Goal: Information Seeking & Learning: Understand process/instructions

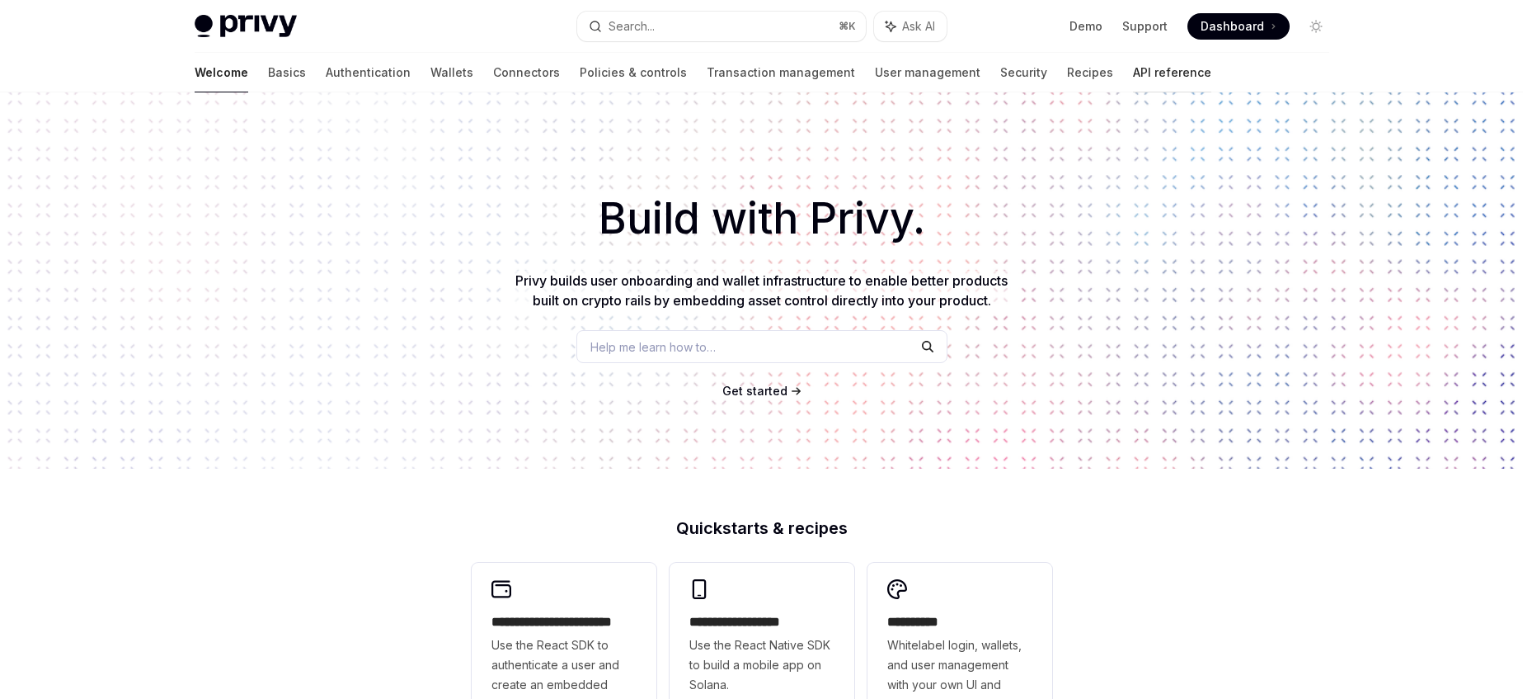
click at [1133, 68] on link "API reference" at bounding box center [1172, 73] width 78 height 40
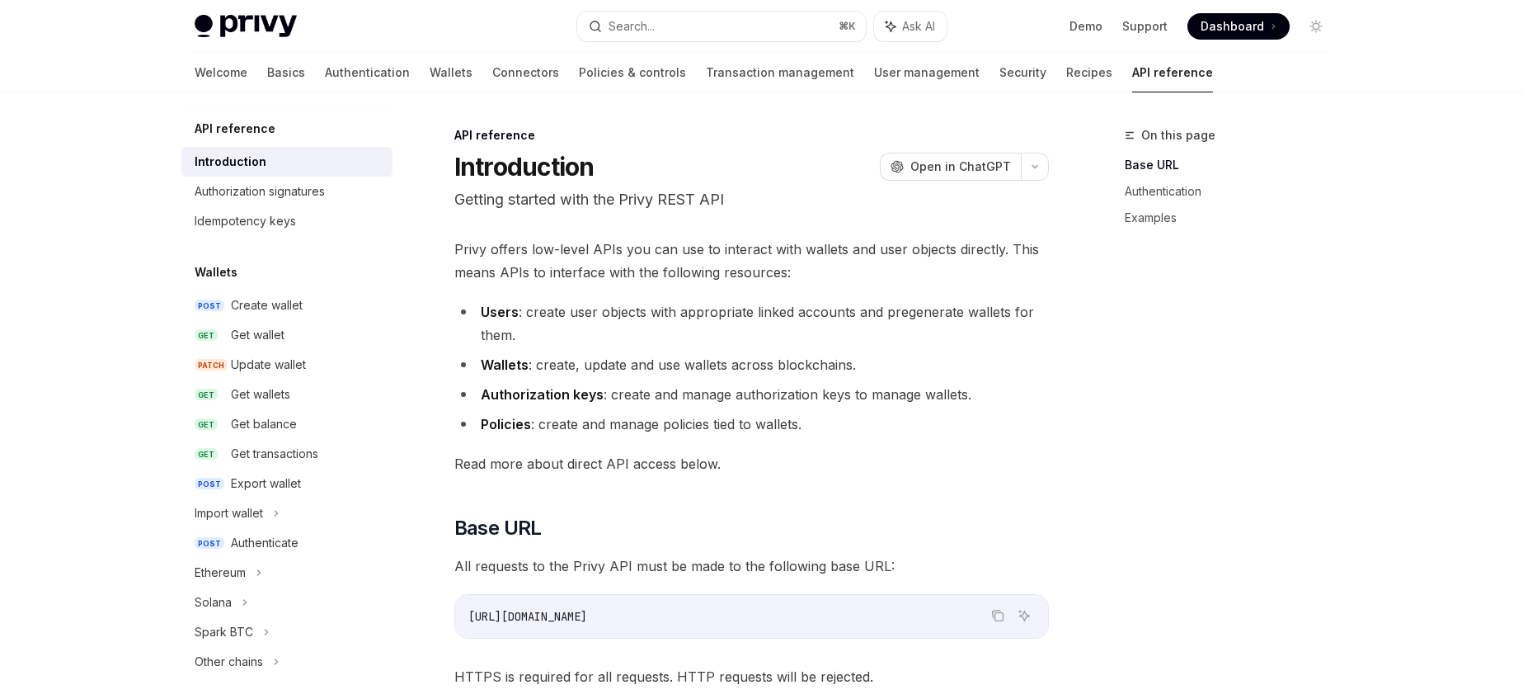
click at [706, 71] on link "Transaction management" at bounding box center [780, 73] width 148 height 40
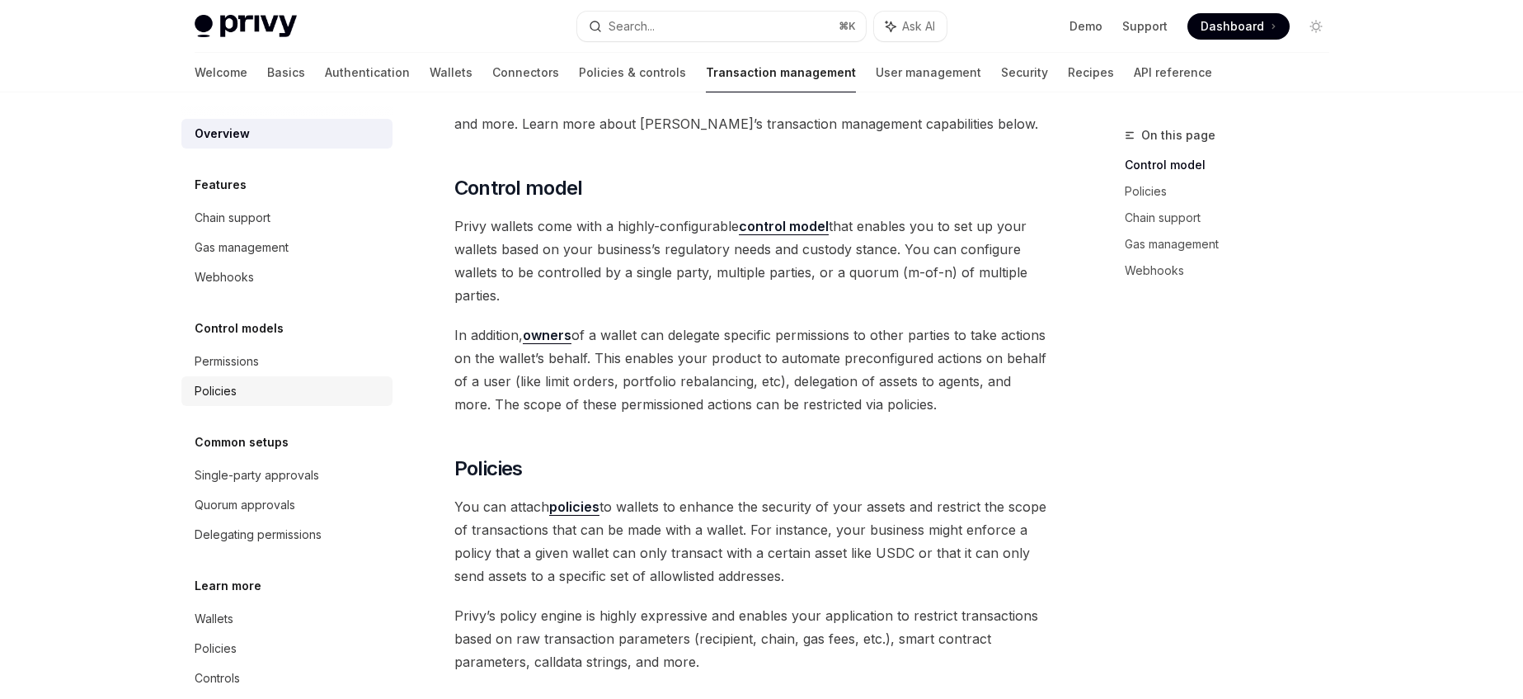
scroll to position [266, 0]
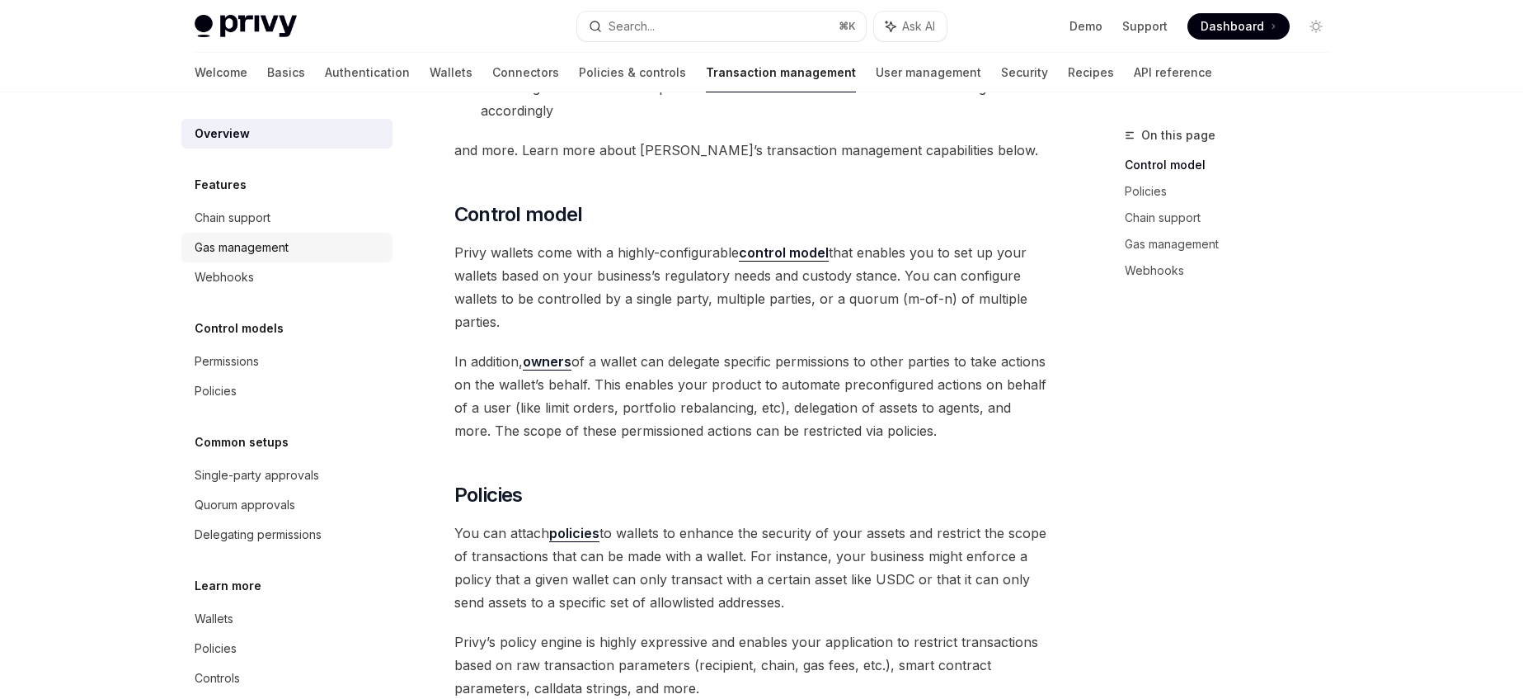
click at [245, 247] on div "Gas management" at bounding box center [242, 248] width 94 height 20
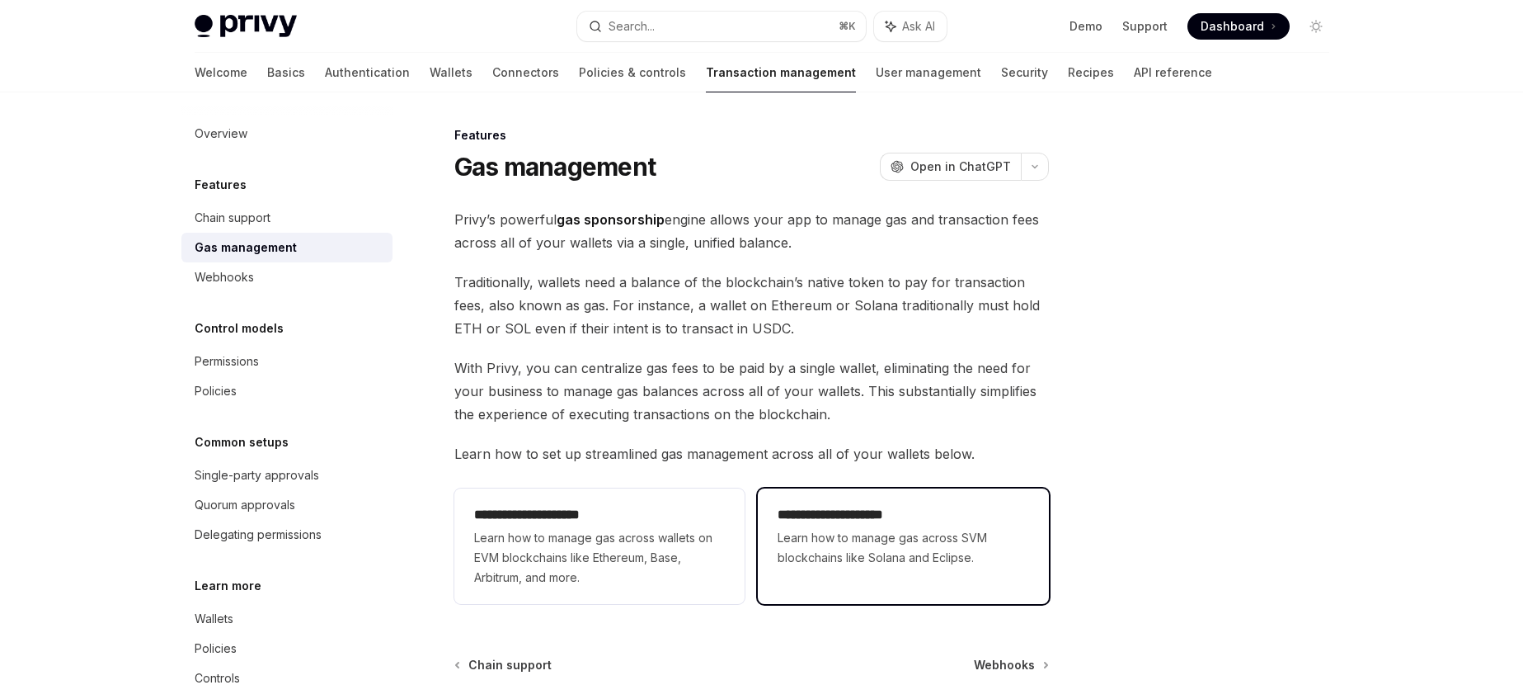
click at [896, 559] on span "Learn how to manage gas across SVM blockchains like Solana and Eclipse." at bounding box center [903, 548] width 251 height 40
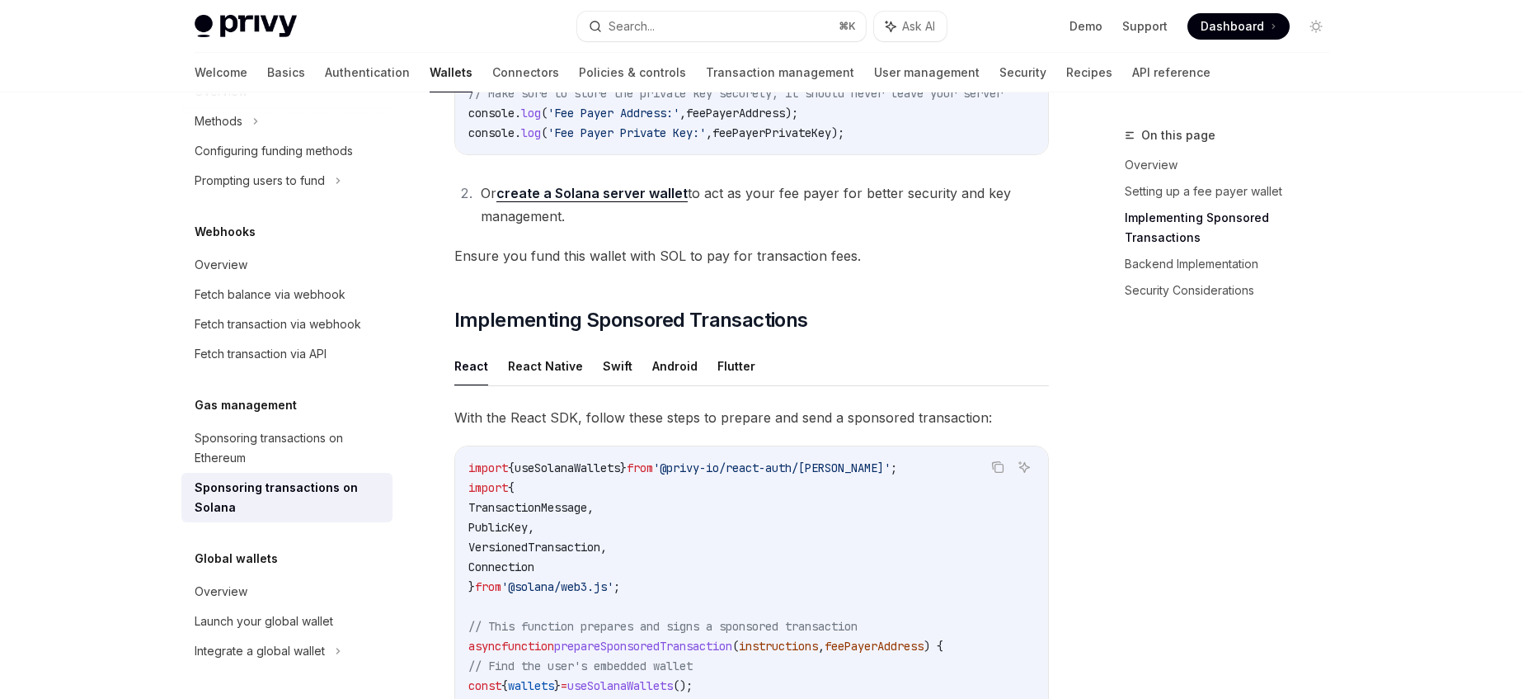
scroll to position [1244, 0]
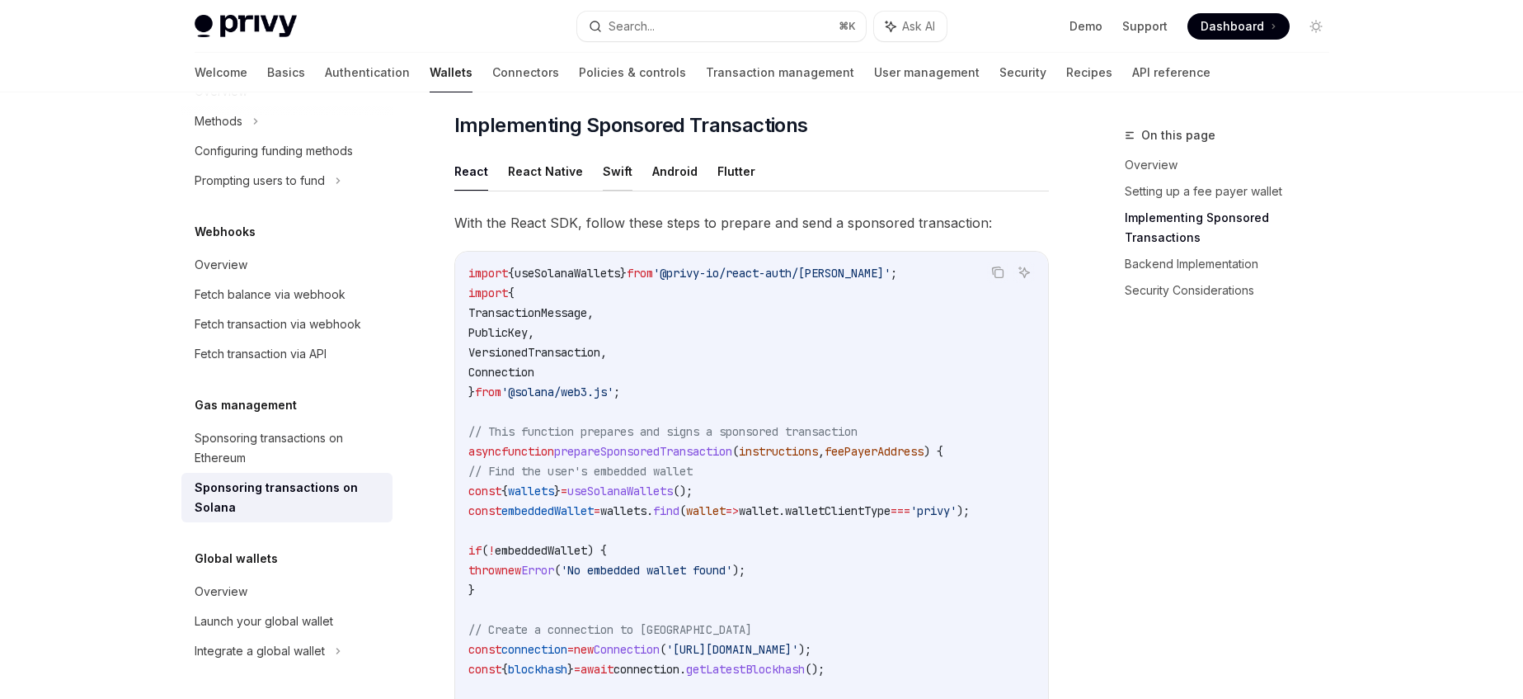
click at [604, 177] on button "Swift" at bounding box center [618, 171] width 30 height 39
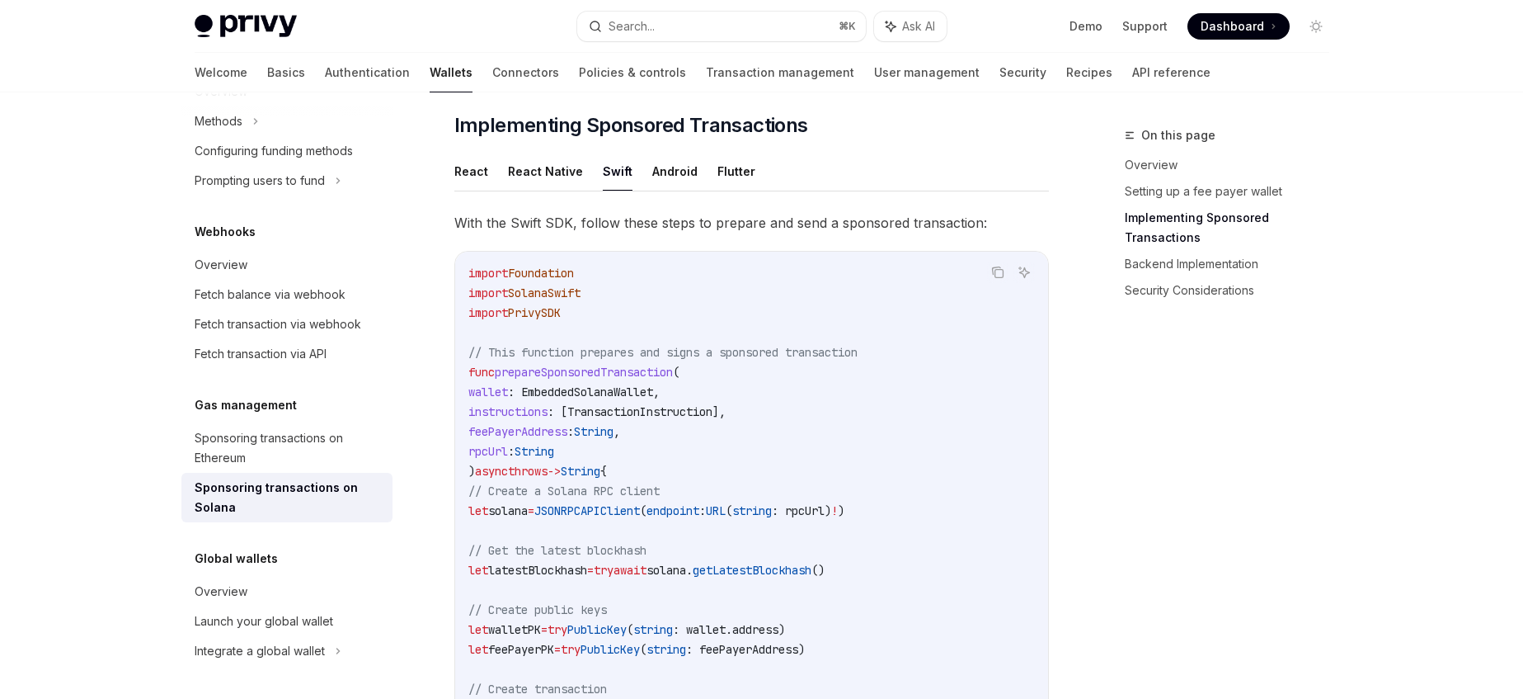
type textarea "*"
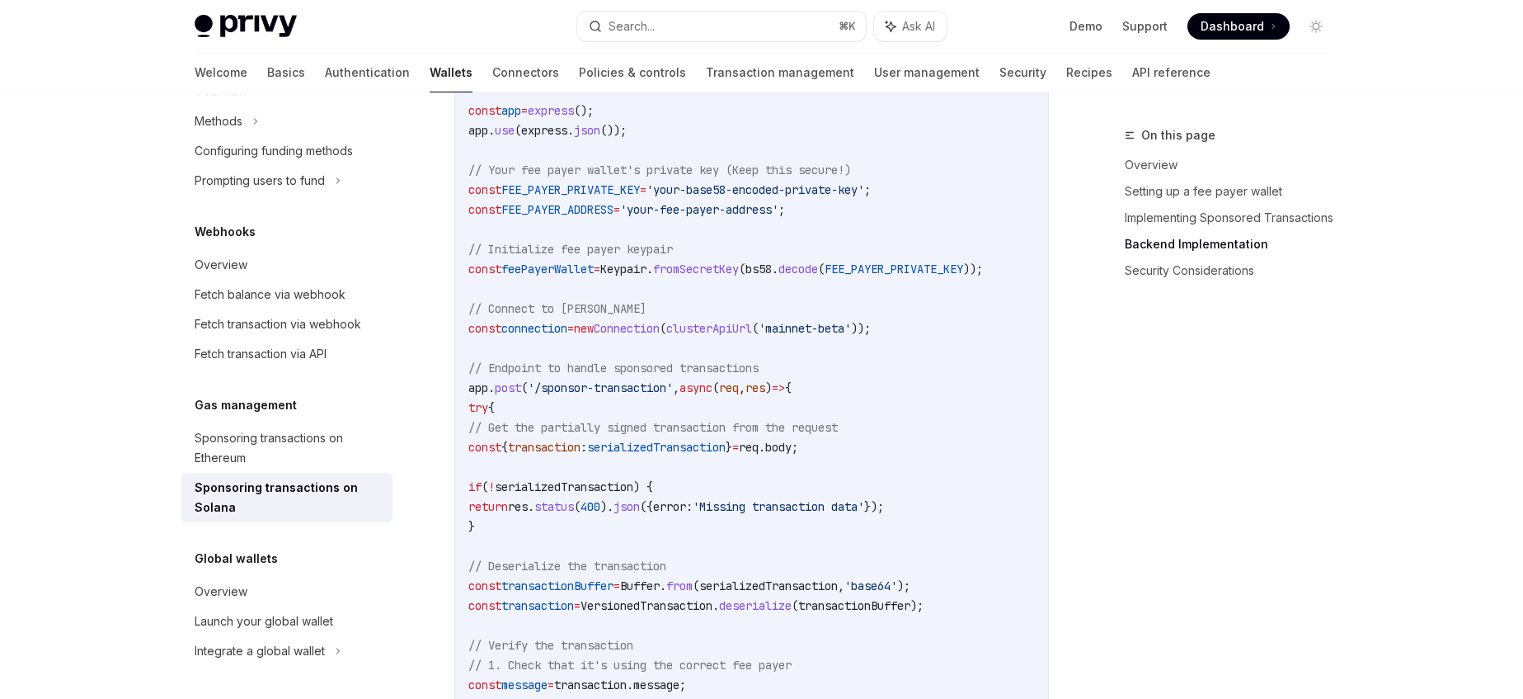
scroll to position [3107, 0]
drag, startPoint x: 517, startPoint y: 434, endPoint x: 840, endPoint y: 430, distance: 323.4
click at [838, 430] on span "// Get the partially signed transaction from the request" at bounding box center [653, 424] width 370 height 15
click at [709, 451] on span "serializedTransaction" at bounding box center [656, 443] width 139 height 15
click at [710, 451] on span "serializedTransaction" at bounding box center [656, 443] width 139 height 15
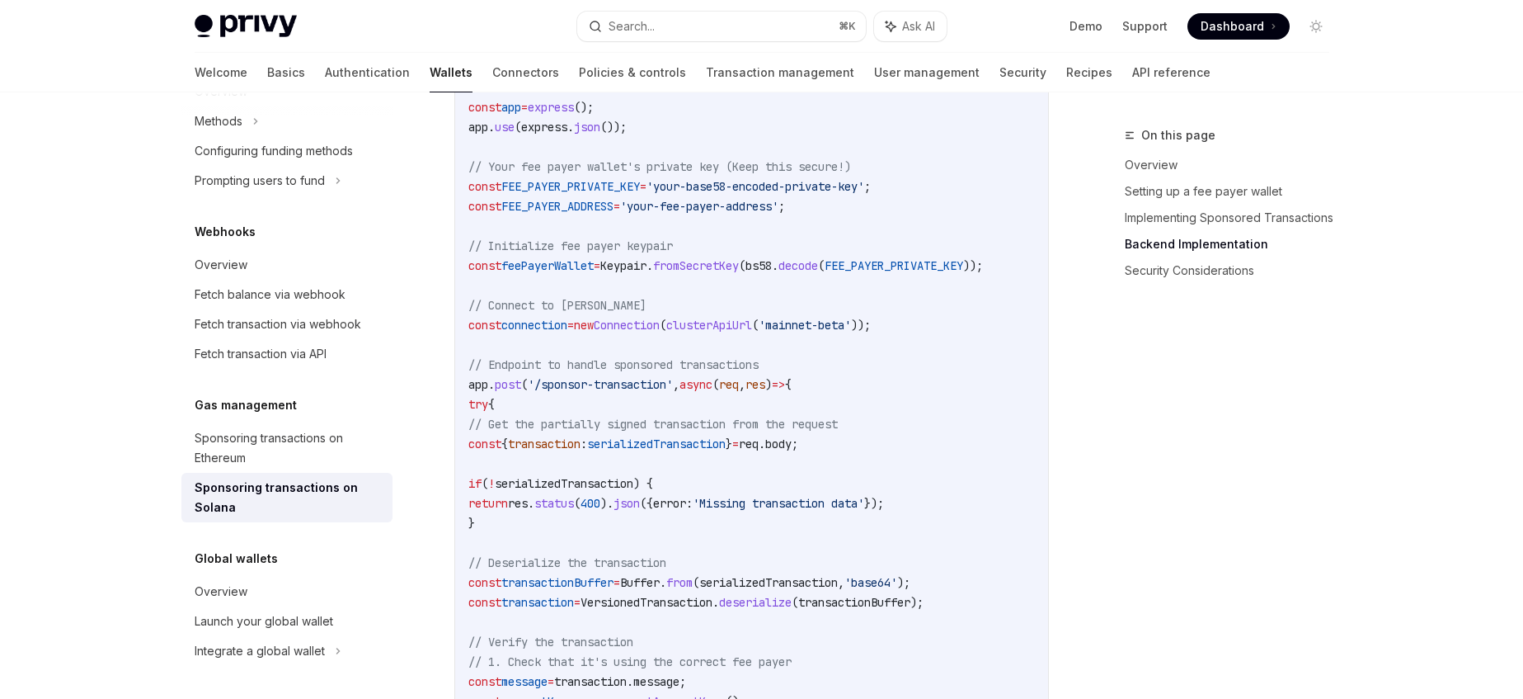
click at [759, 451] on span "req" at bounding box center [749, 443] width 20 height 15
click at [739, 392] on span "req" at bounding box center [729, 384] width 20 height 15
click at [575, 392] on span "'/sponsor-transaction'" at bounding box center [600, 384] width 145 height 15
click at [634, 392] on span "'/sponsor-transaction'" at bounding box center [600, 384] width 145 height 15
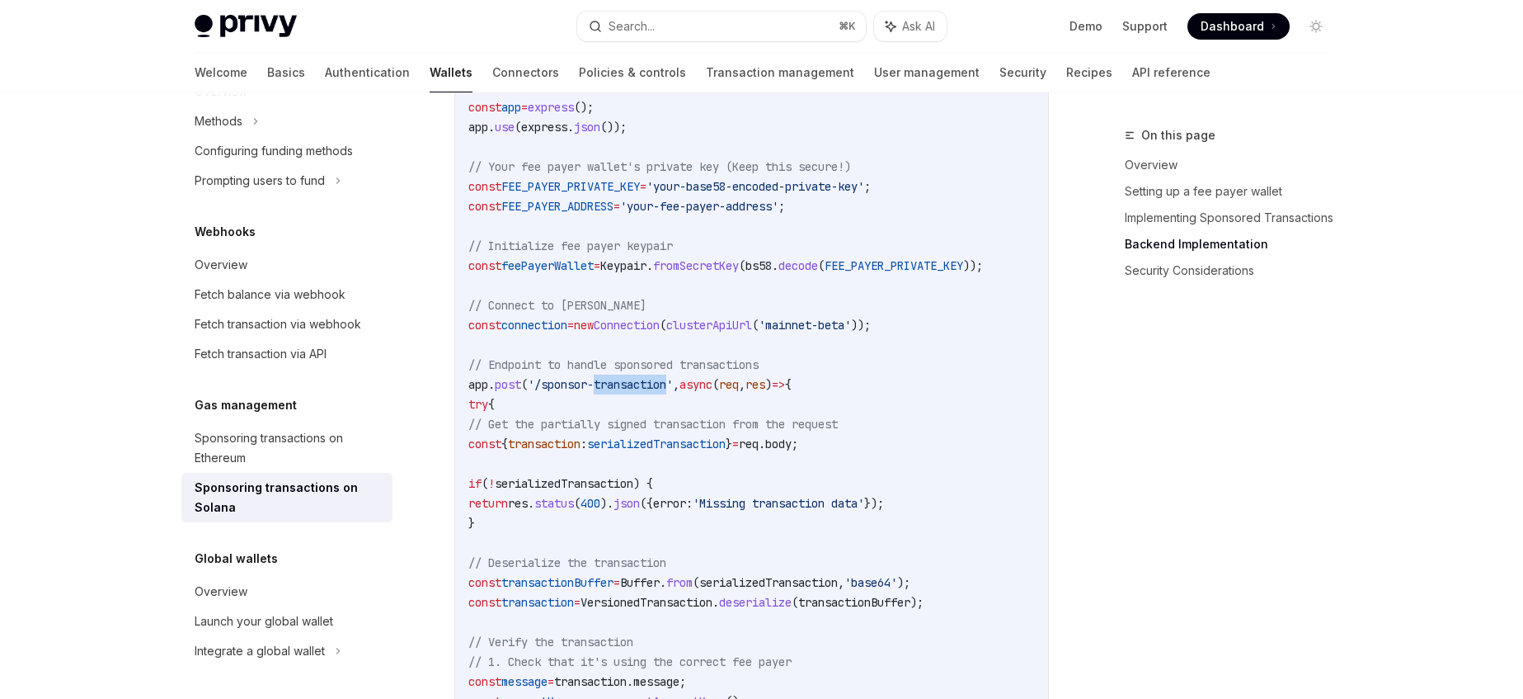
click at [634, 392] on span "'/sponsor-transaction'" at bounding box center [600, 384] width 145 height 15
click at [686, 431] on span "// Get the partially signed transaction from the request" at bounding box center [653, 424] width 370 height 15
click at [792, 451] on span "body" at bounding box center [778, 443] width 26 height 15
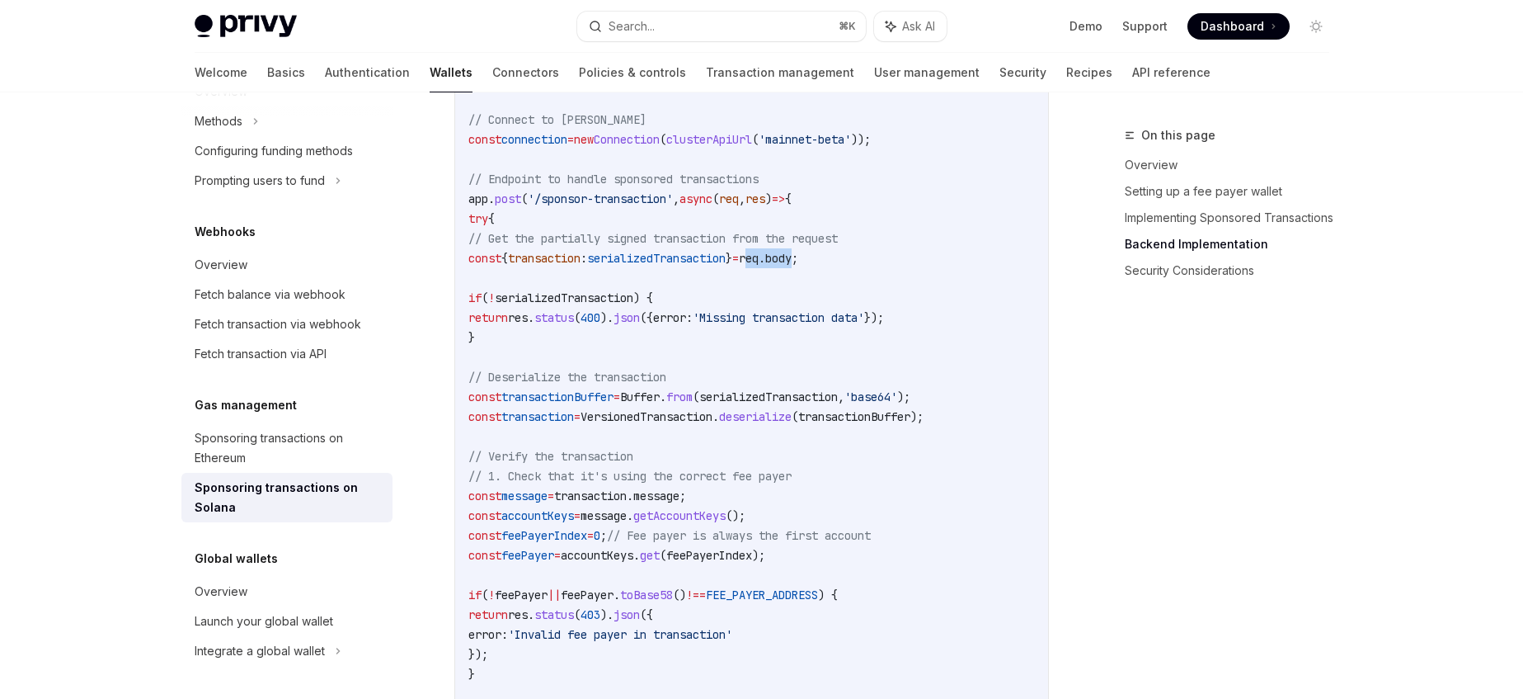
scroll to position [3349, 0]
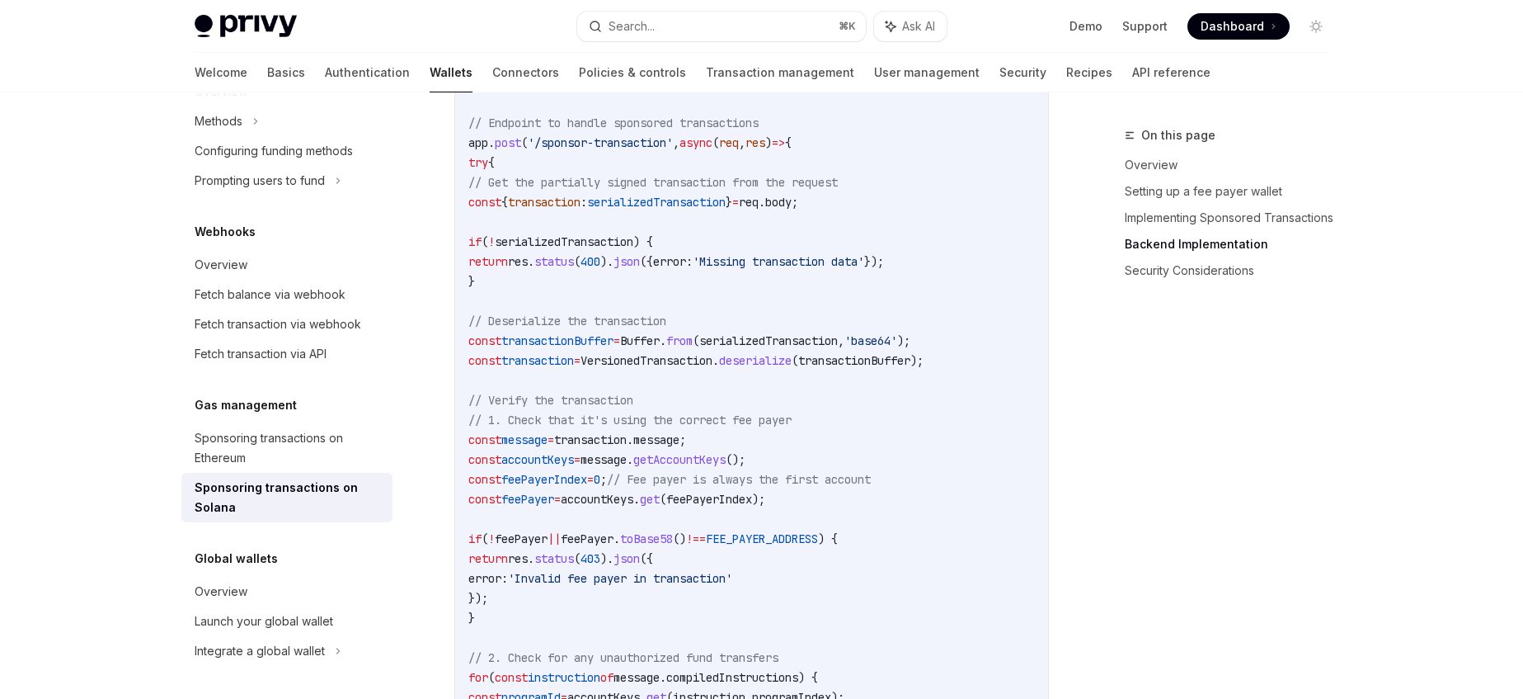
click at [633, 506] on span "accountKeys" at bounding box center [597, 499] width 73 height 15
click at [752, 506] on span "feePayerIndex" at bounding box center [709, 499] width 86 height 15
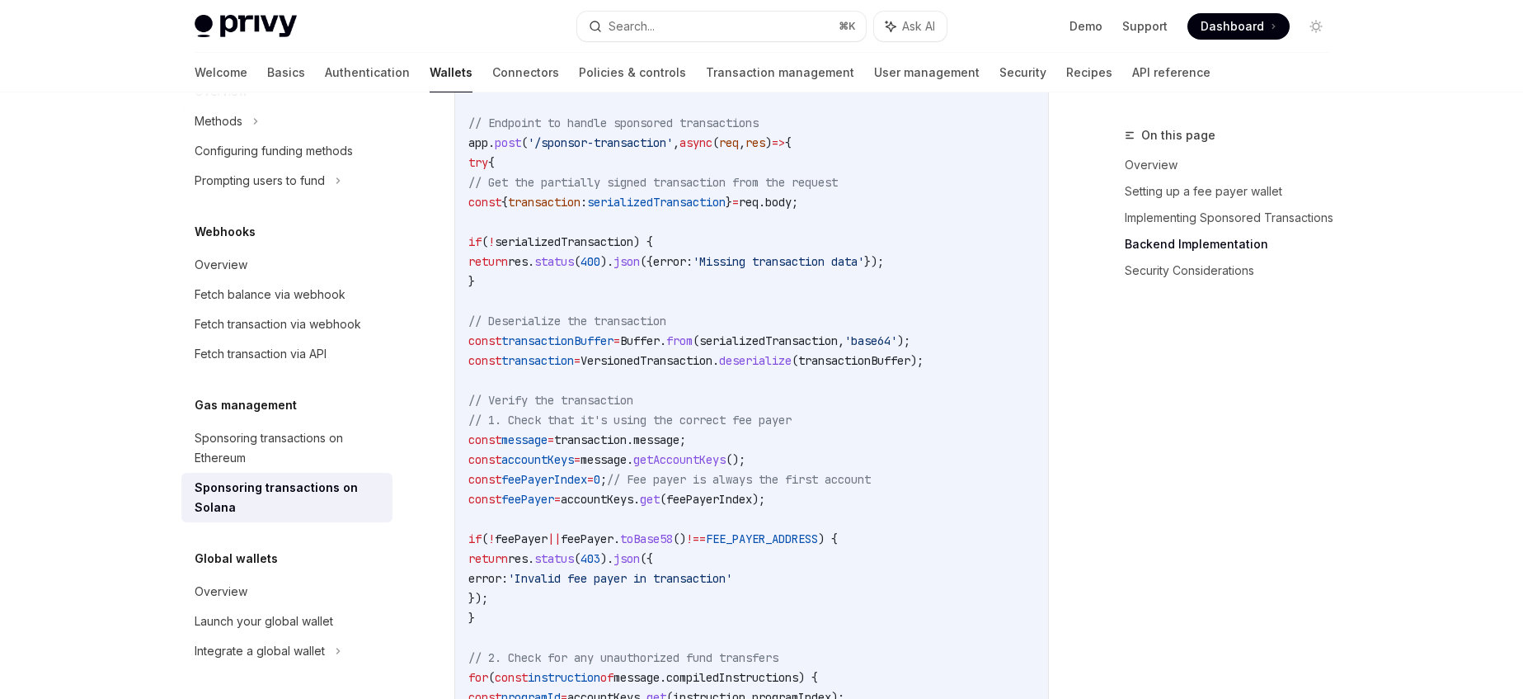
click at [633, 506] on span "accountKeys" at bounding box center [597, 499] width 73 height 15
click at [554, 506] on span "feePayer" at bounding box center [527, 499] width 53 height 15
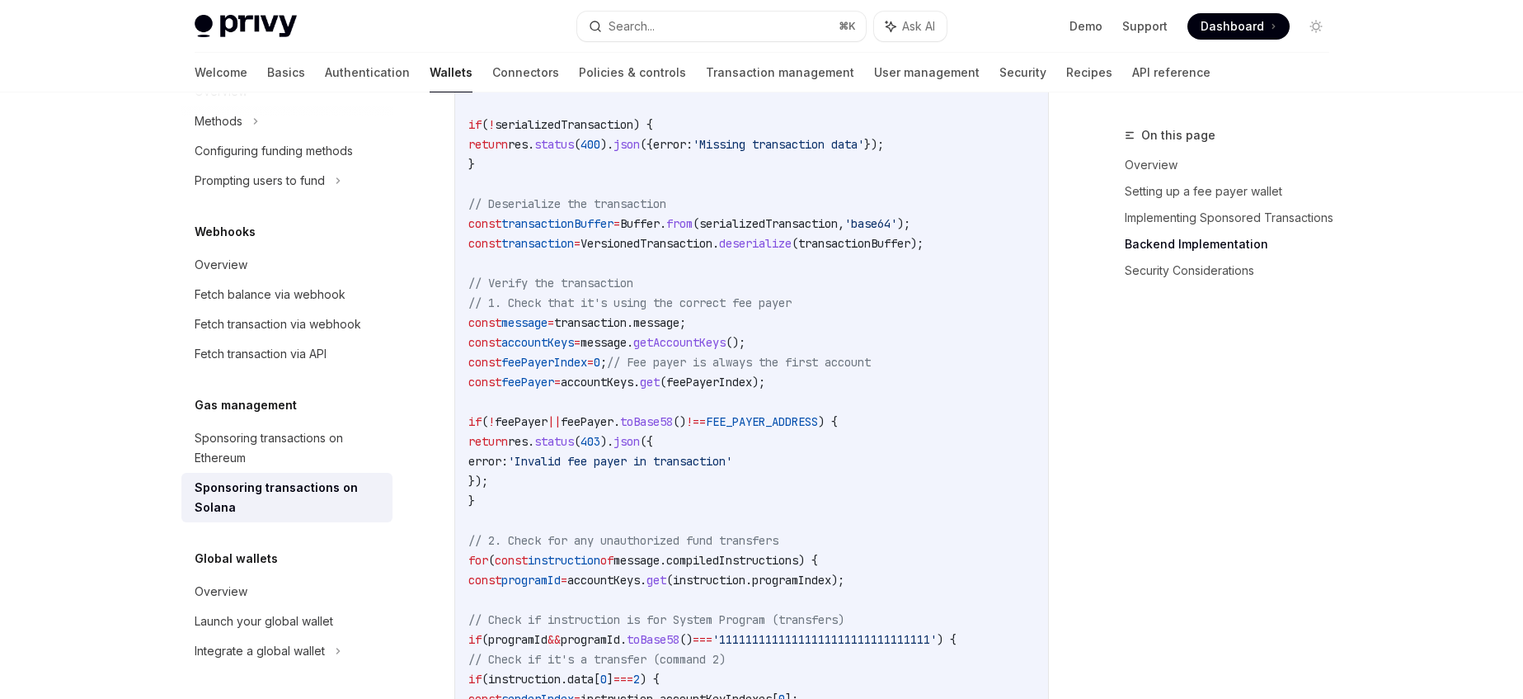
scroll to position [3522, 0]
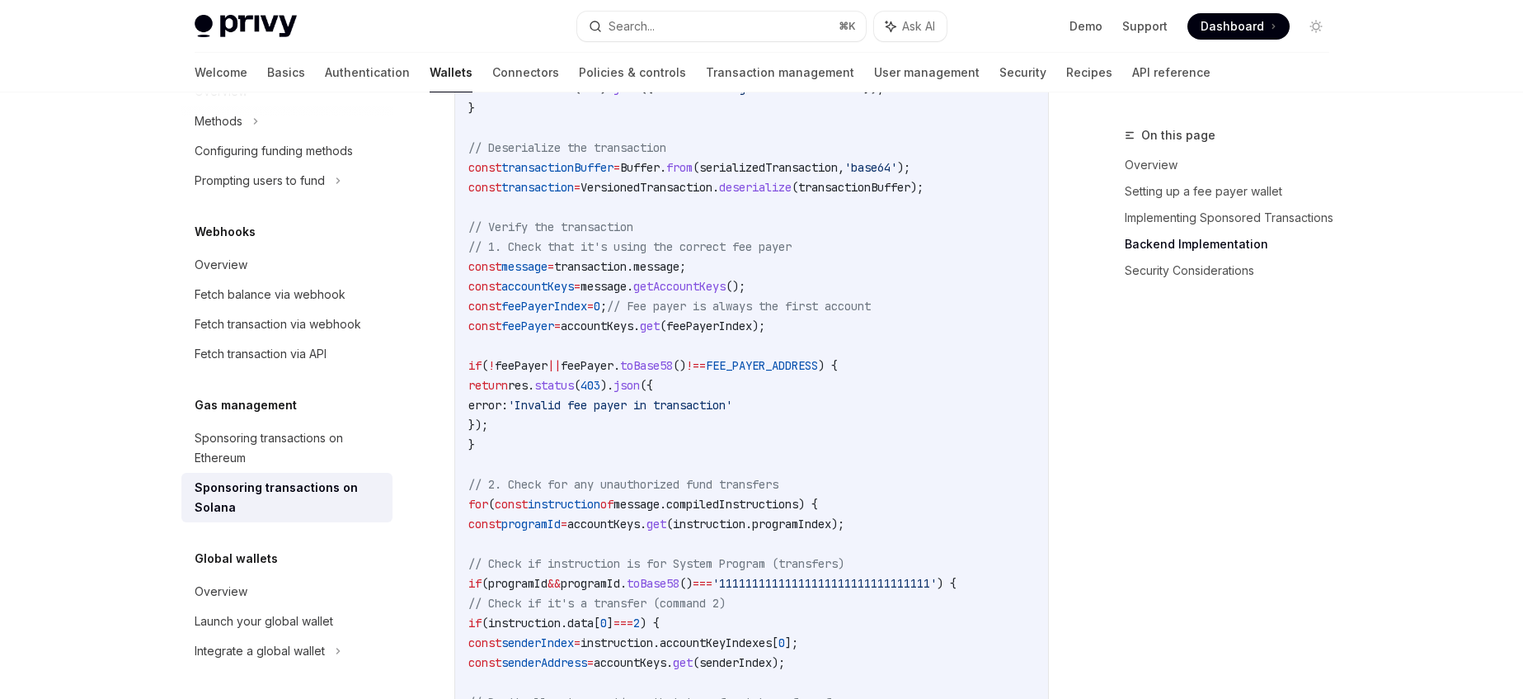
click at [660, 511] on span "message" at bounding box center [637, 504] width 46 height 15
click at [627, 274] on span "transaction" at bounding box center [590, 266] width 73 height 15
click at [787, 511] on span "compiledInstructions" at bounding box center [732, 504] width 132 height 15
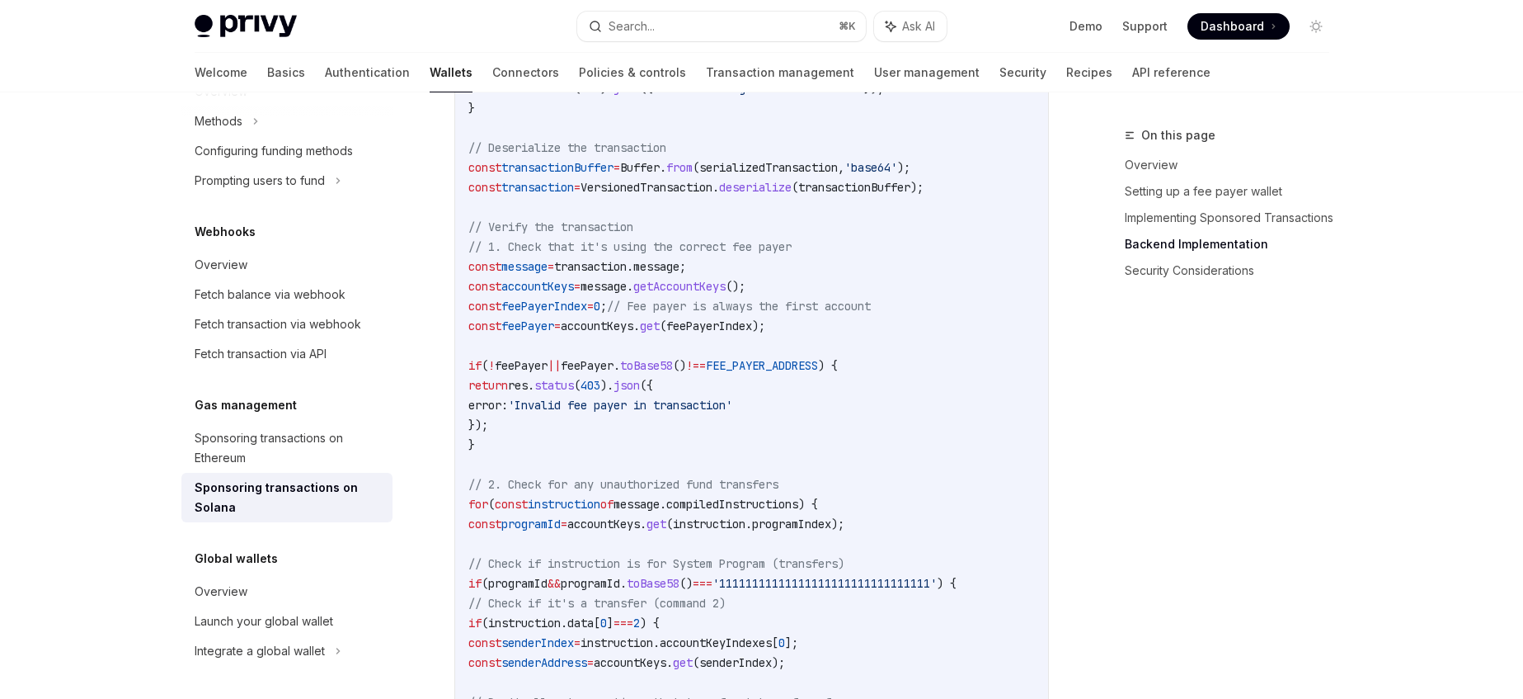
click at [561, 531] on span "programId" at bounding box center [530, 523] width 59 height 15
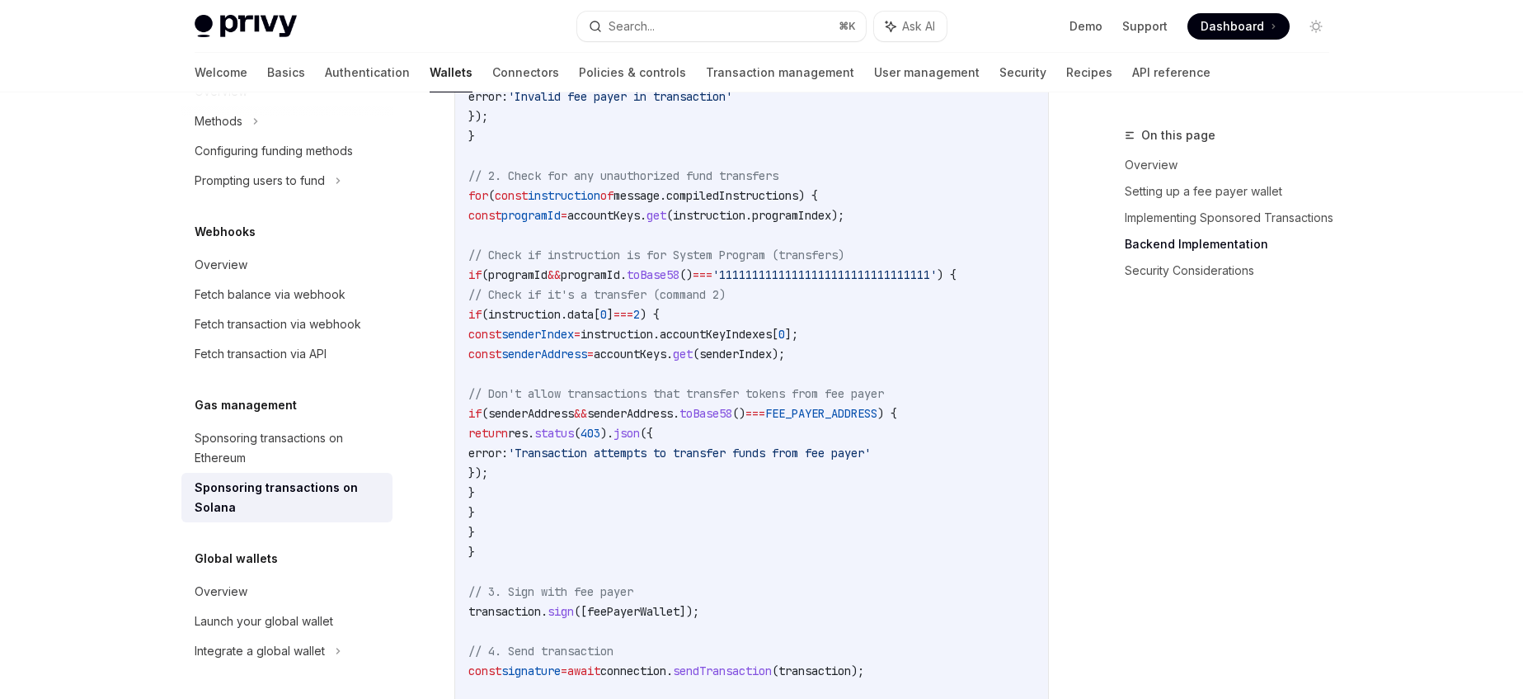
scroll to position [3910, 0]
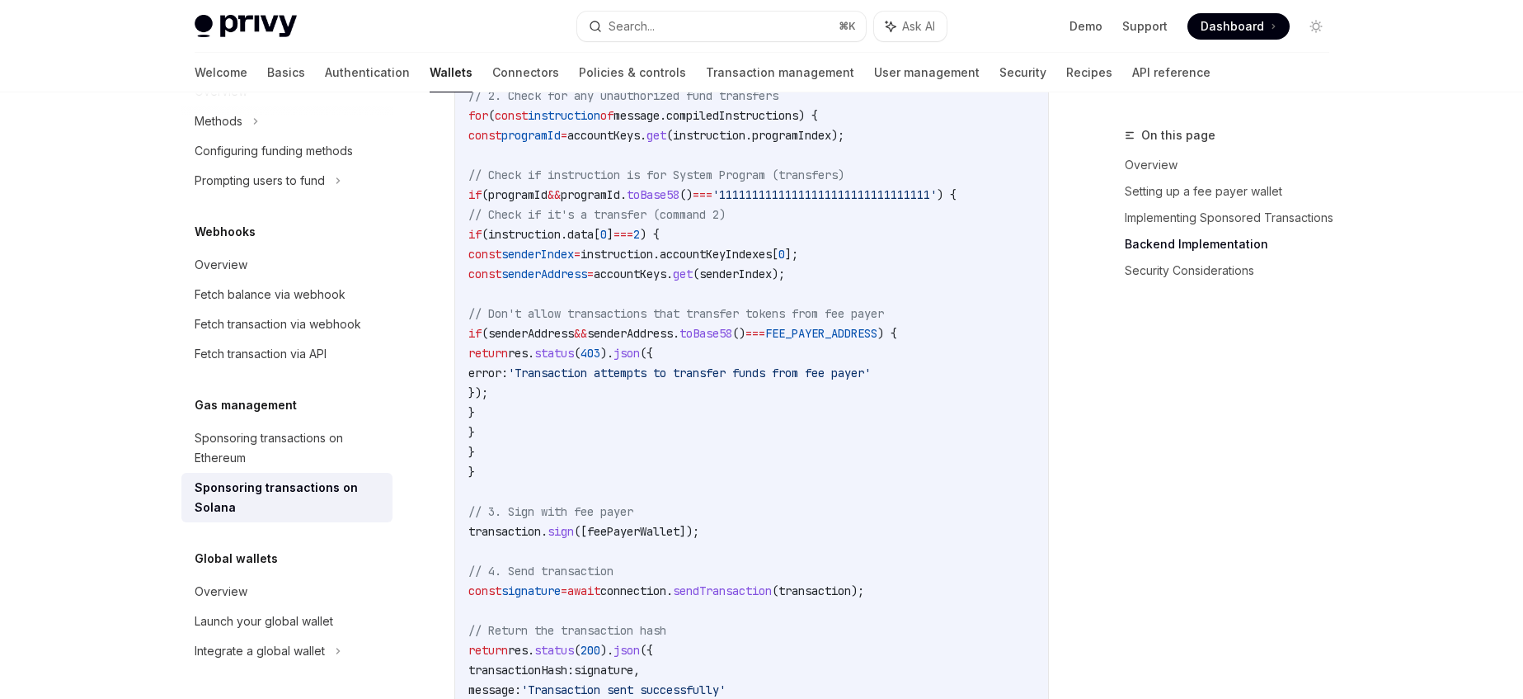
click at [541, 539] on span "transaction" at bounding box center [504, 531] width 73 height 15
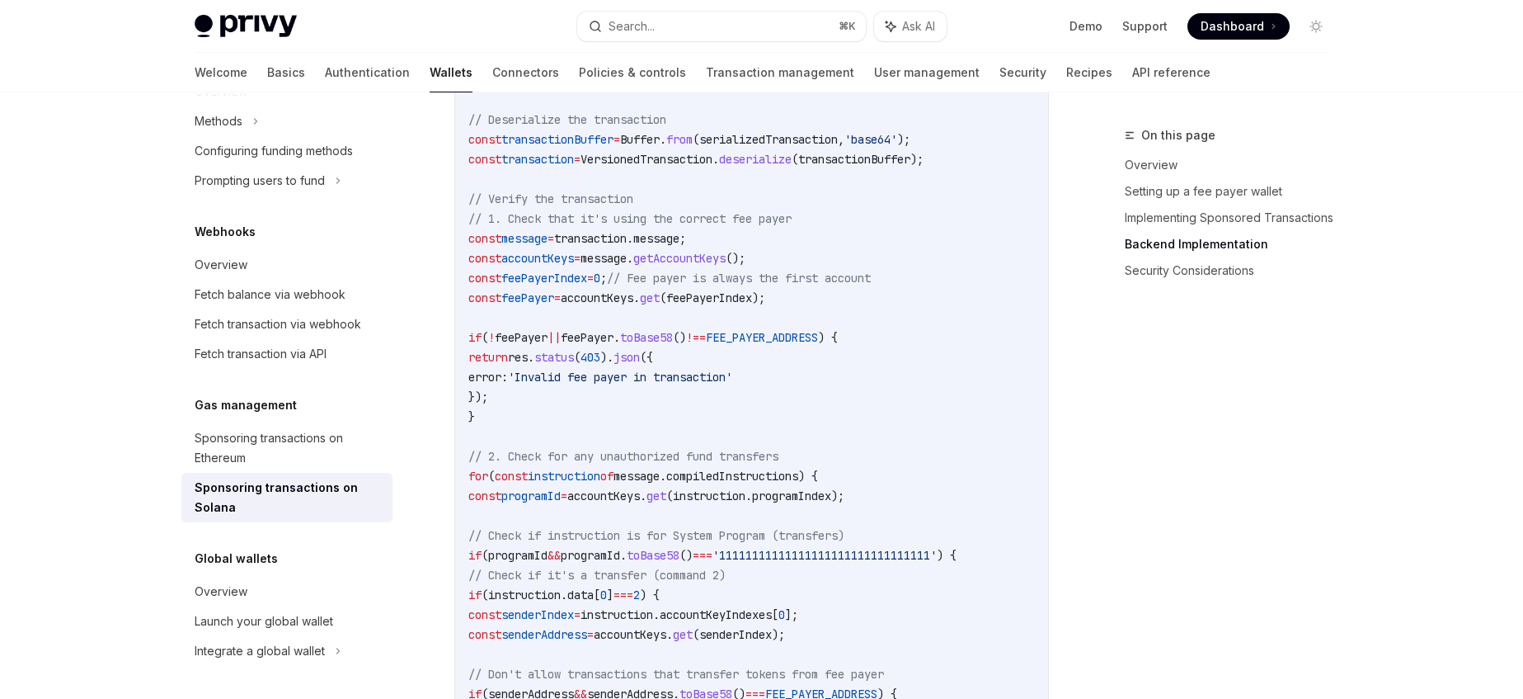
scroll to position [3526, 0]
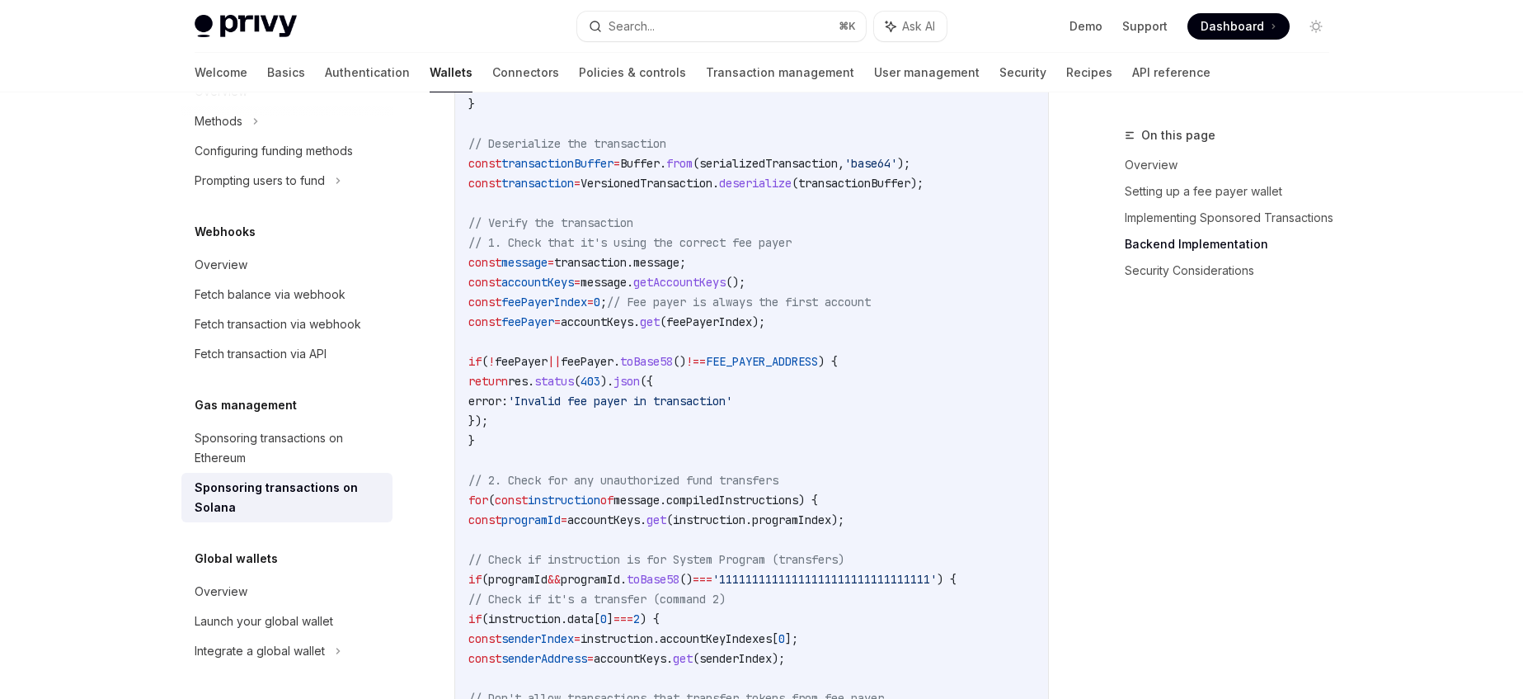
drag, startPoint x: 841, startPoint y: 256, endPoint x: 504, endPoint y: 233, distance: 338.1
click at [504, 233] on code "// Backend implementation (Node.js with Express) import express from 'express' …" at bounding box center [794, 470] width 653 height 1782
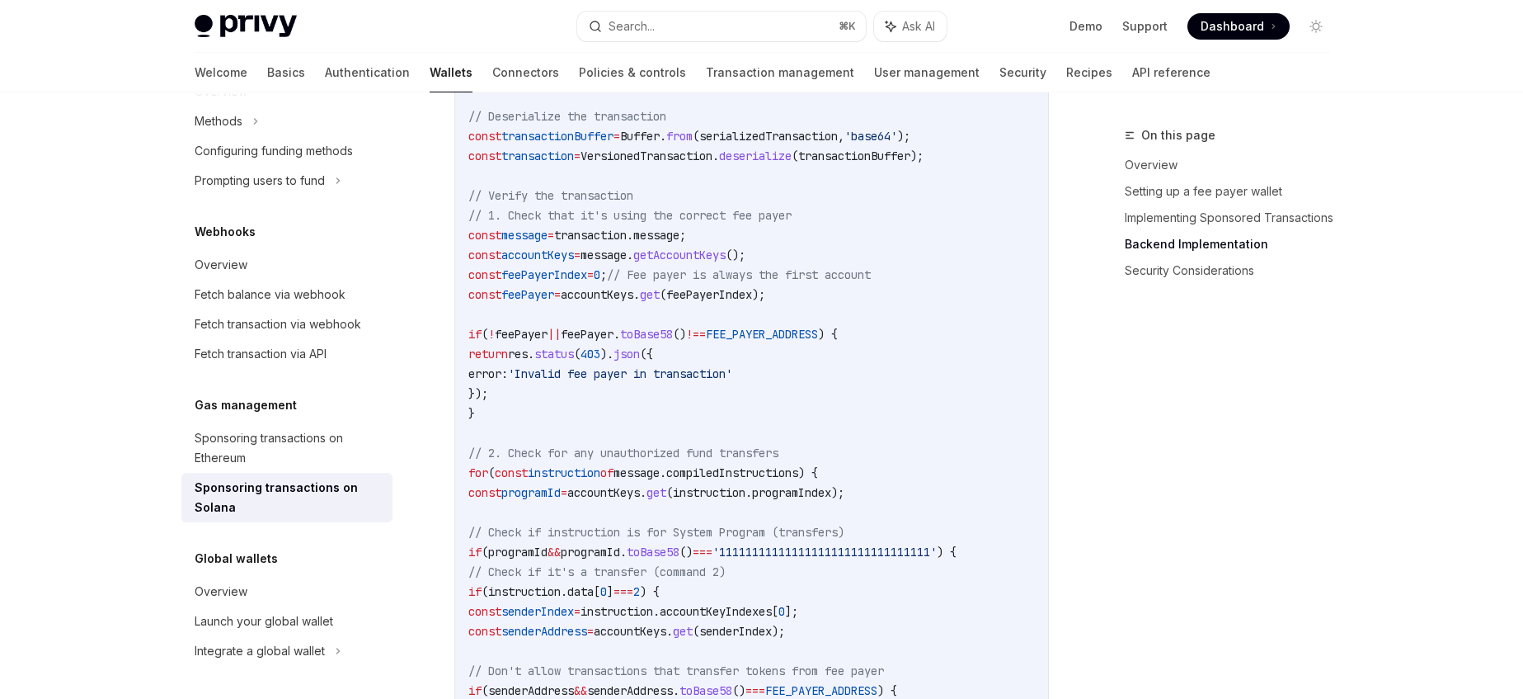
scroll to position [3684, 0]
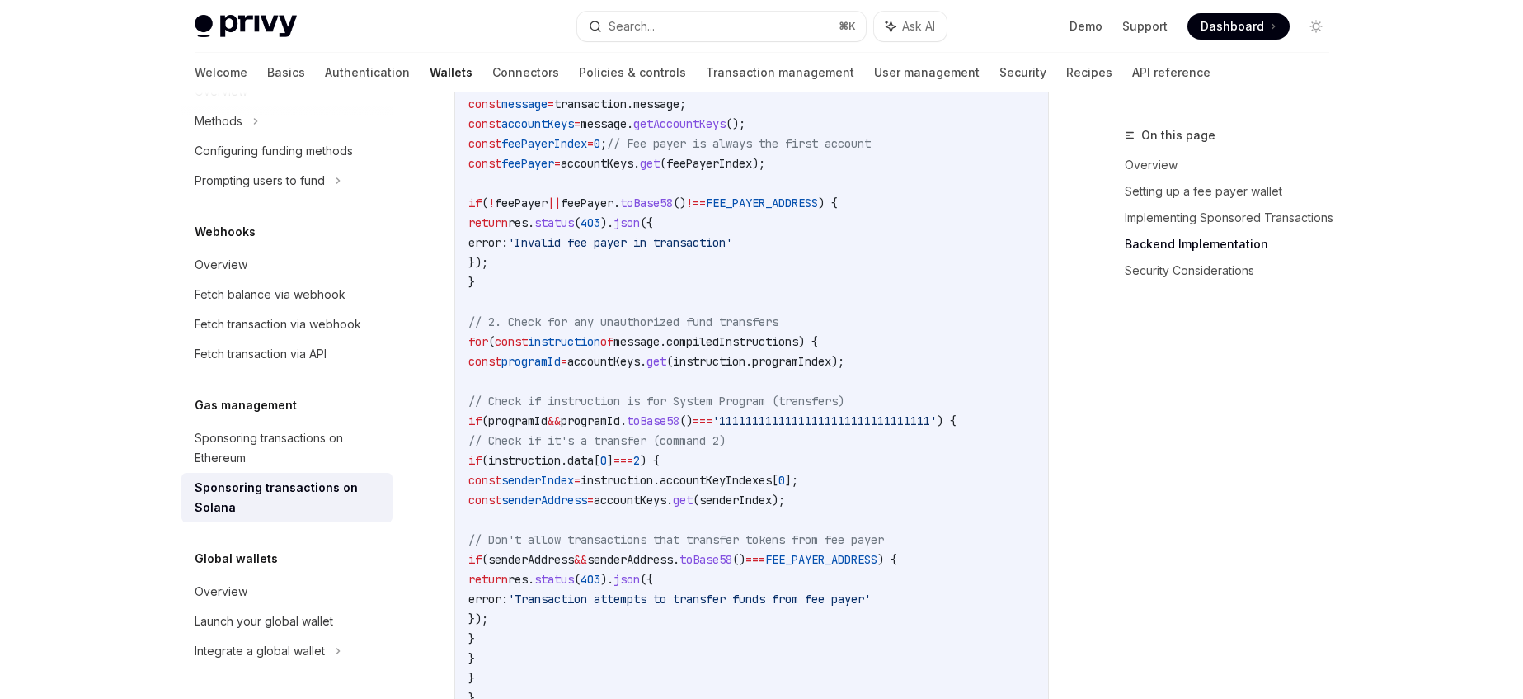
click at [620, 428] on span "programId" at bounding box center [590, 420] width 59 height 15
click at [850, 428] on span "'11111111111111111111111111111111'" at bounding box center [825, 420] width 224 height 15
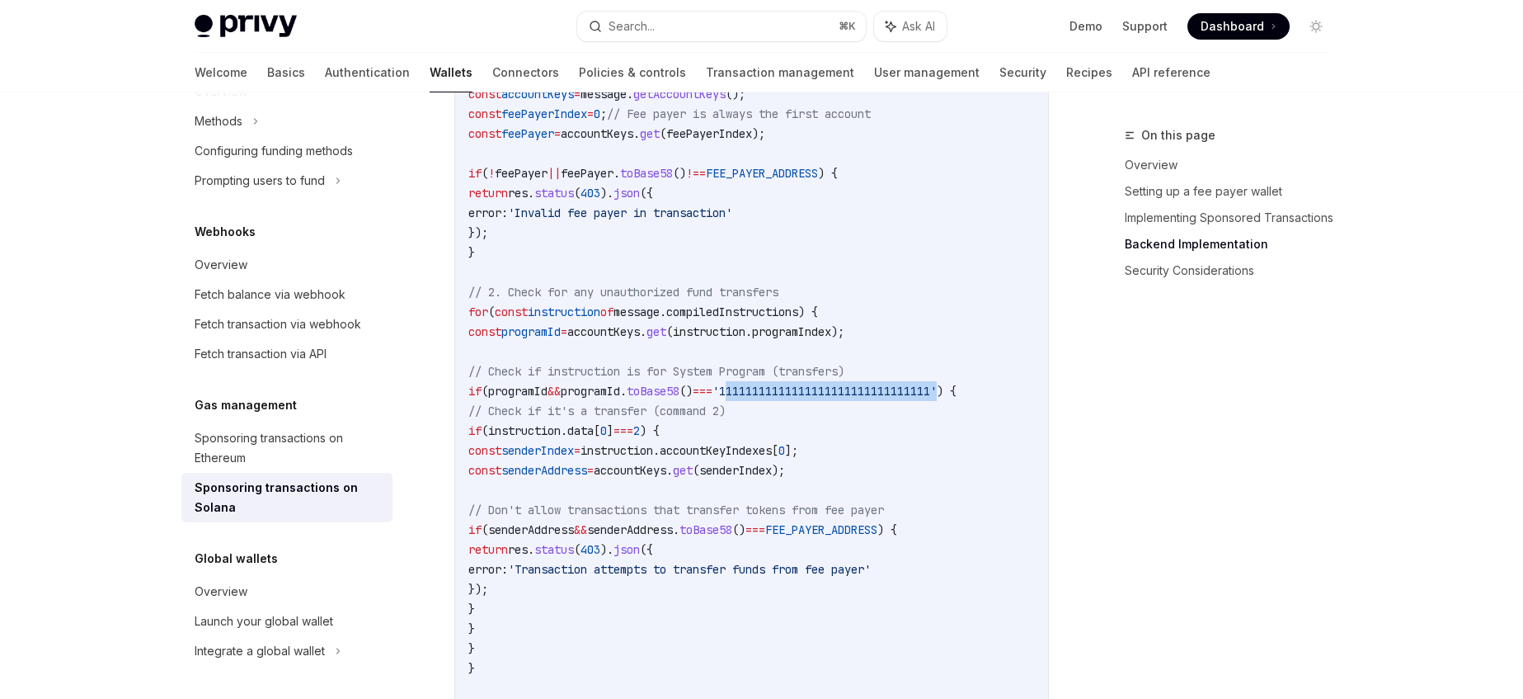
scroll to position [3736, 0]
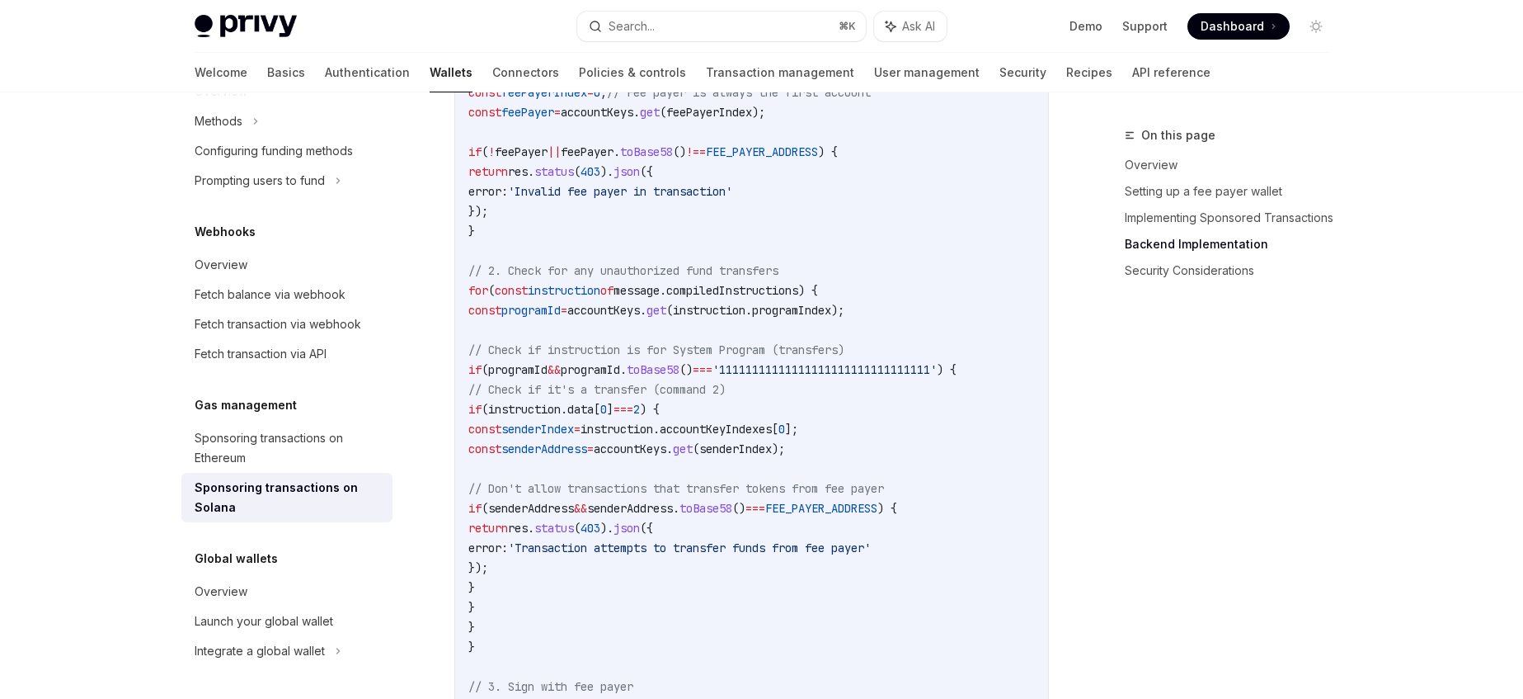
click at [673, 516] on span "senderAddress" at bounding box center [630, 508] width 86 height 15
click at [878, 516] on span "FEE_PAYER_ADDRESS" at bounding box center [821, 508] width 112 height 15
click at [854, 544] on code "// Backend implementation (Node.js with Express) import express from 'express' …" at bounding box center [794, 261] width 653 height 1782
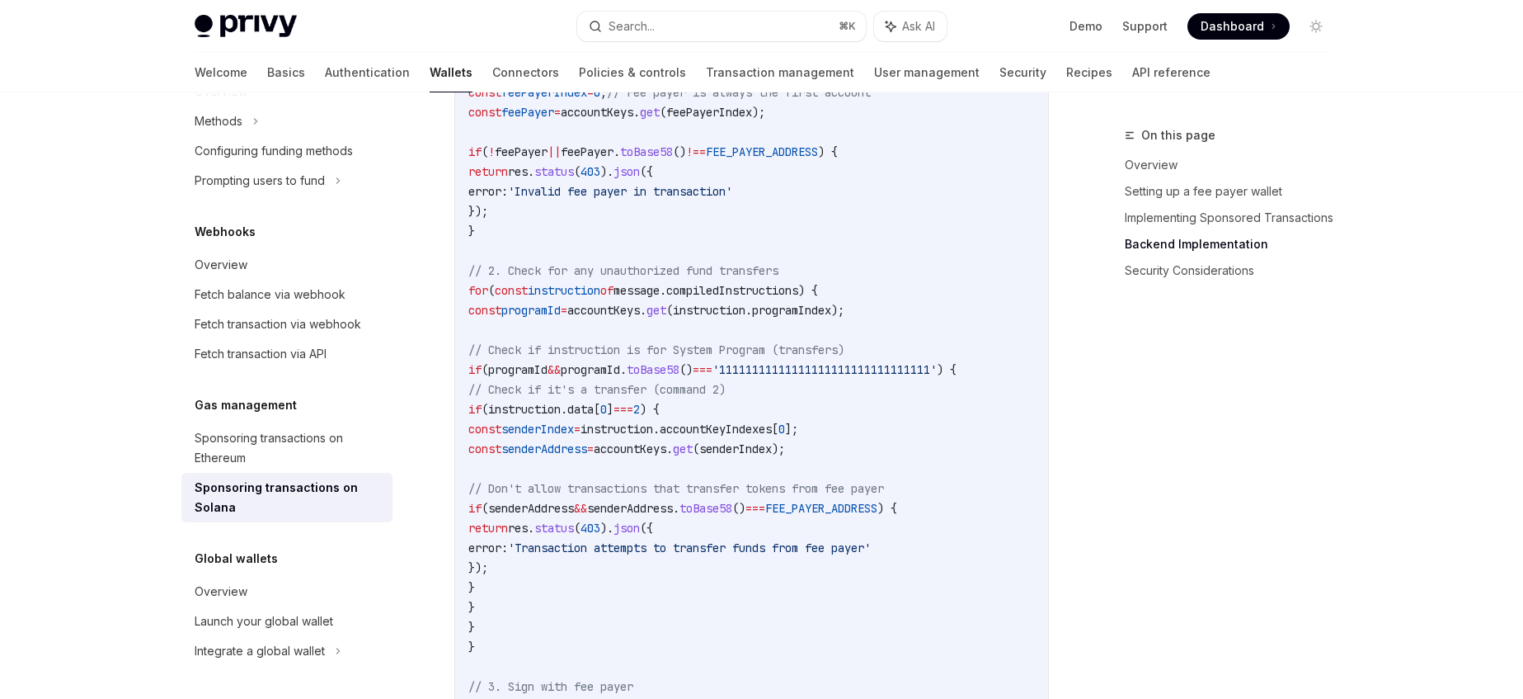
drag, startPoint x: 605, startPoint y: 526, endPoint x: 774, endPoint y: 596, distance: 182.7
click at [774, 596] on code "// Backend implementation (Node.js with Express) import express from 'express' …" at bounding box center [794, 261] width 653 height 1782
click at [774, 594] on code "// Backend implementation (Node.js with Express) import express from 'express' …" at bounding box center [794, 261] width 653 height 1782
drag, startPoint x: 536, startPoint y: 499, endPoint x: 609, endPoint y: 600, distance: 124.7
click at [609, 600] on code "// Backend implementation (Node.js with Express) import express from 'express' …" at bounding box center [794, 261] width 653 height 1782
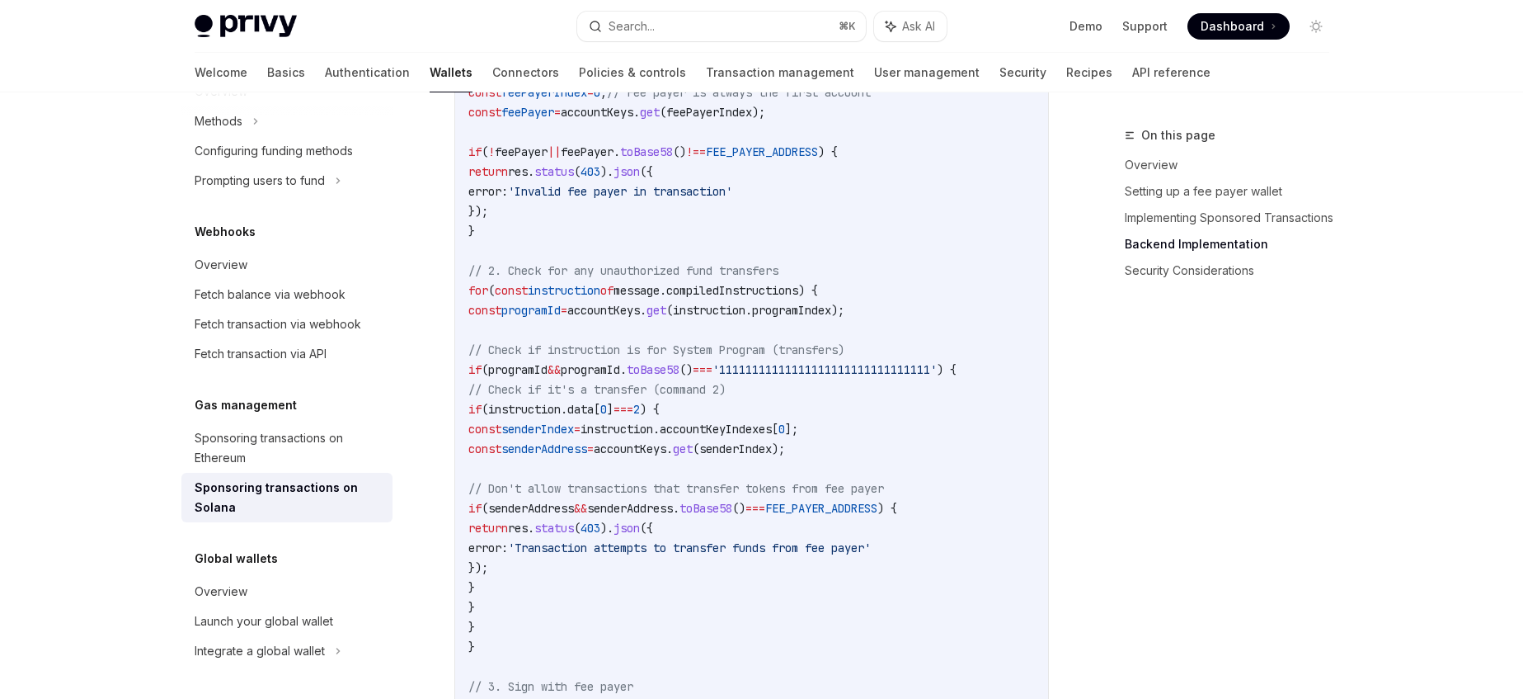
click at [631, 596] on code "// Backend implementation (Node.js with Express) import express from 'express' …" at bounding box center [794, 261] width 653 height 1782
drag, startPoint x: 547, startPoint y: 506, endPoint x: 598, endPoint y: 605, distance: 111.4
click at [598, 605] on code "// Backend implementation (Node.js with Express) import express from 'express' …" at bounding box center [794, 261] width 653 height 1782
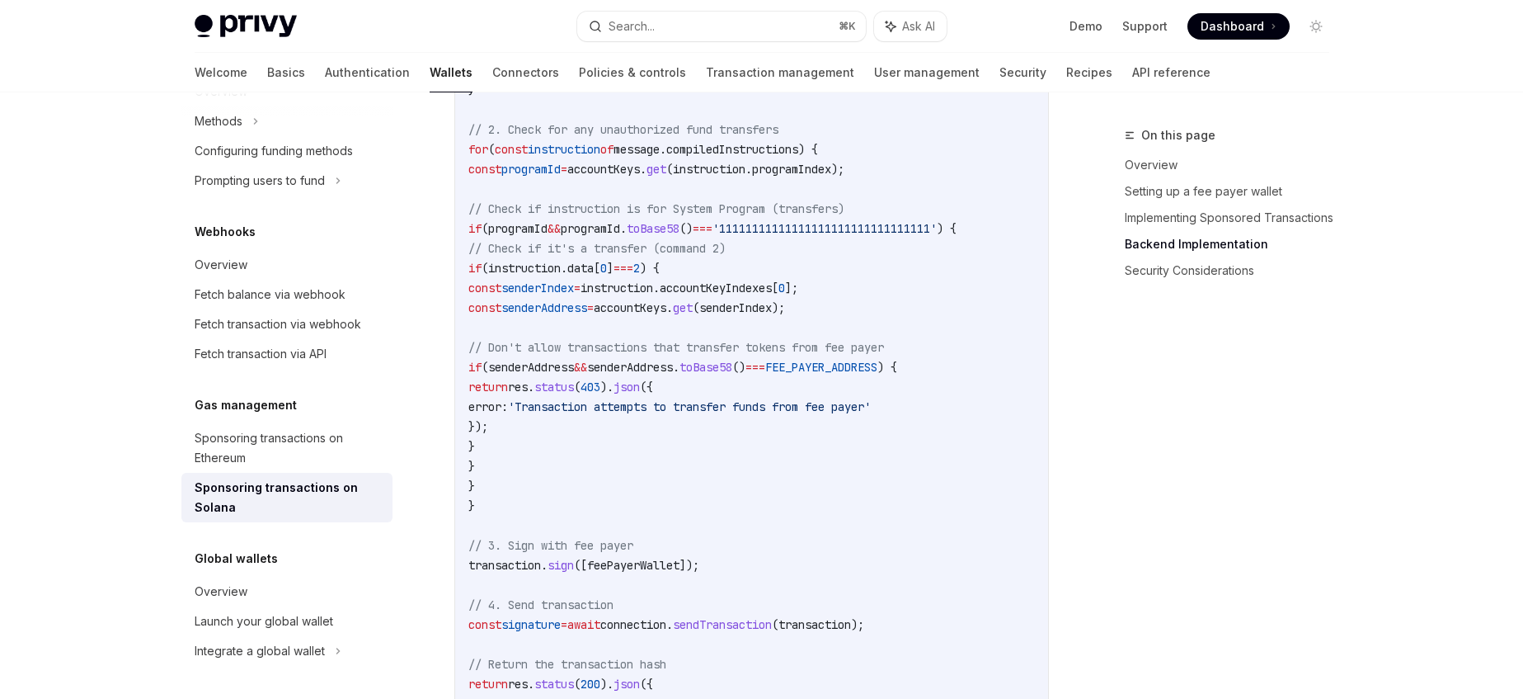
scroll to position [3912, 0]
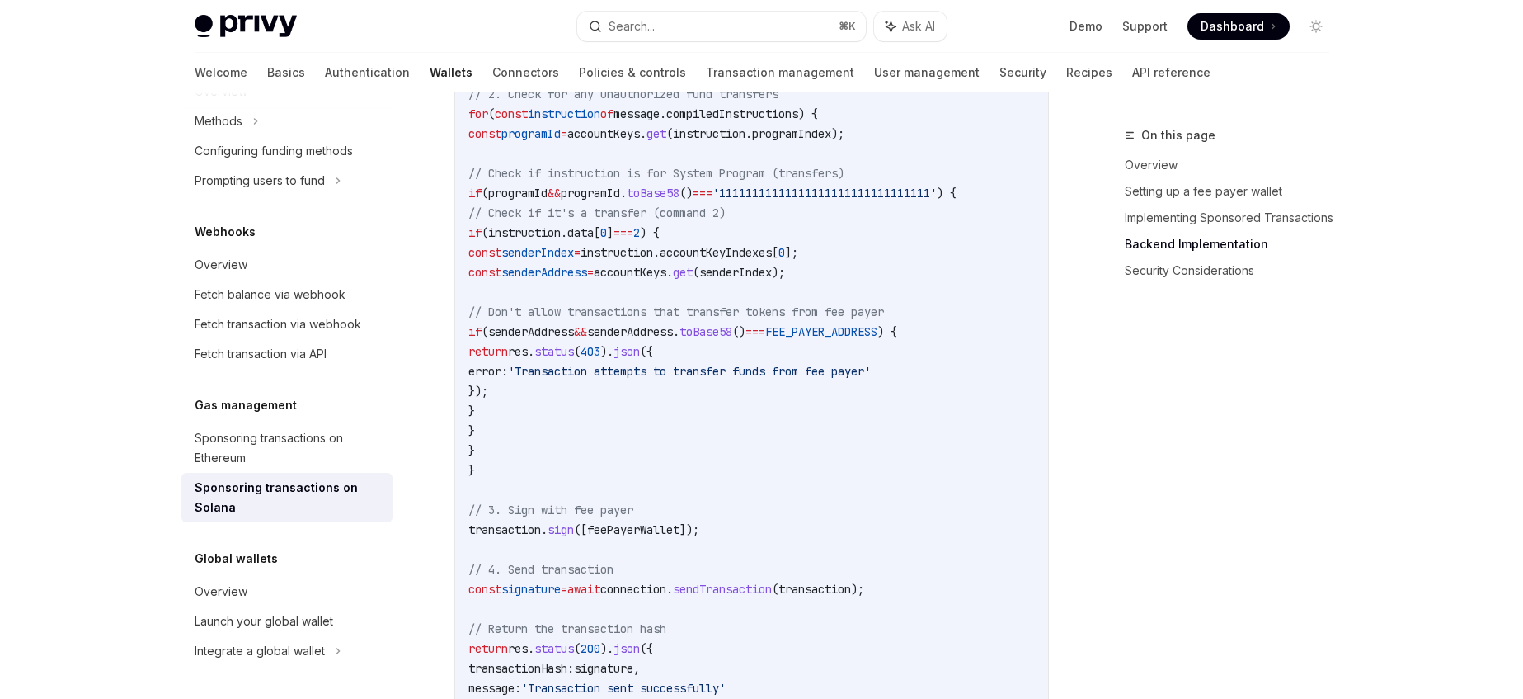
click at [647, 537] on span "feePayerWallet" at bounding box center [633, 529] width 92 height 15
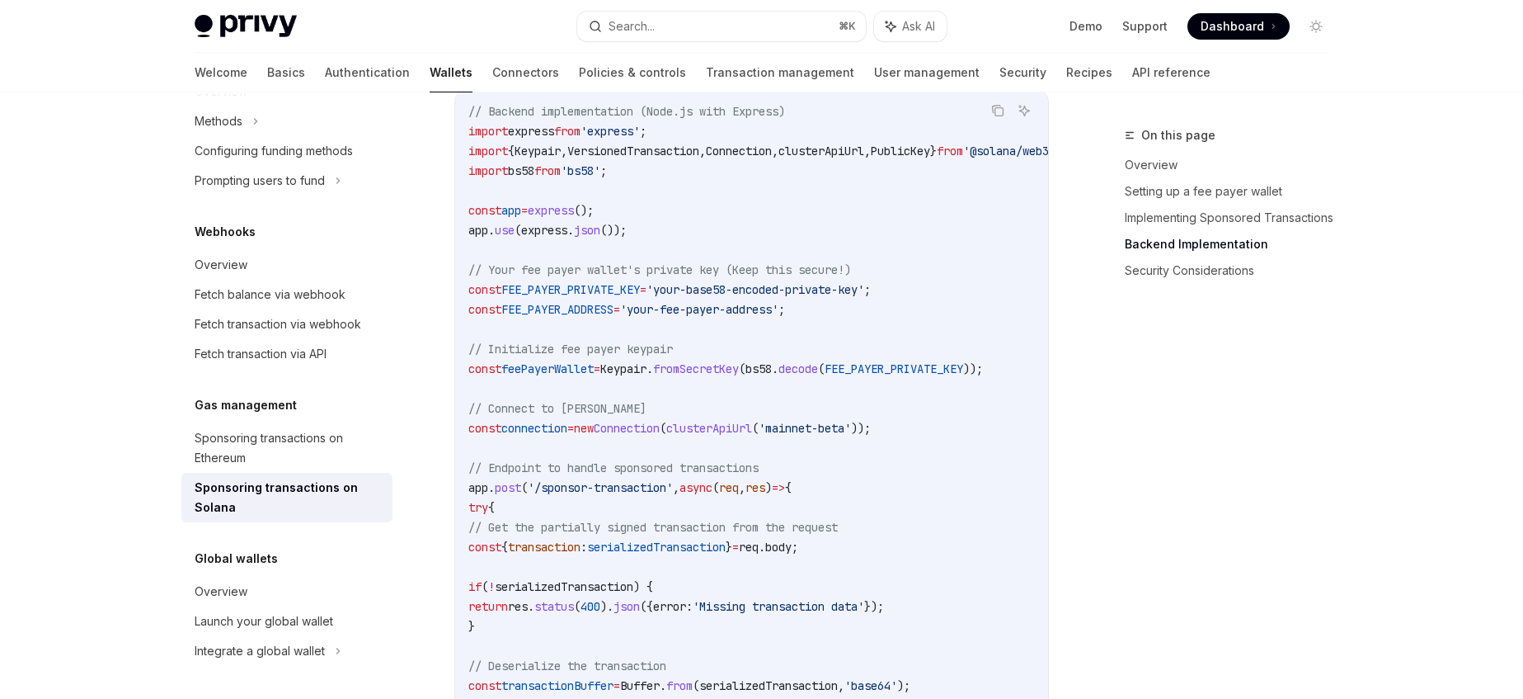
scroll to position [2753, 0]
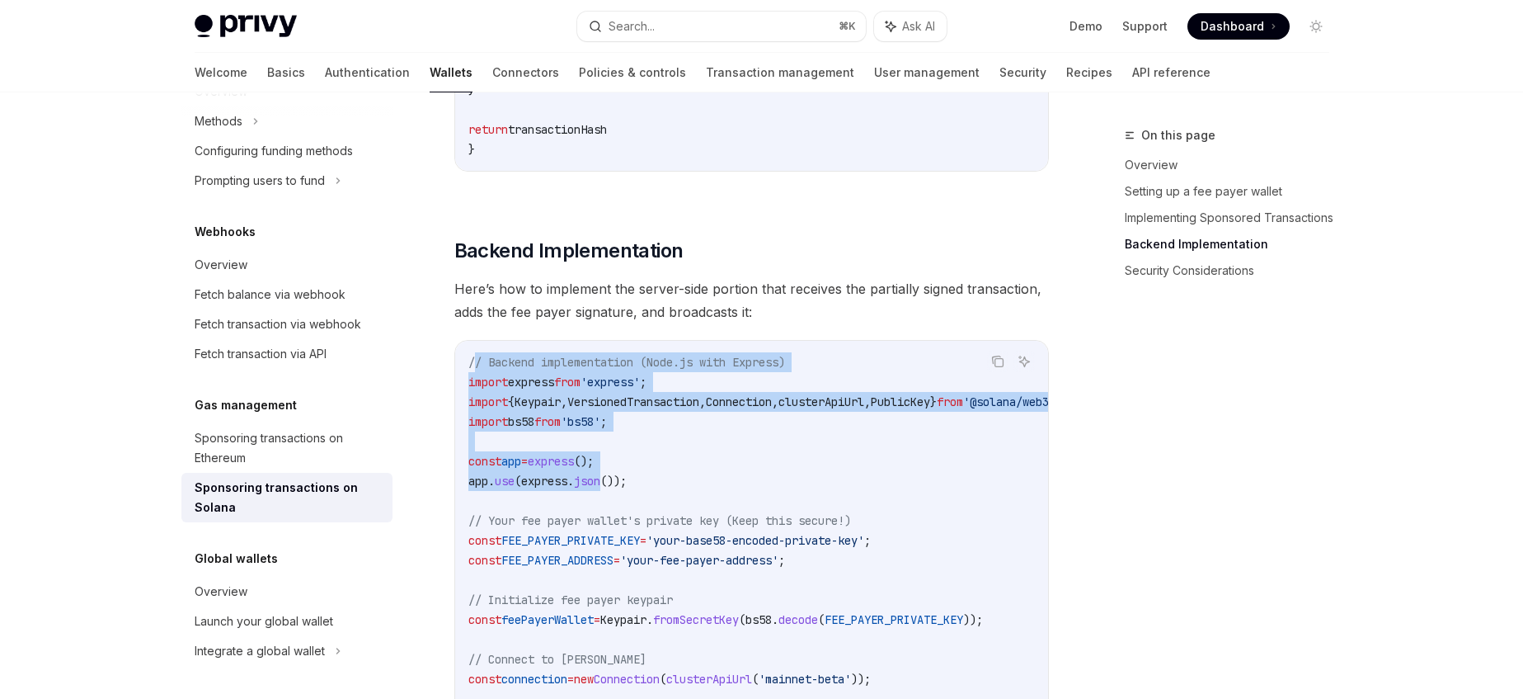
drag, startPoint x: 473, startPoint y: 370, endPoint x: 682, endPoint y: 563, distance: 284.2
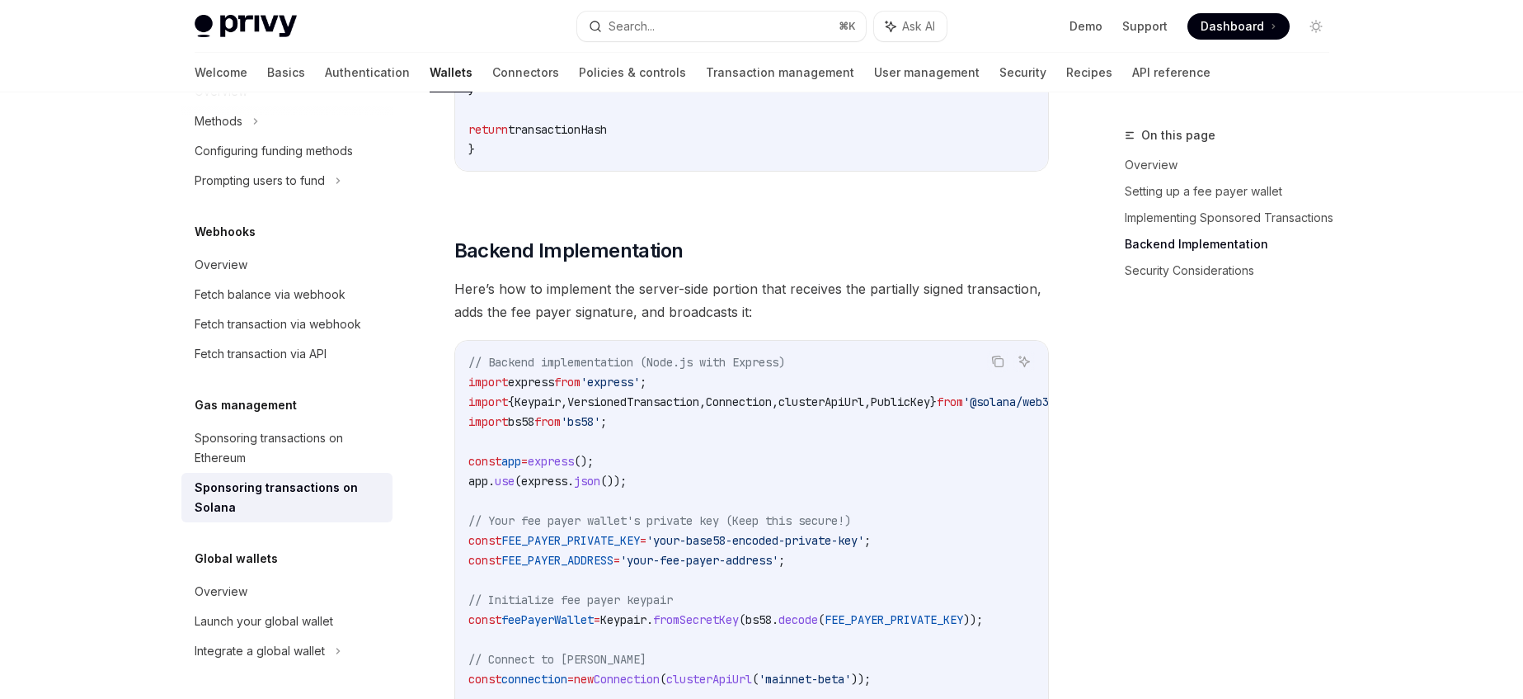
click at [699, 567] on span "'your-fee-payer-address'" at bounding box center [699, 560] width 158 height 15
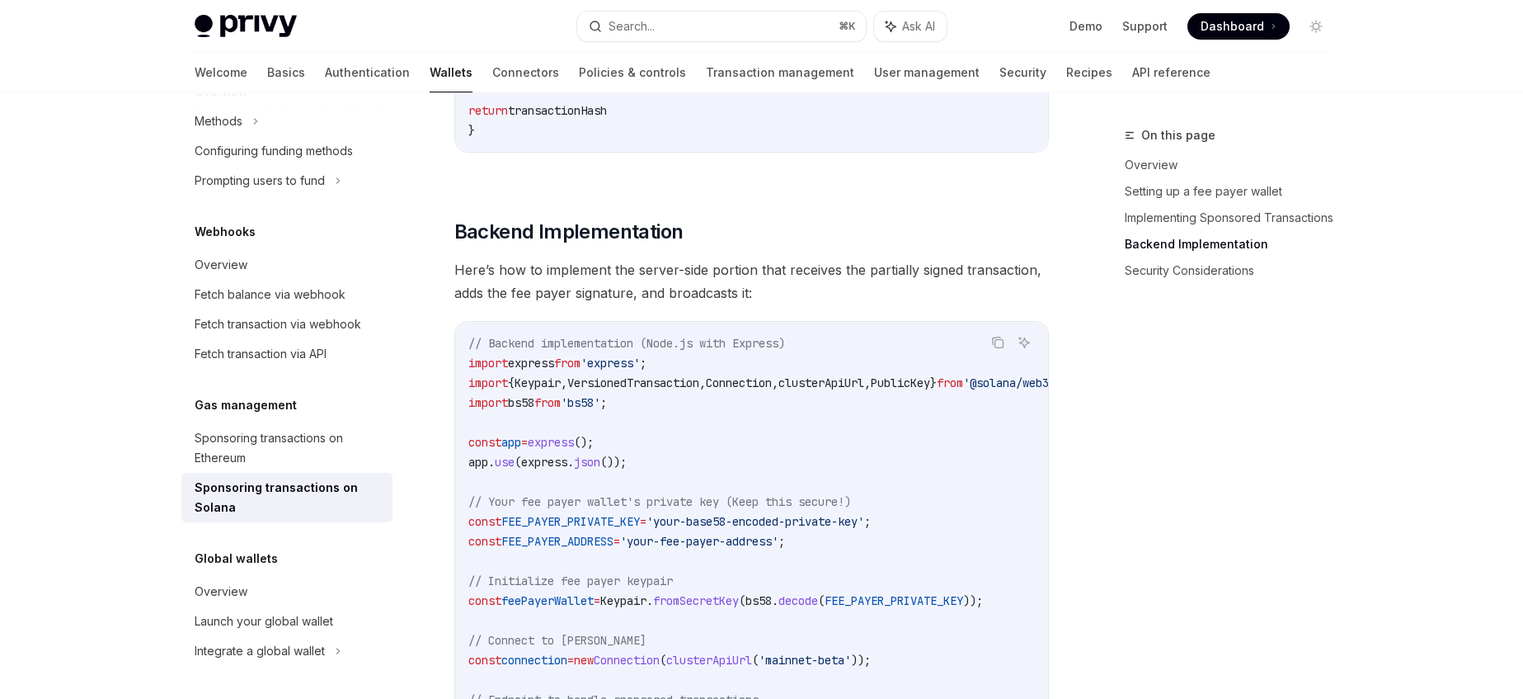
scroll to position [2952, 0]
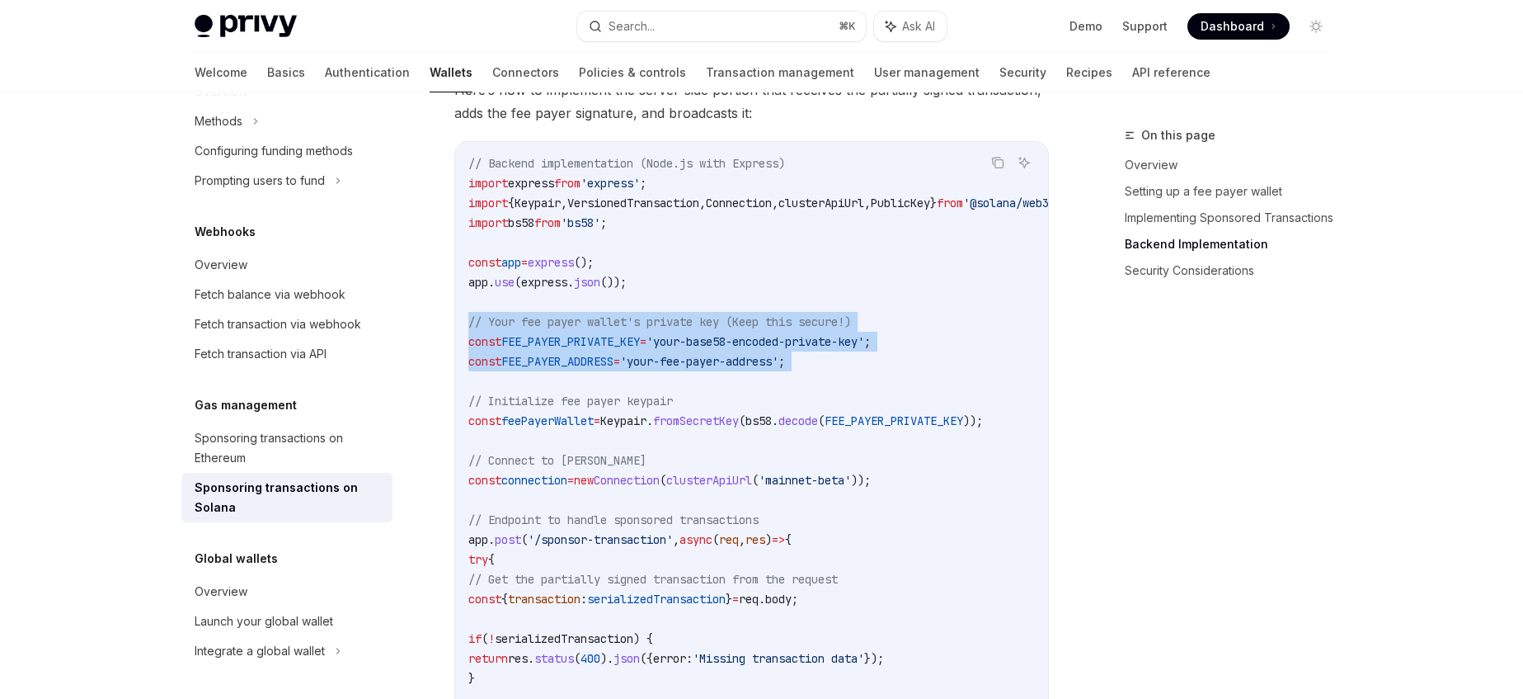
drag, startPoint x: 467, startPoint y: 324, endPoint x: 846, endPoint y: 383, distance: 383.9
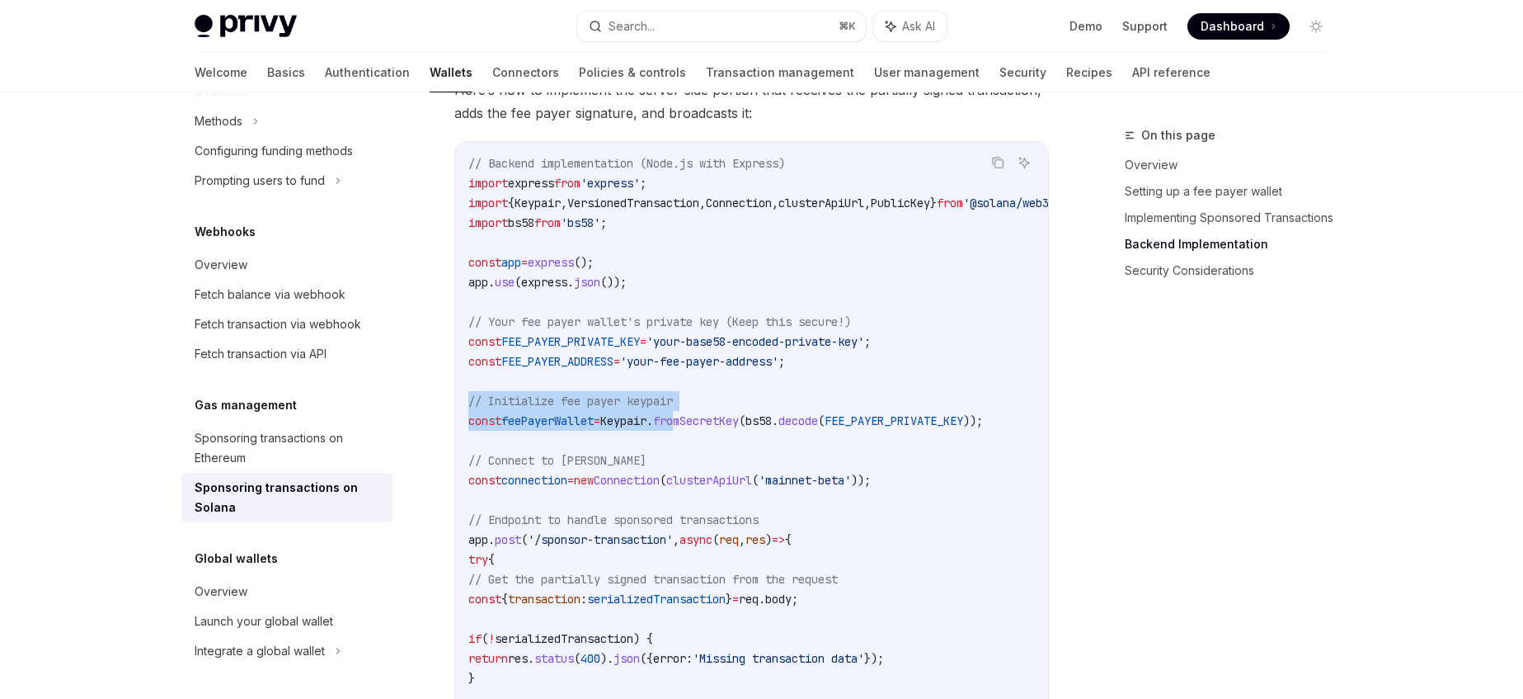
drag, startPoint x: 471, startPoint y: 409, endPoint x: 702, endPoint y: 438, distance: 232.7
click at [647, 428] on span "Keypair" at bounding box center [623, 420] width 46 height 15
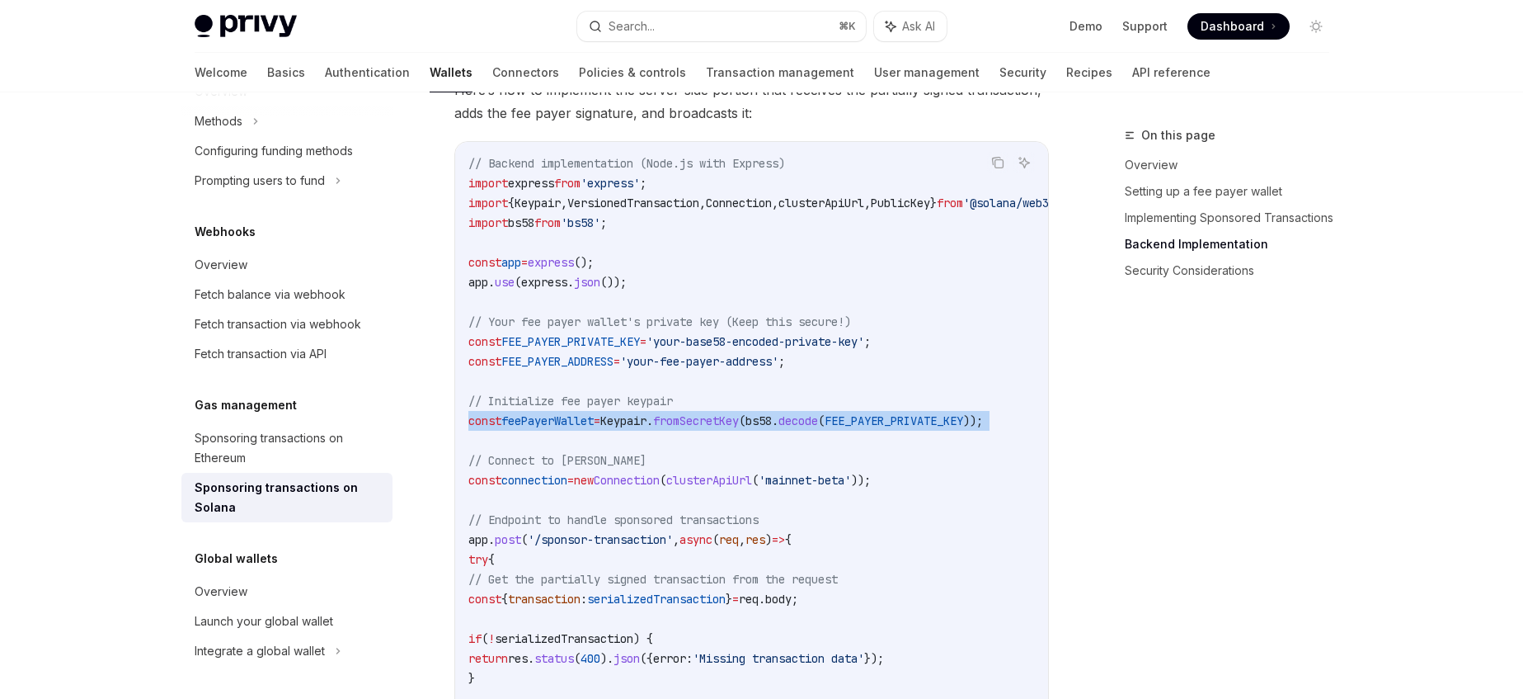
click at [647, 428] on span "Keypair" at bounding box center [623, 420] width 46 height 15
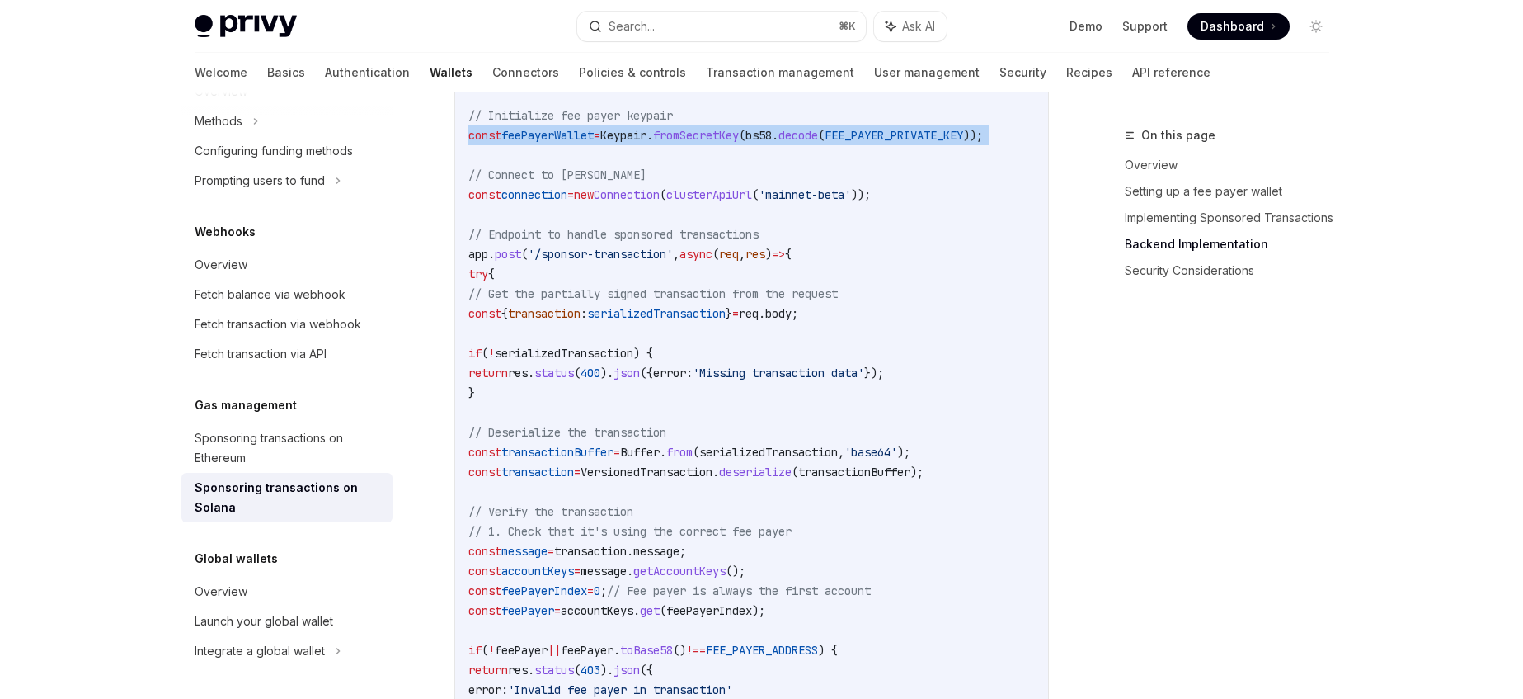
scroll to position [3317, 0]
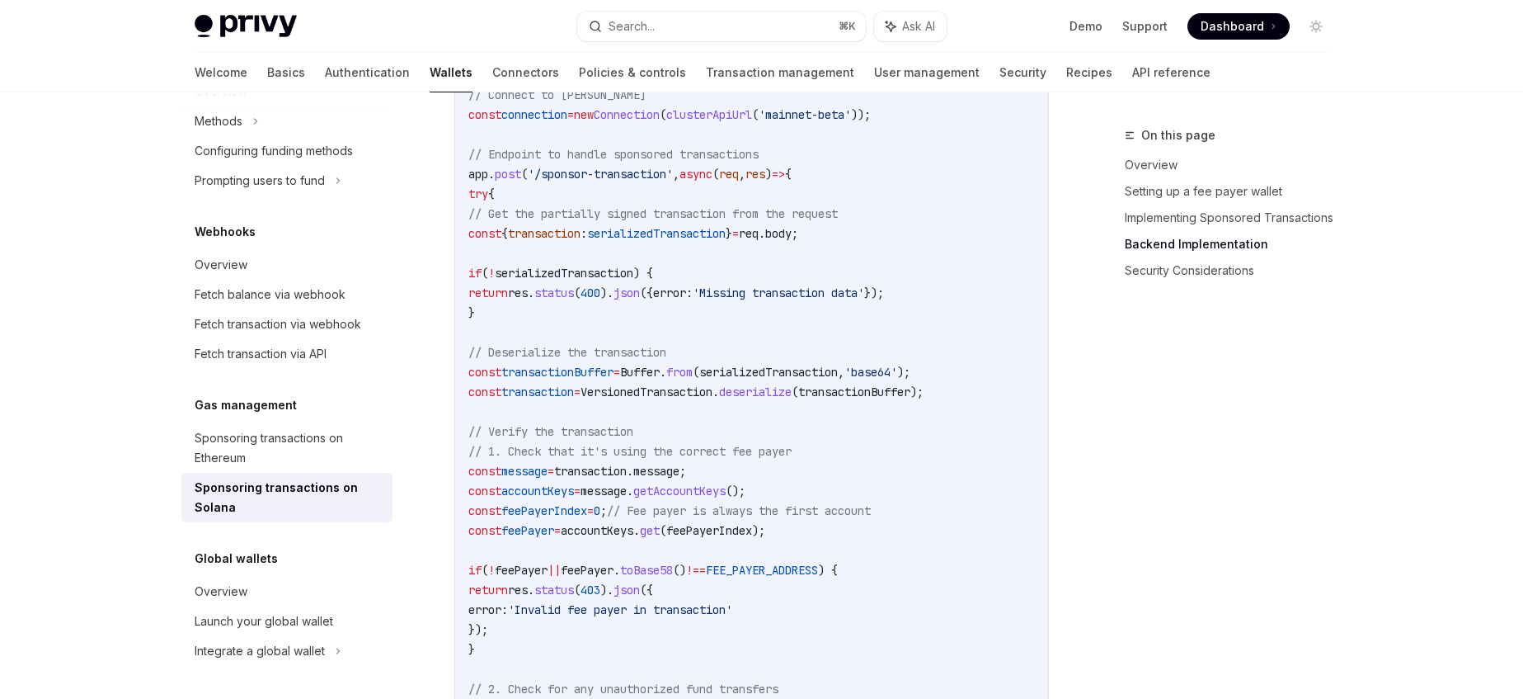
drag, startPoint x: 581, startPoint y: 342, endPoint x: 751, endPoint y: 429, distance: 190.7
click at [746, 426] on code "// Backend implementation (Node.js with Express) import express from 'express' …" at bounding box center [794, 679] width 653 height 1782
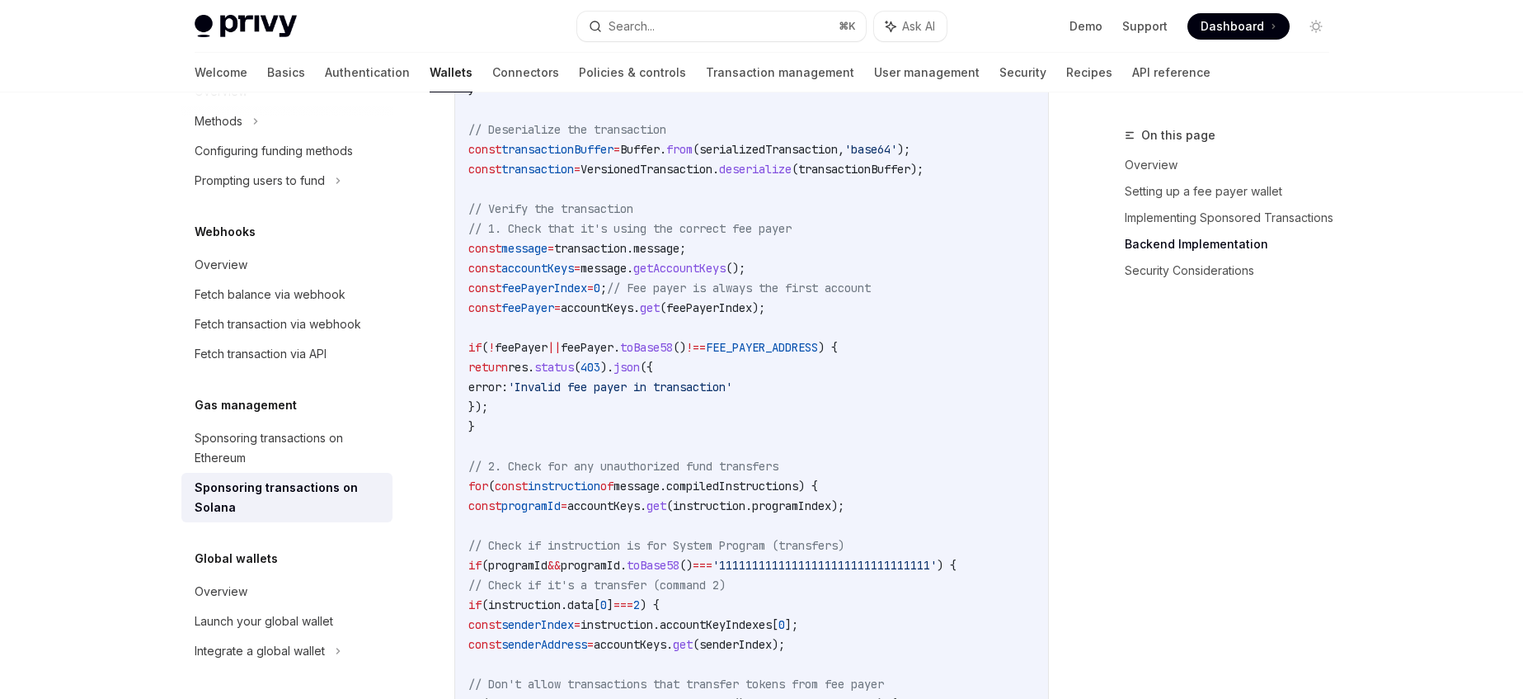
scroll to position [3656, 0]
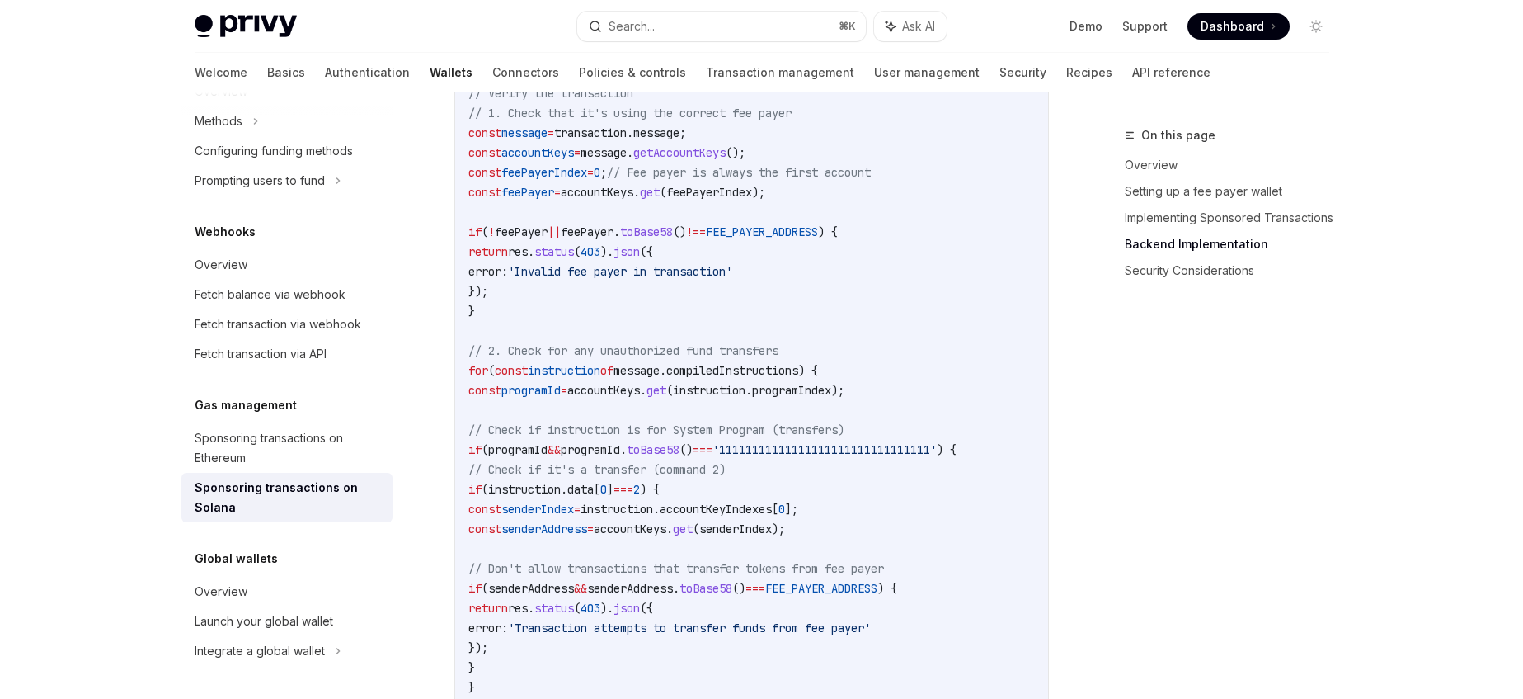
click at [561, 398] on span "programId" at bounding box center [530, 390] width 59 height 15
click at [868, 457] on span "'11111111111111111111111111111111'" at bounding box center [825, 449] width 224 height 15
click at [772, 516] on span "accountKeyIndexes" at bounding box center [716, 508] width 112 height 15
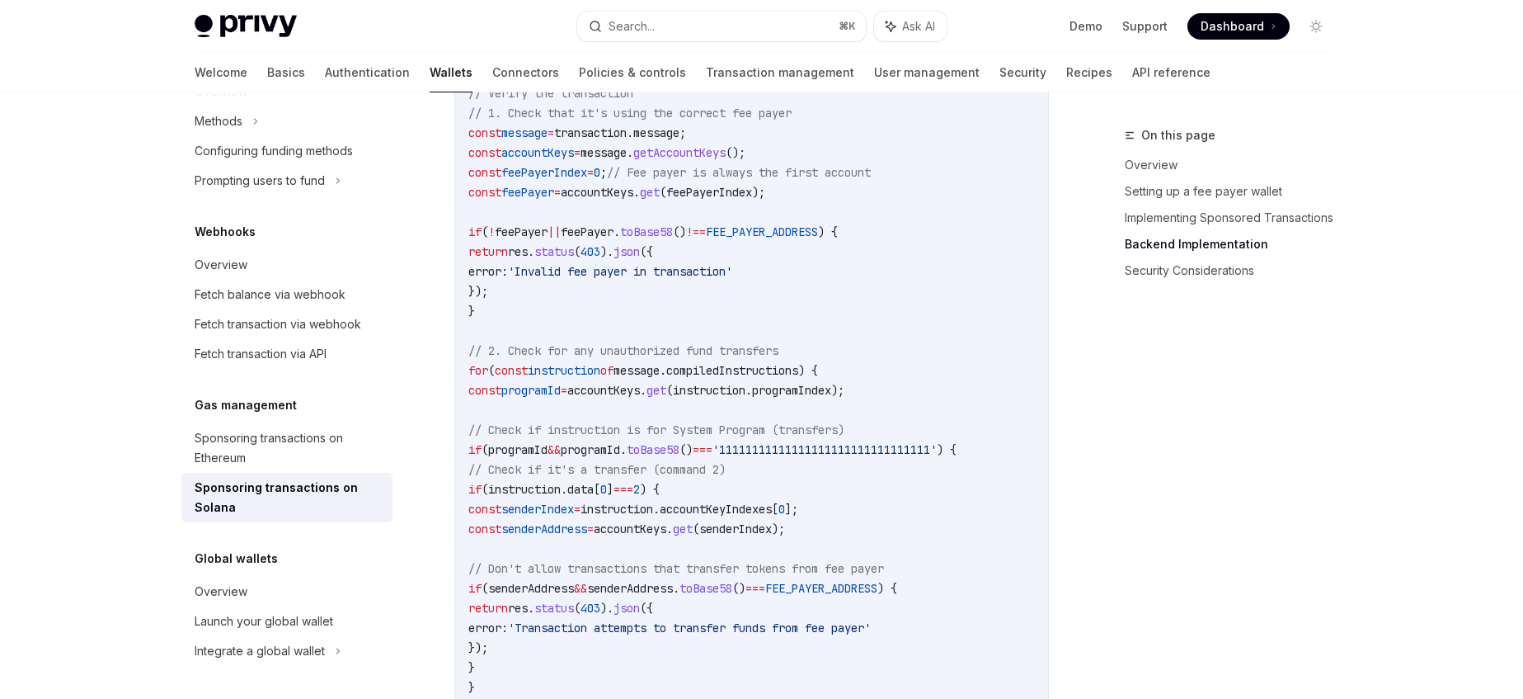
click at [845, 457] on span "'11111111111111111111111111111111'" at bounding box center [825, 449] width 224 height 15
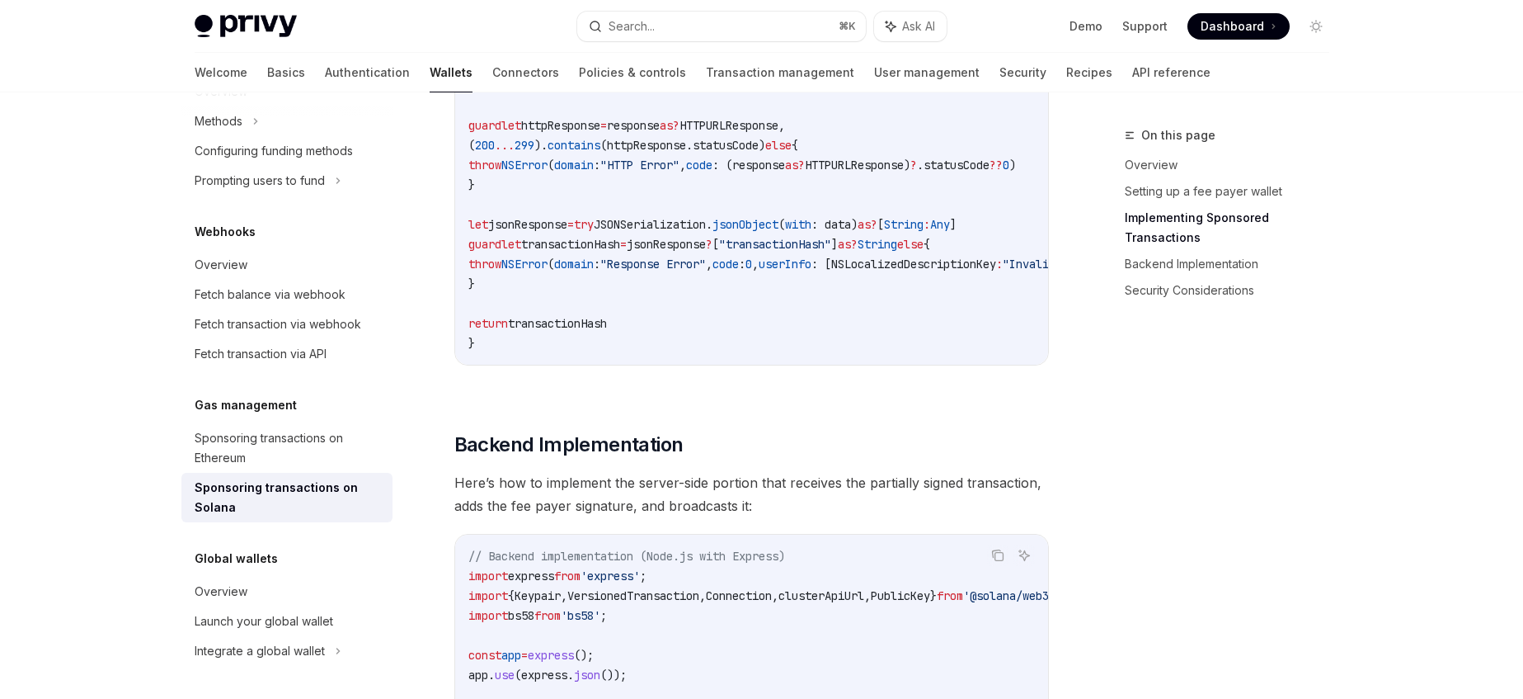
scroll to position [2677, 0]
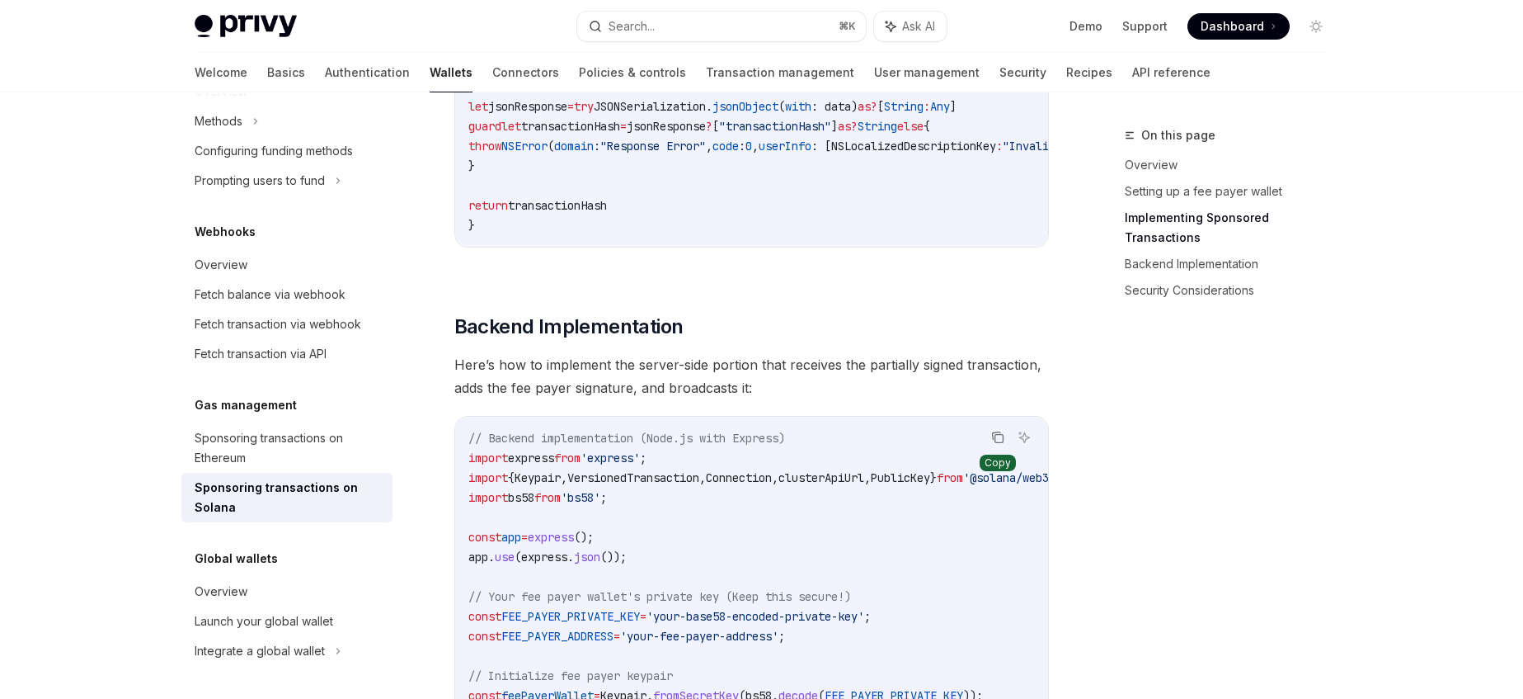
click at [996, 444] on icon "Copy the contents from the code block" at bounding box center [997, 437] width 13 height 13
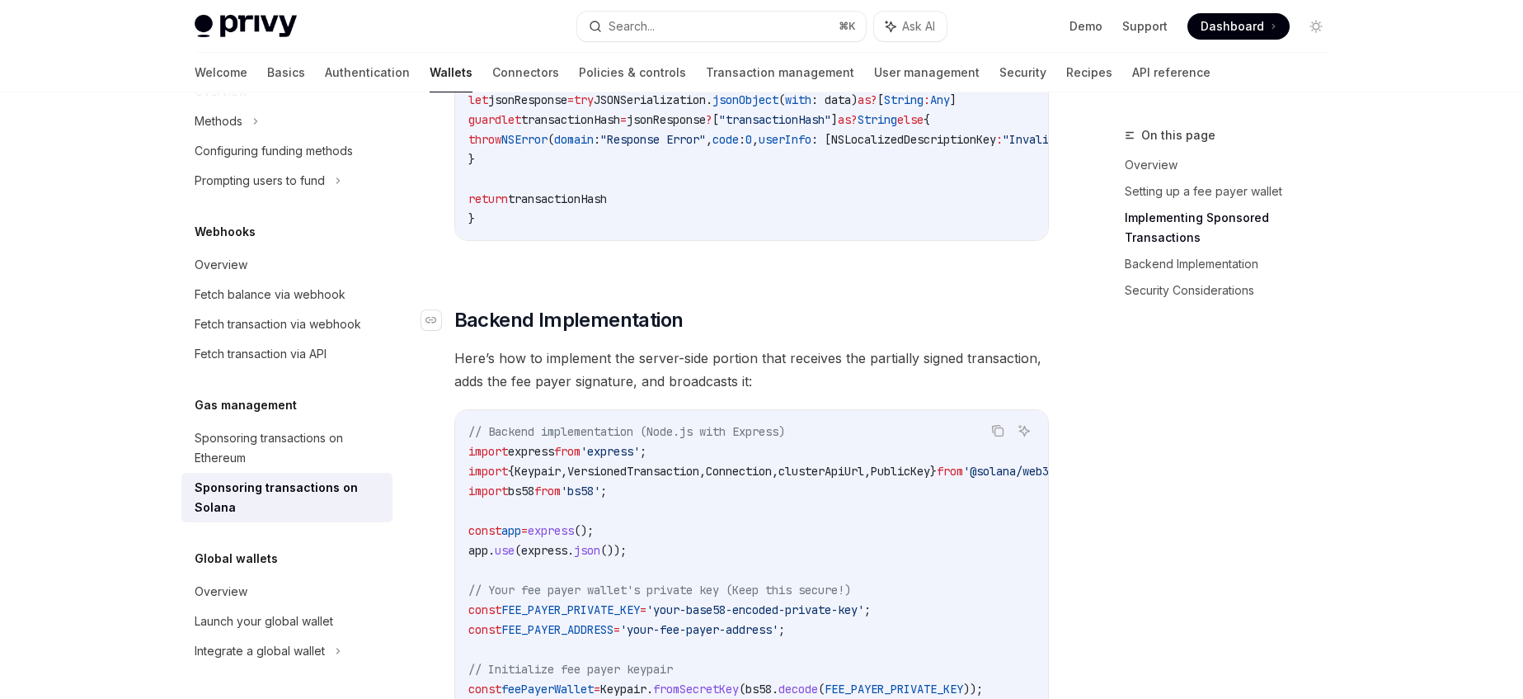
scroll to position [2710, 0]
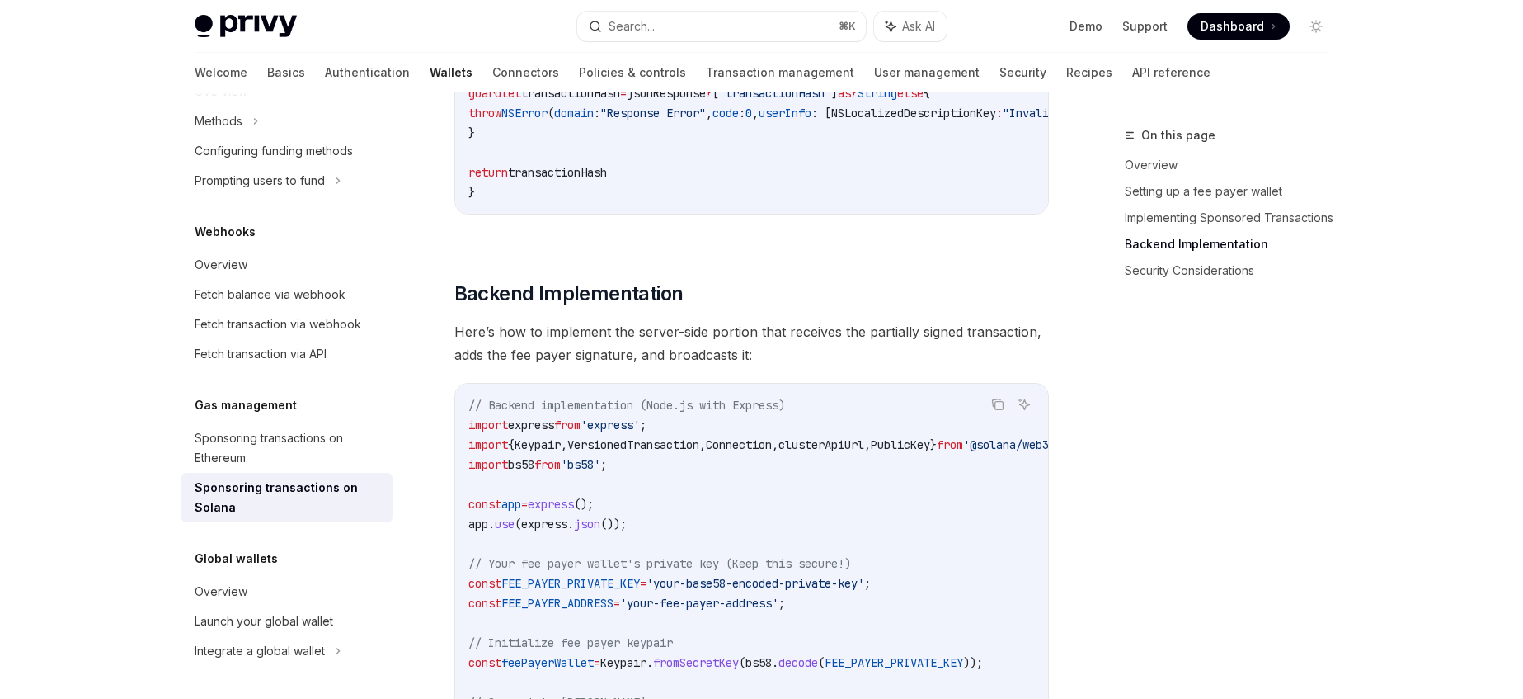
click at [869, 343] on span "Here’s how to implement the server-side portion that receives the partially sig…" at bounding box center [751, 343] width 595 height 46
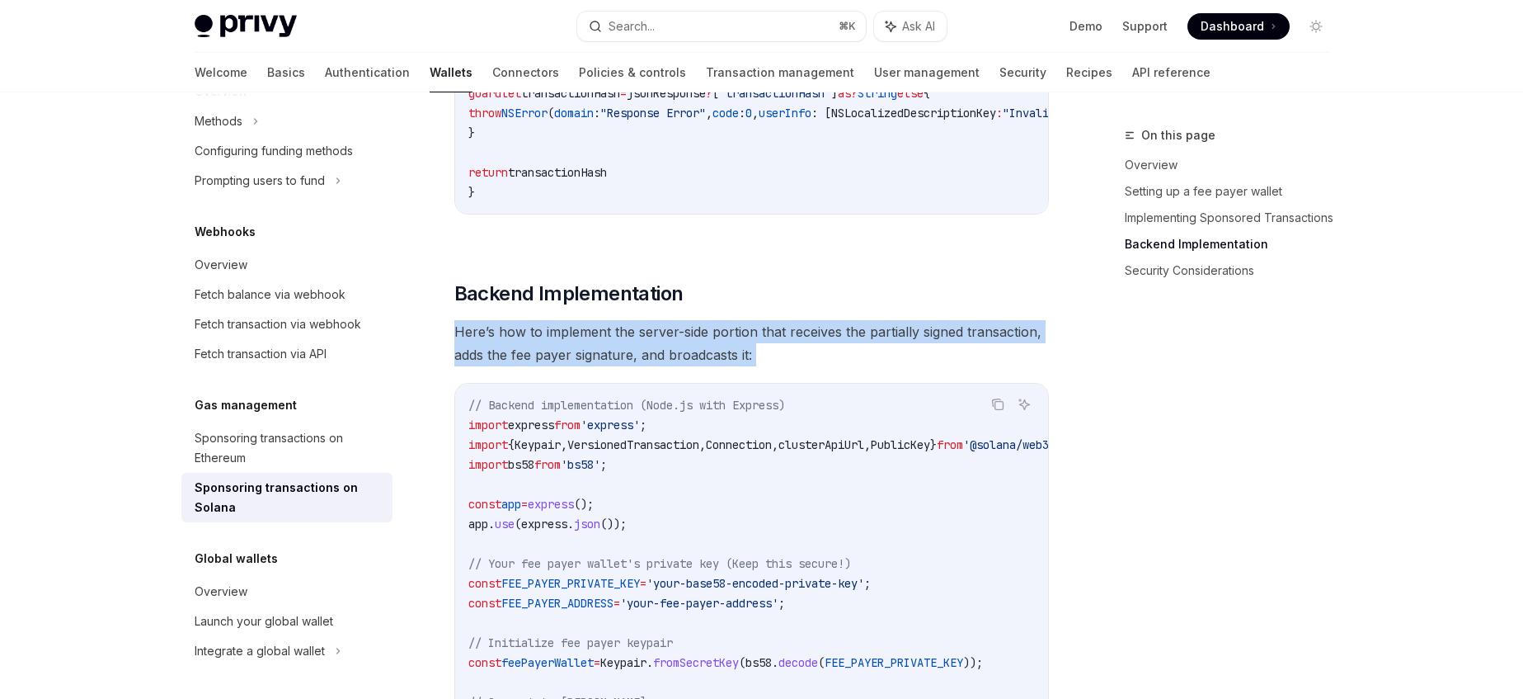
click at [869, 343] on span "Here’s how to implement the server-side portion that receives the partially sig…" at bounding box center [751, 343] width 595 height 46
click at [614, 366] on span "Here’s how to implement the server-side portion that receives the partially sig…" at bounding box center [751, 343] width 595 height 46
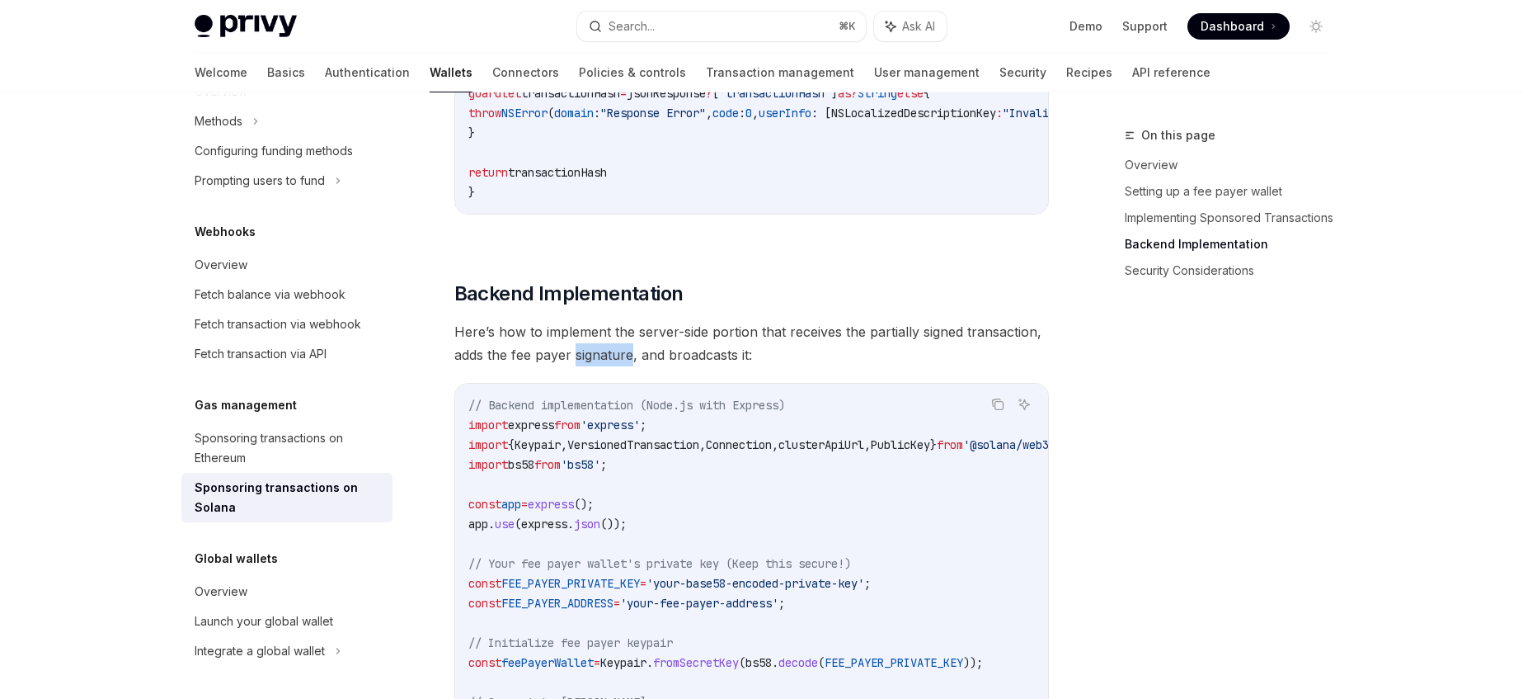
click at [614, 366] on span "Here’s how to implement the server-side portion that receives the partially sig…" at bounding box center [751, 343] width 595 height 46
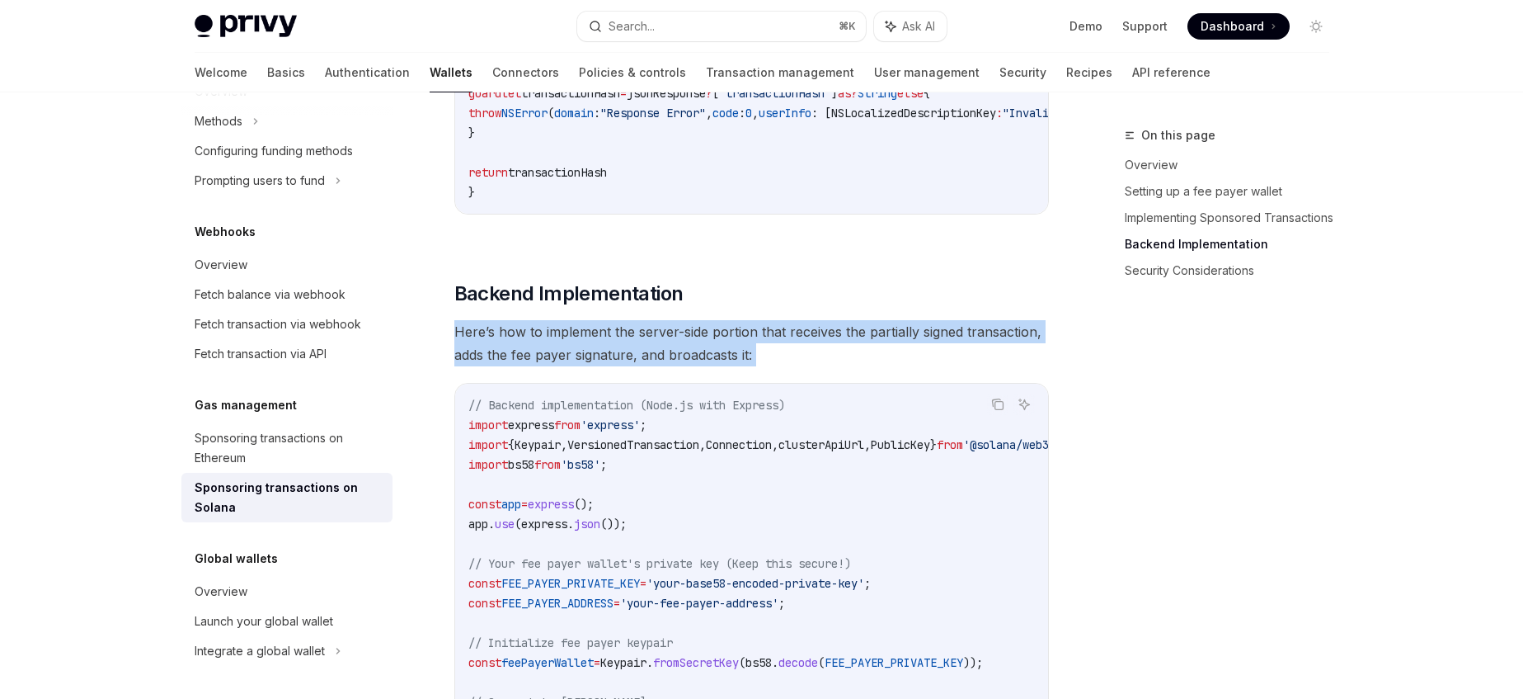
click at [614, 366] on span "Here’s how to implement the server-side portion that receives the partially sig…" at bounding box center [751, 343] width 595 height 46
click at [724, 366] on span "Here’s how to implement the server-side portion that receives the partially sig…" at bounding box center [751, 343] width 595 height 46
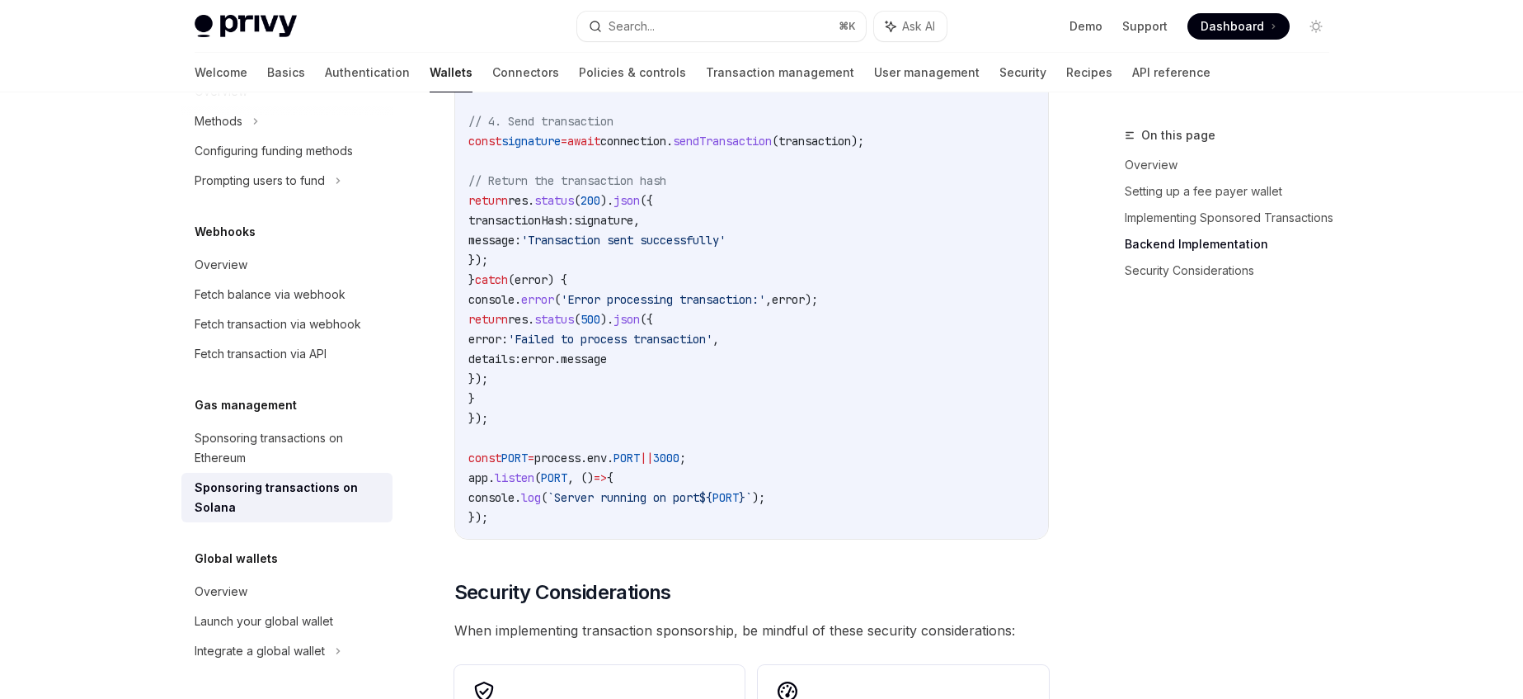
scroll to position [4263, 0]
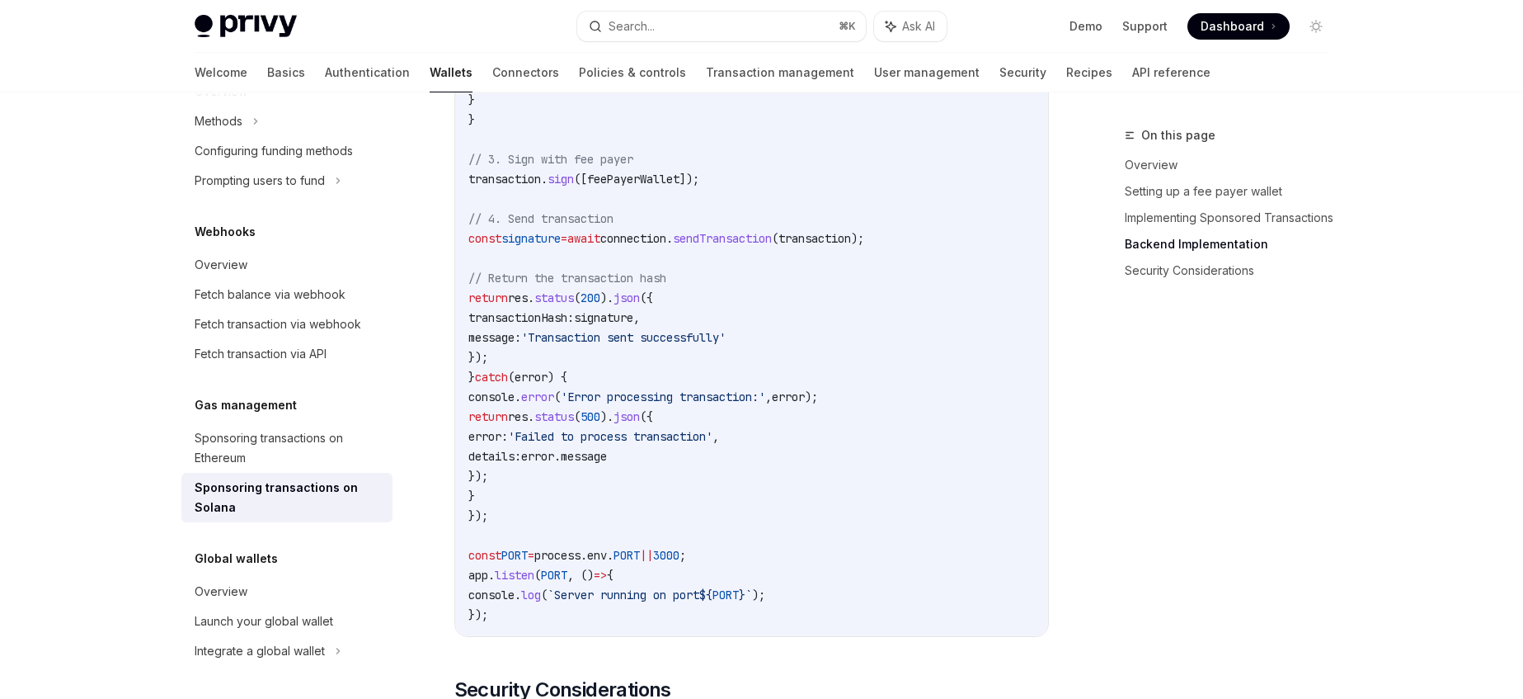
click at [561, 246] on span "signature" at bounding box center [530, 238] width 59 height 15
click at [541, 186] on span "transaction" at bounding box center [504, 179] width 73 height 15
click at [666, 246] on span "connection" at bounding box center [633, 238] width 66 height 15
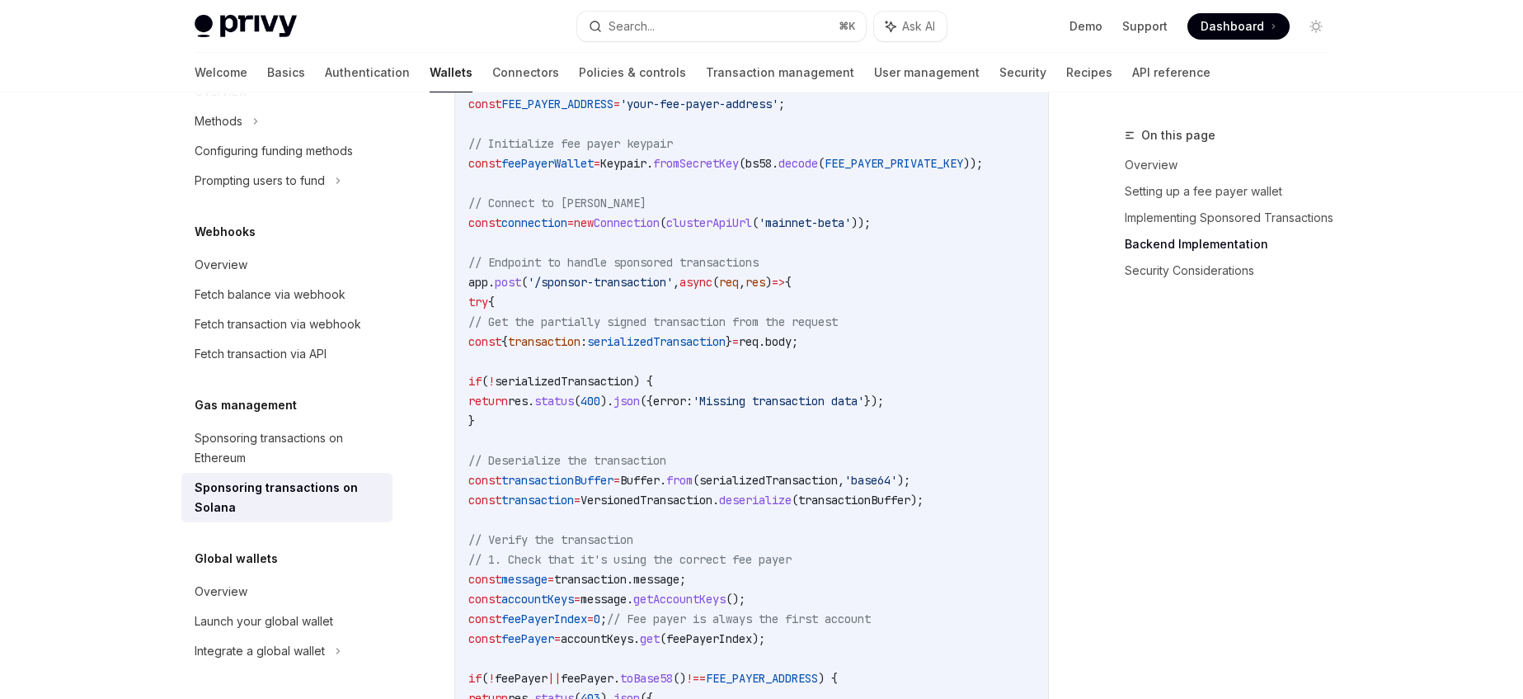
scroll to position [3171, 0]
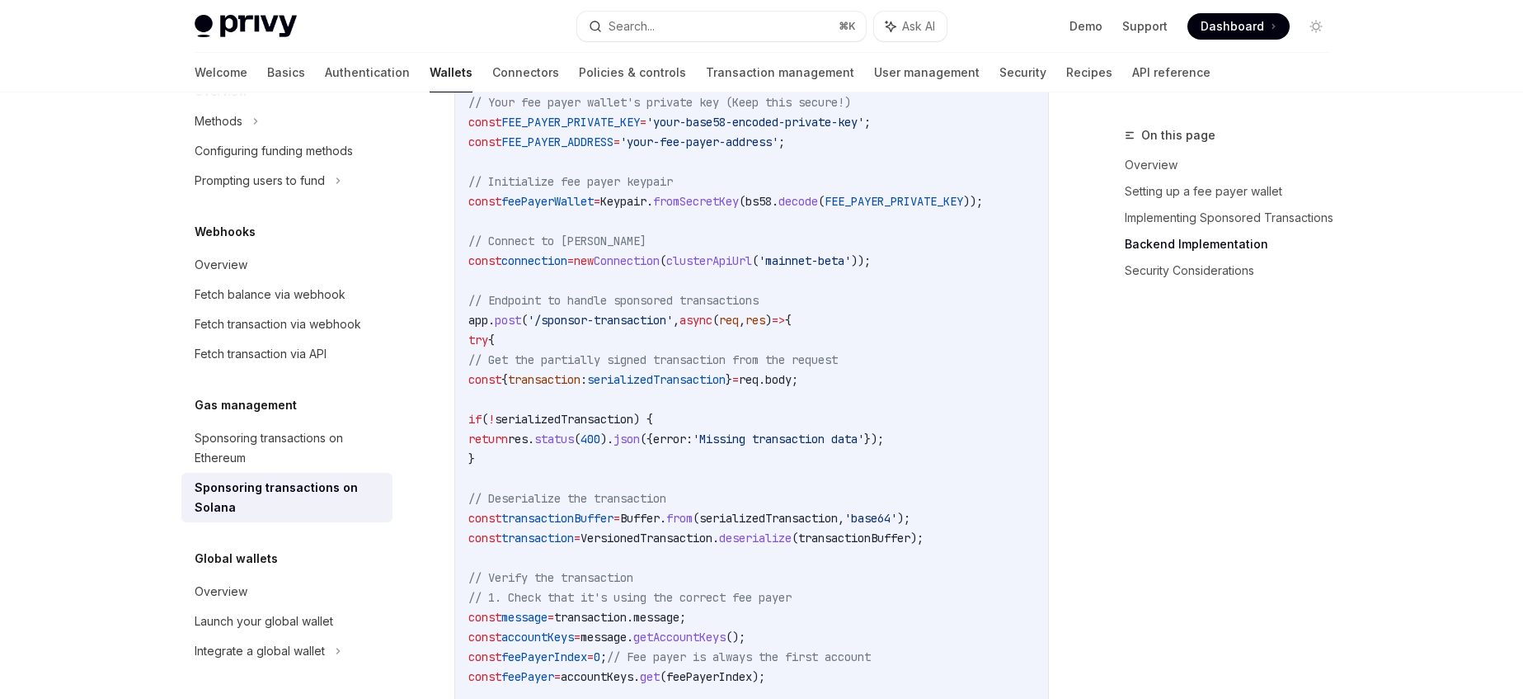
click at [825, 268] on span "'mainnet-beta'" at bounding box center [805, 260] width 92 height 15
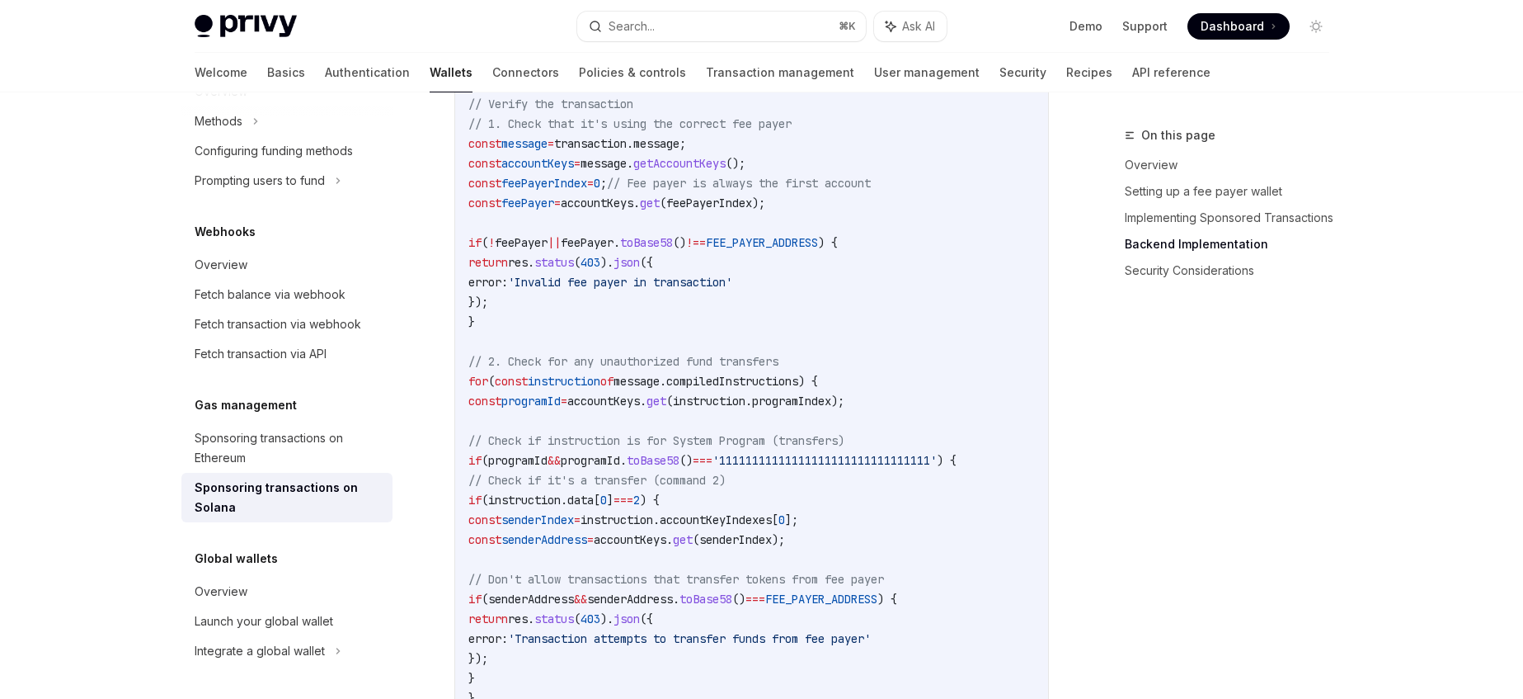
scroll to position [3759, 0]
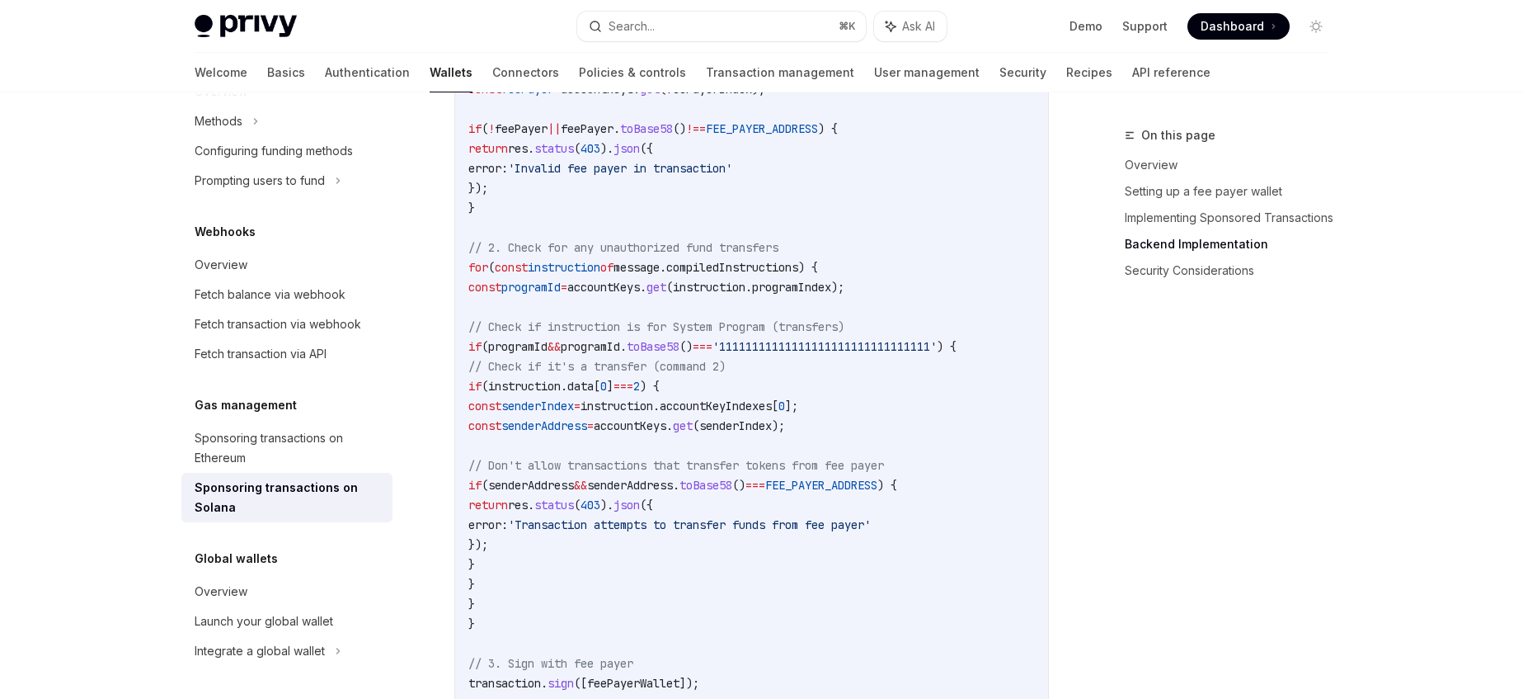
click at [561, 294] on span "programId" at bounding box center [530, 287] width 59 height 15
click at [640, 294] on span "accountKeys" at bounding box center [603, 287] width 73 height 15
click at [713, 354] on span "===" at bounding box center [703, 346] width 20 height 15
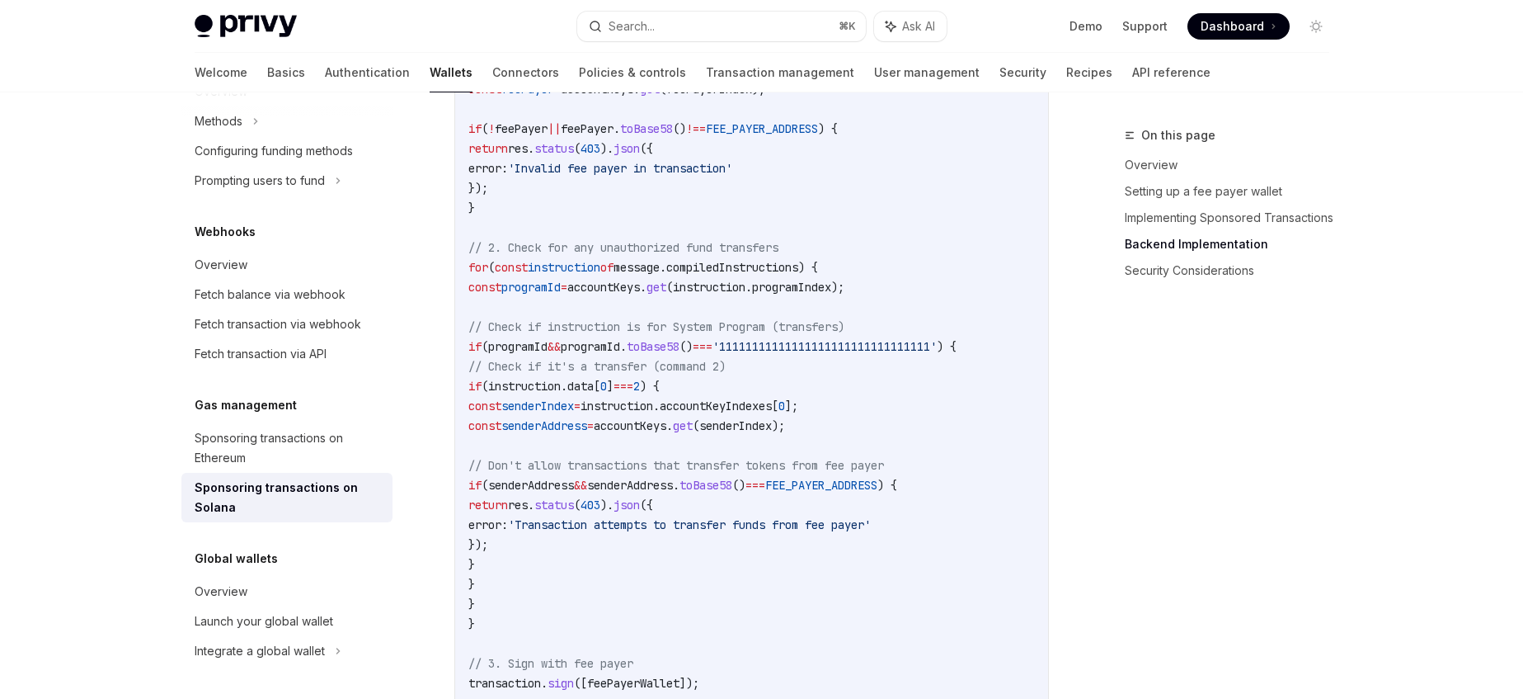
drag, startPoint x: 522, startPoint y: 337, endPoint x: 651, endPoint y: 641, distance: 329.7
click at [648, 643] on code "// Backend implementation (Node.js with Express) import express from 'express' …" at bounding box center [794, 238] width 653 height 1782
drag, startPoint x: 696, startPoint y: 624, endPoint x: 696, endPoint y: 608, distance: 16.5
click at [696, 624] on code "// Backend implementation (Node.js with Express) import express from 'express' …" at bounding box center [794, 238] width 653 height 1782
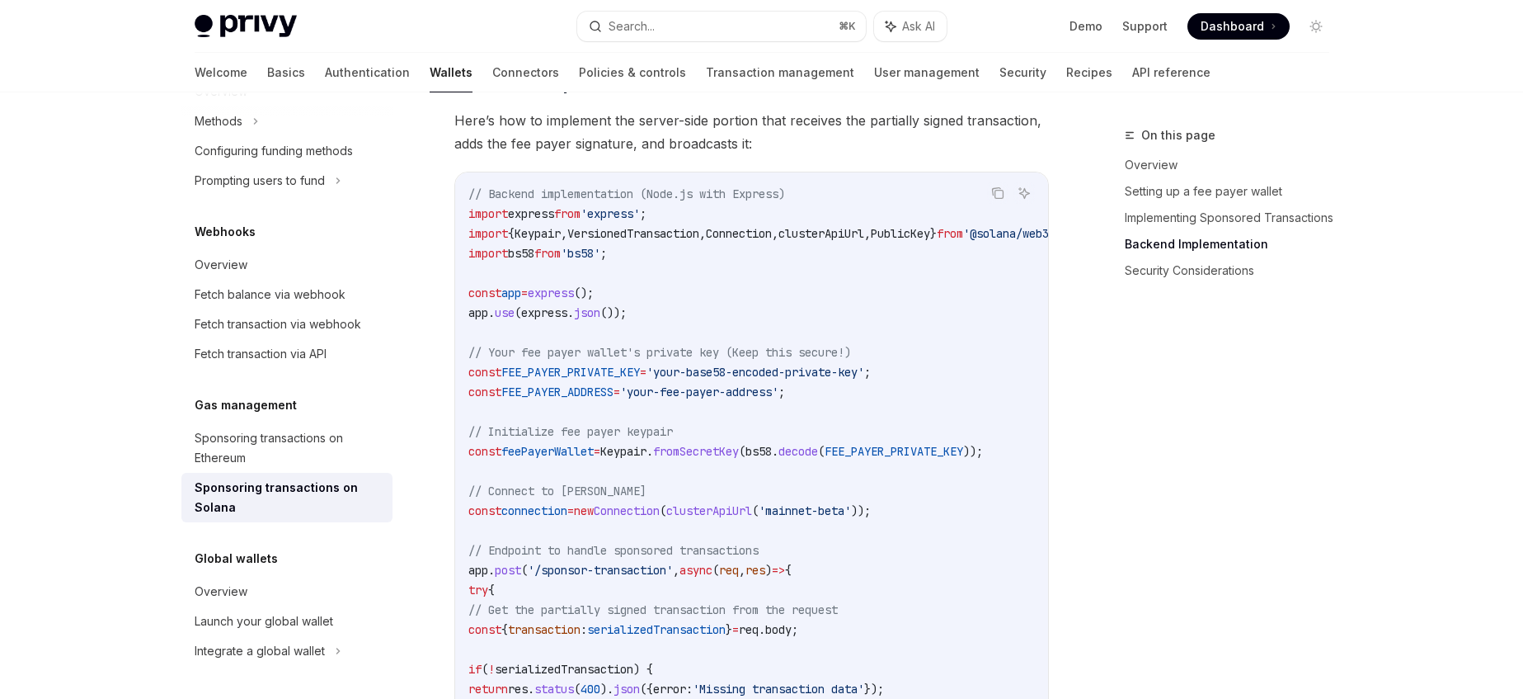
scroll to position [2779, 0]
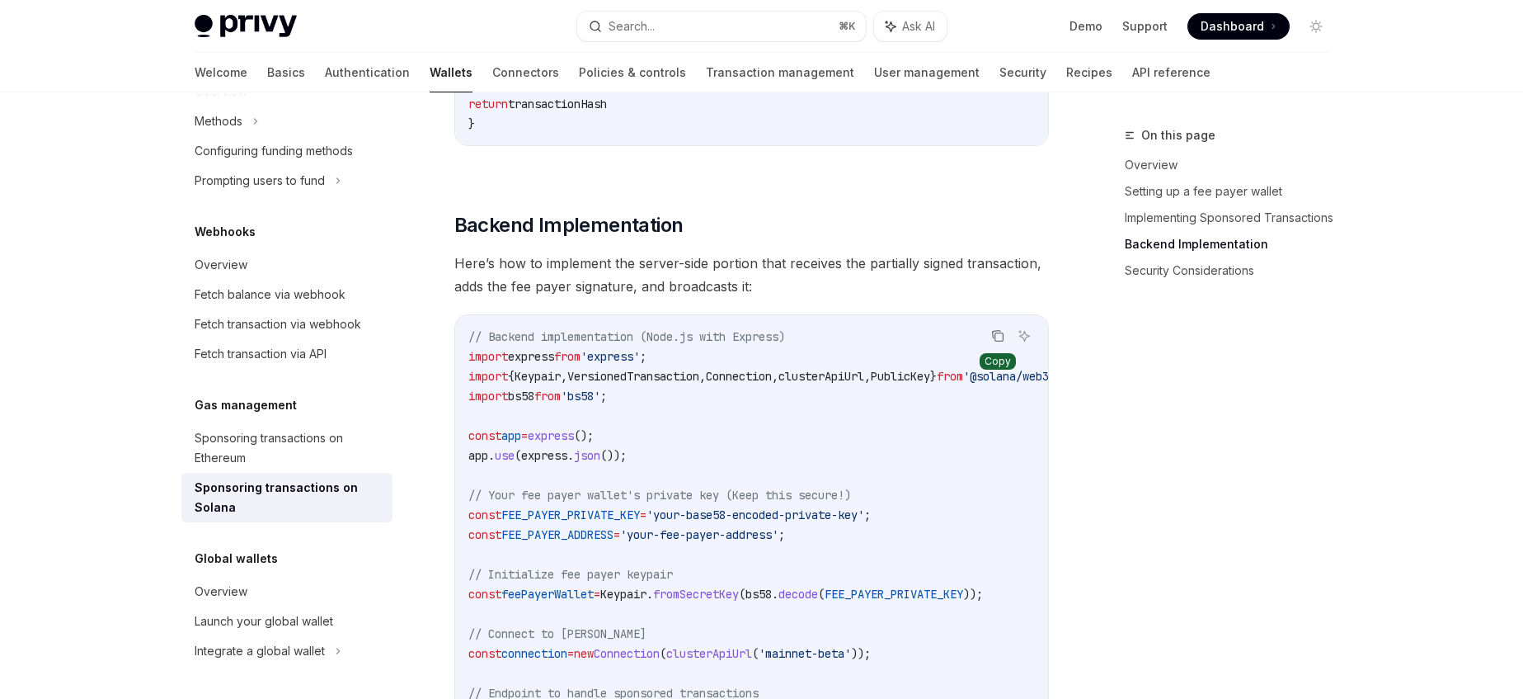
click at [990, 344] on button "Copy the contents from the code block" at bounding box center [997, 335] width 21 height 21
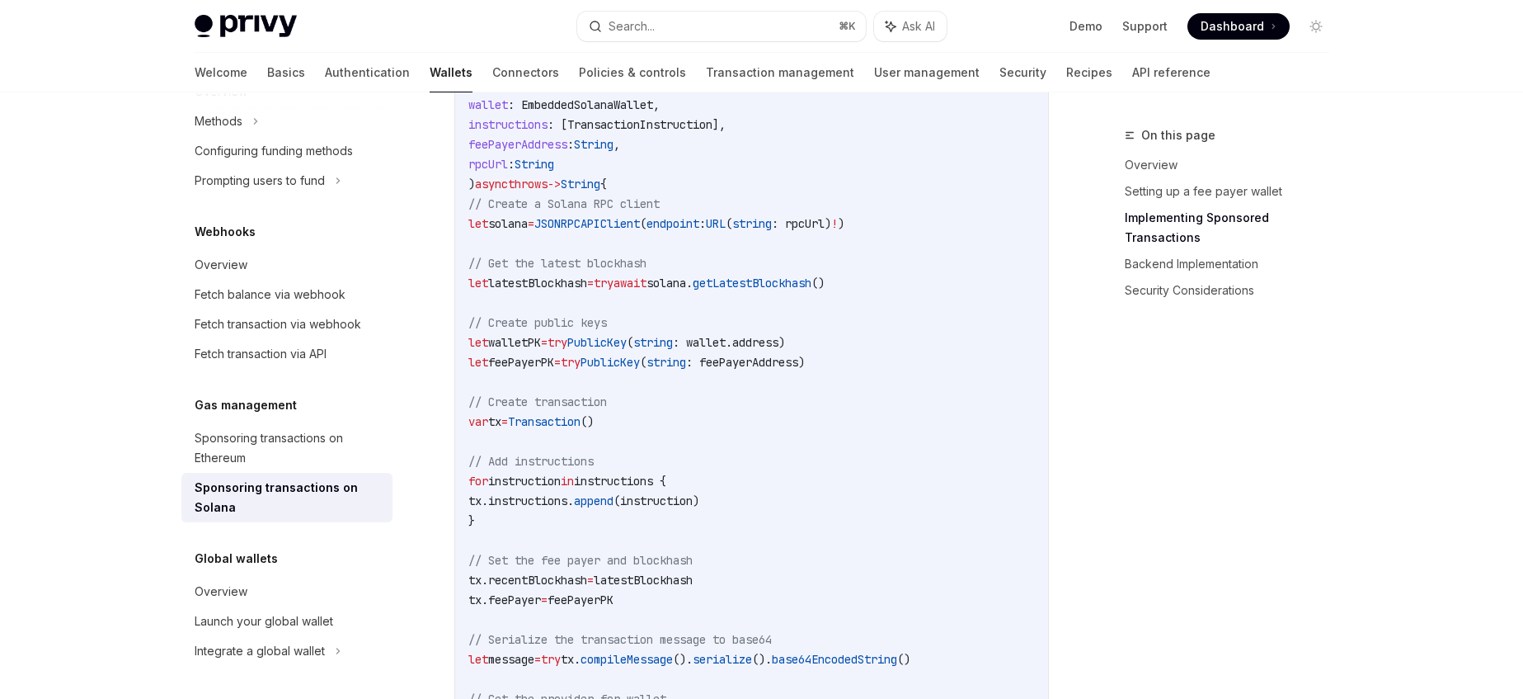
scroll to position [1608, 0]
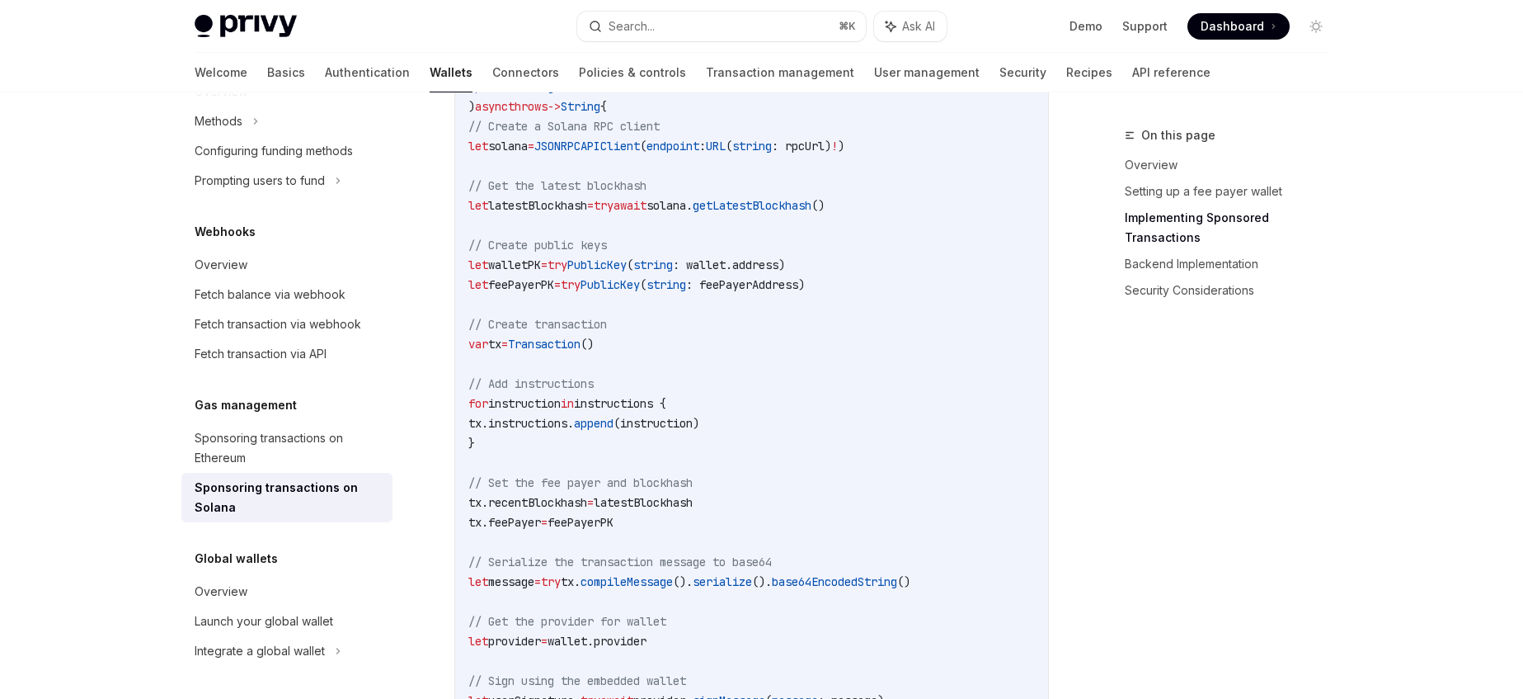
click at [554, 292] on span "feePayerPK" at bounding box center [521, 284] width 66 height 15
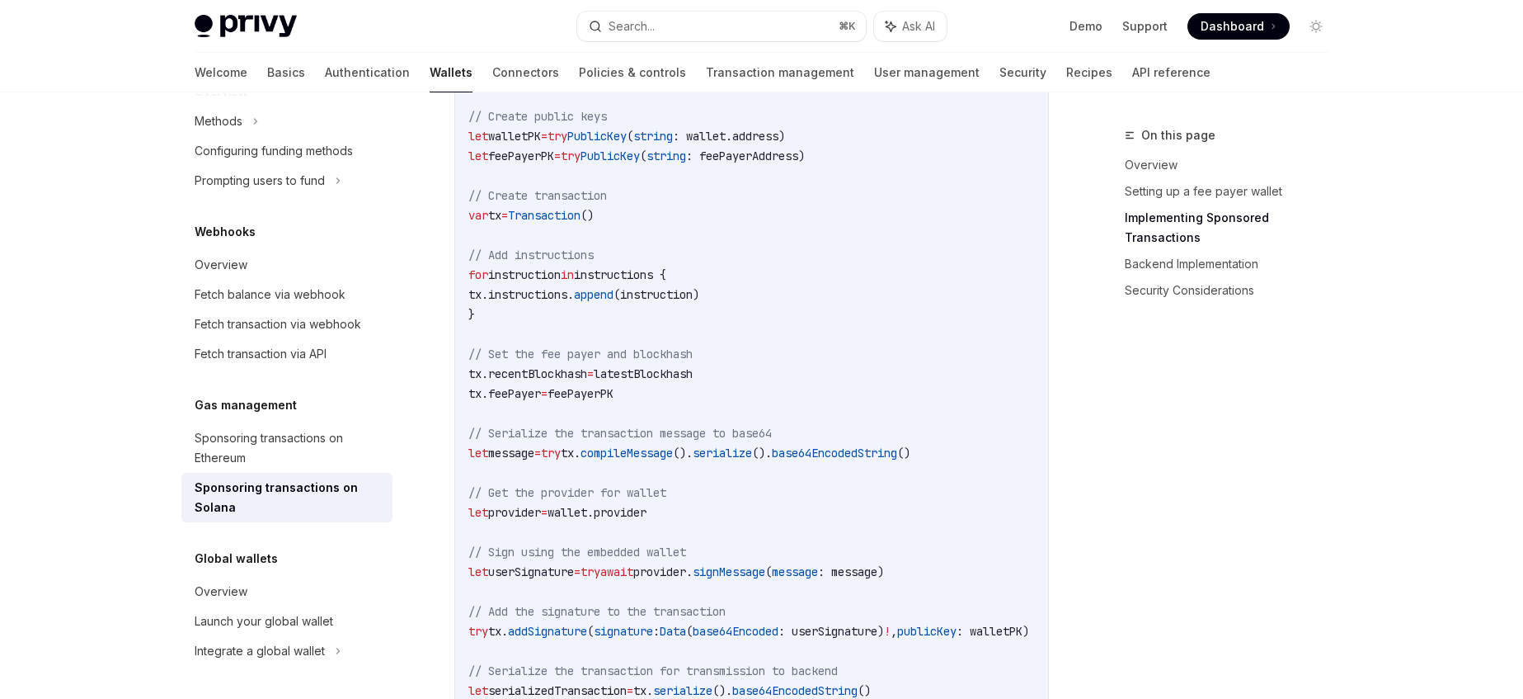
scroll to position [1928, 0]
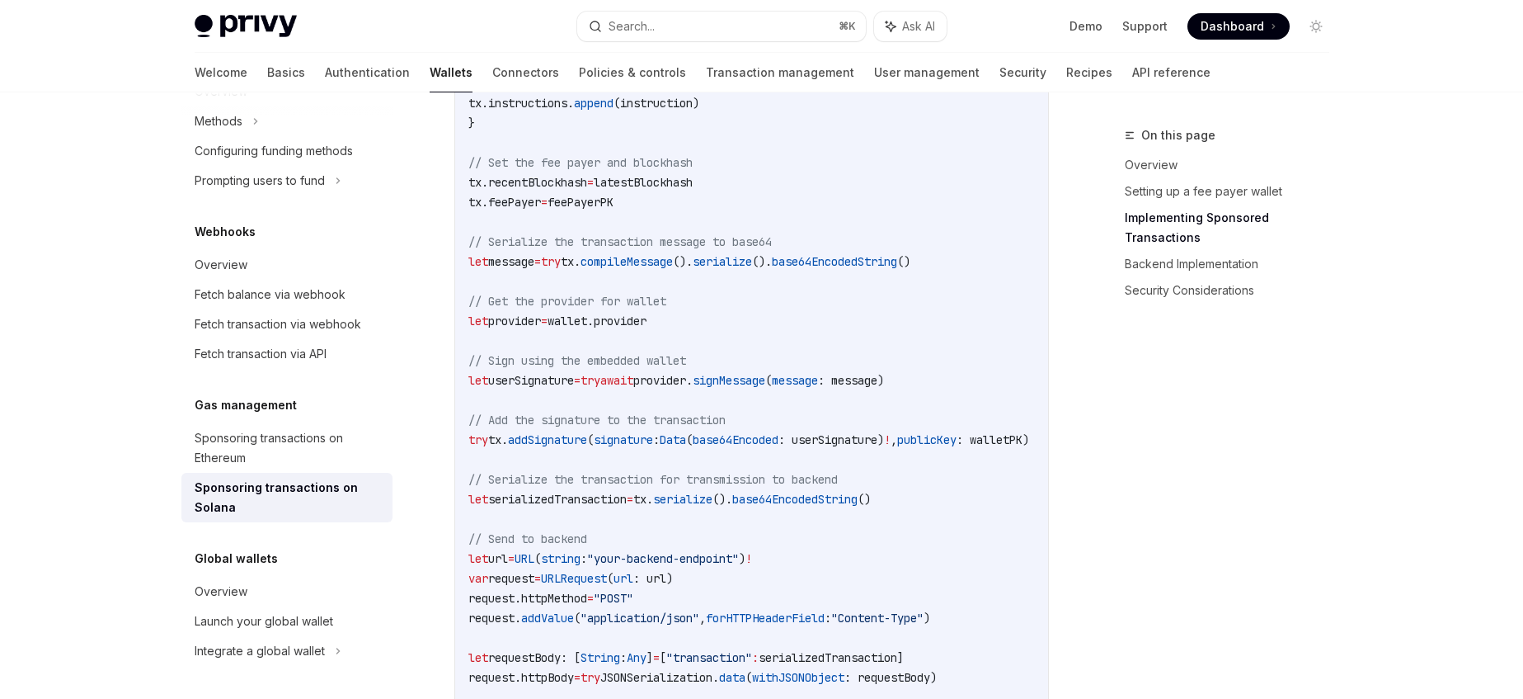
click at [541, 207] on span "feePayer" at bounding box center [514, 202] width 53 height 15
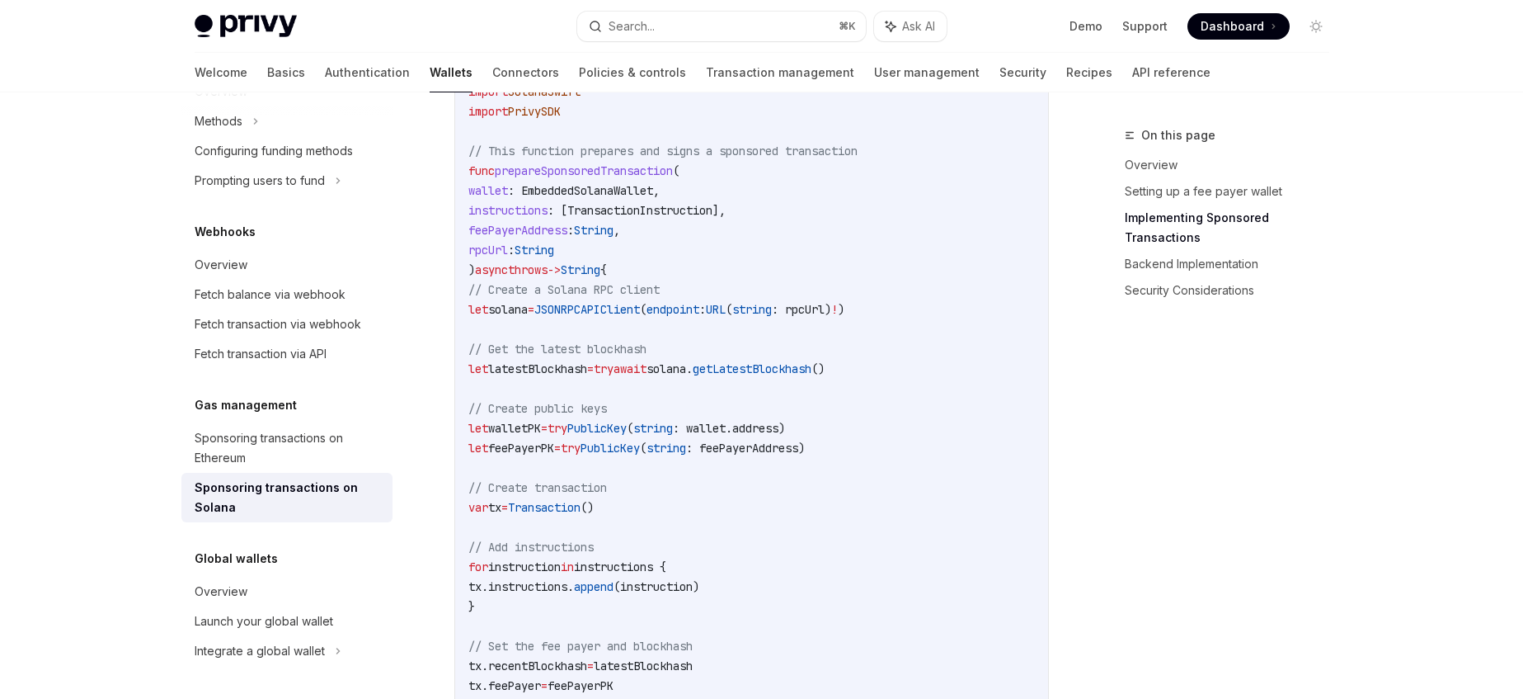
scroll to position [1613, 0]
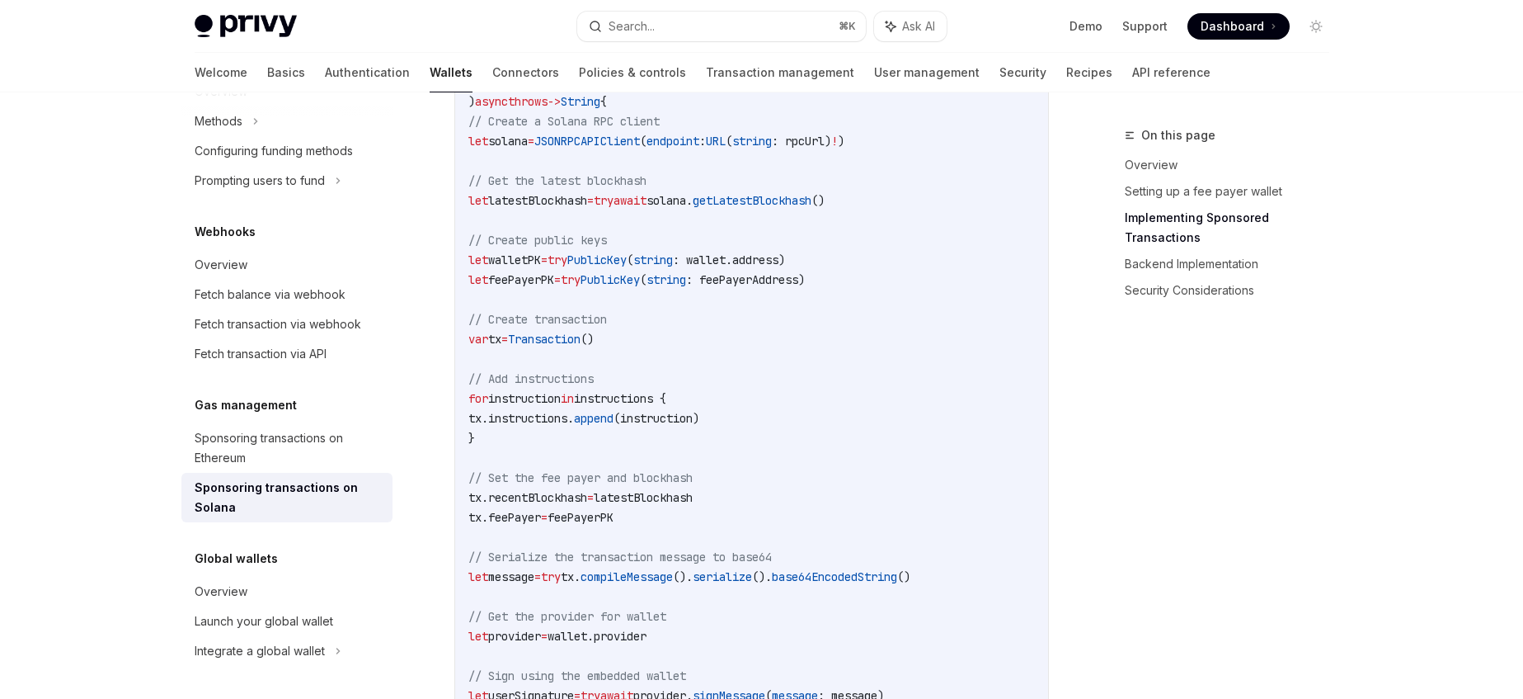
click at [805, 285] on span ": feePayerAddress)" at bounding box center [745, 279] width 119 height 15
click at [578, 205] on span "latestBlockhash" at bounding box center [537, 203] width 99 height 15
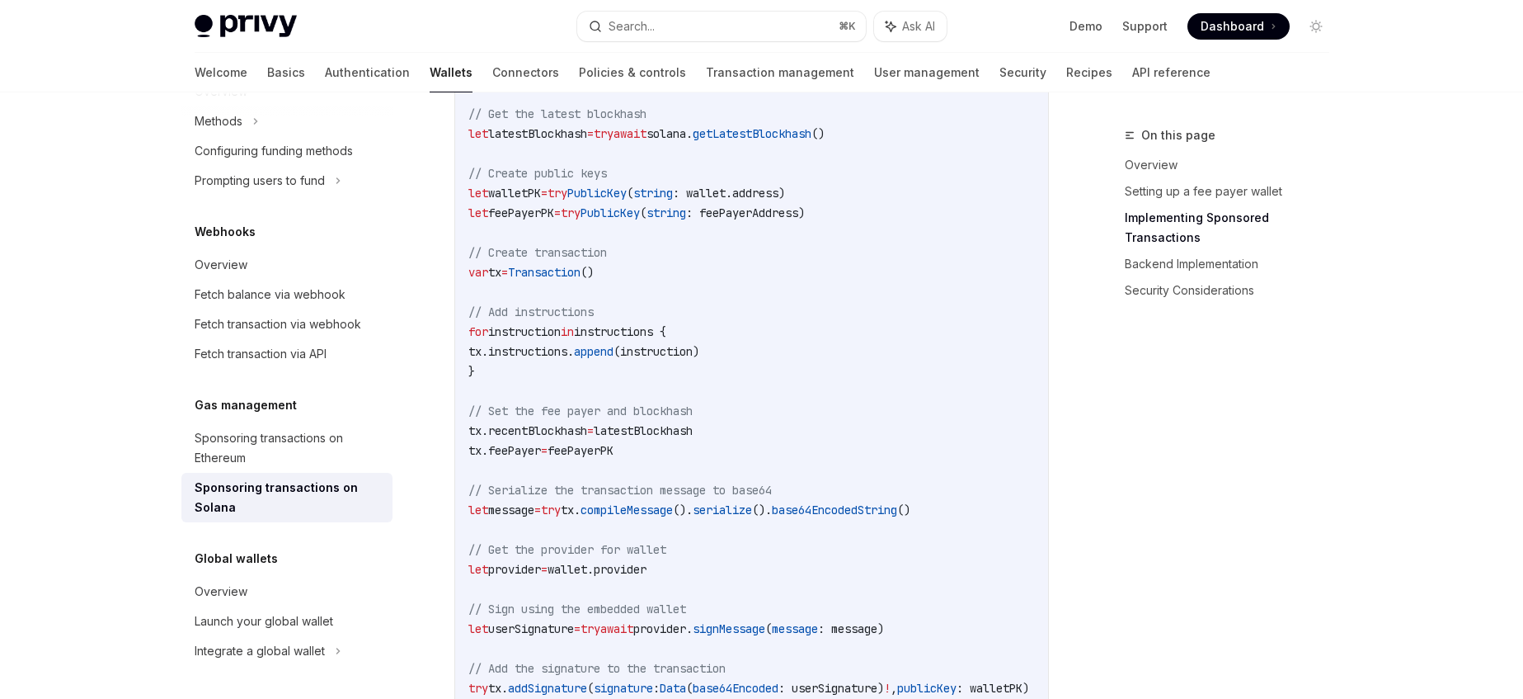
scroll to position [1654, 0]
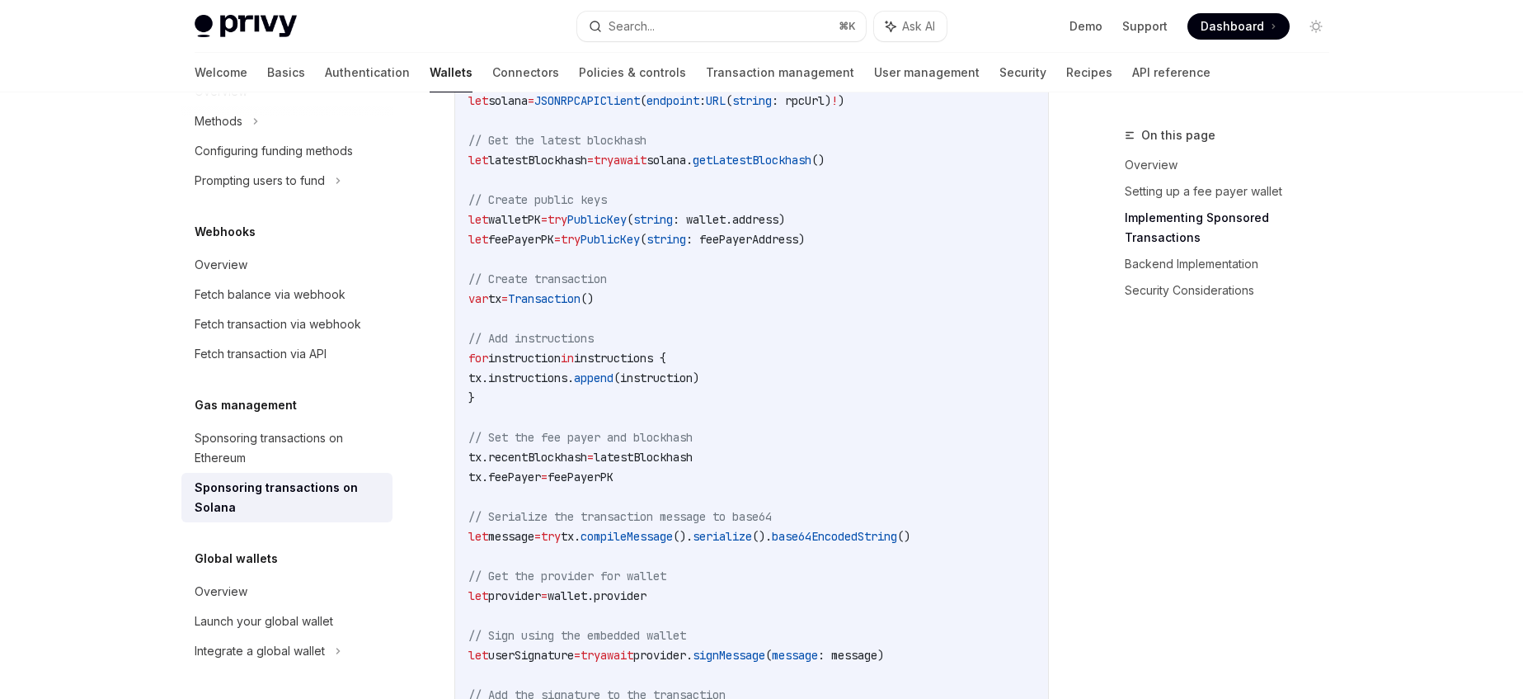
click at [583, 253] on code "import Foundation import SolanaSwift import PrivySDK // This function prepares …" at bounding box center [821, 555] width 706 height 1405
click at [776, 247] on span ": feePayerAddress)" at bounding box center [745, 239] width 119 height 15
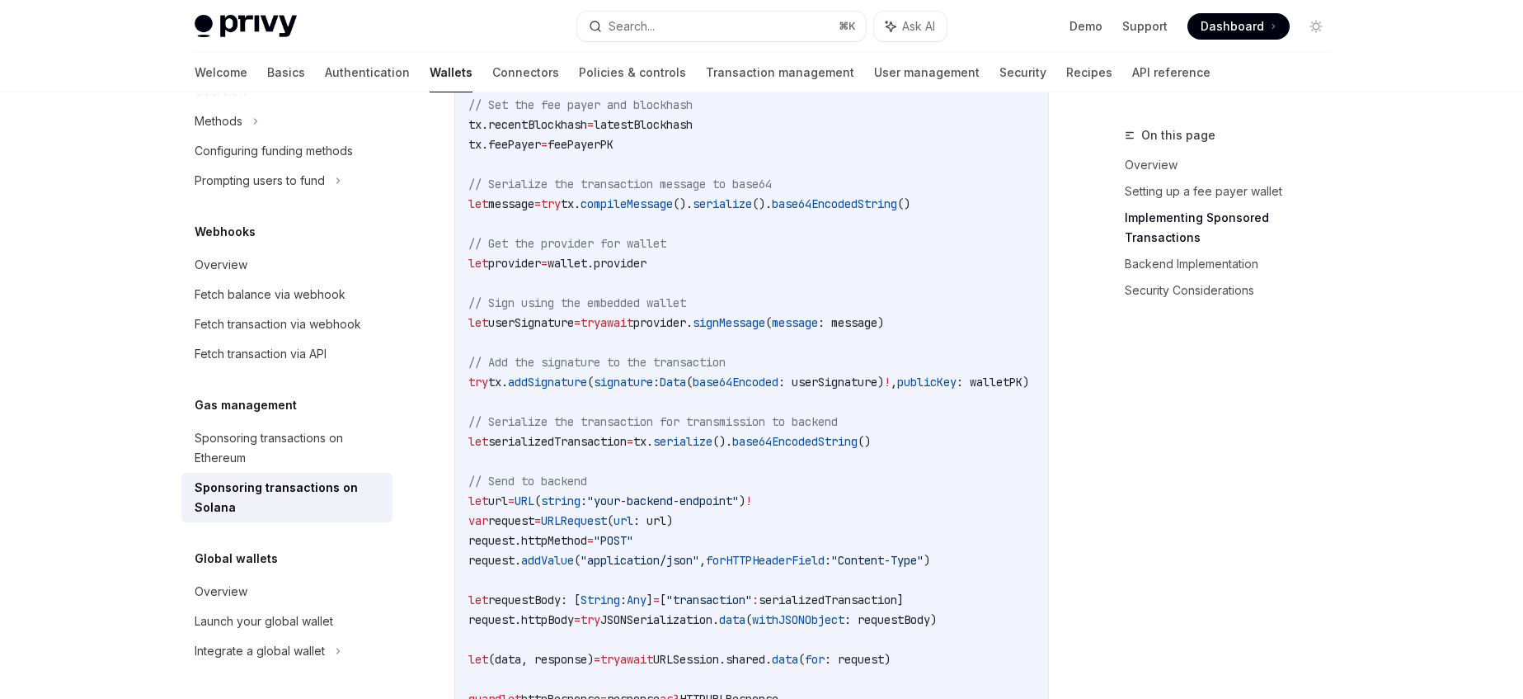
scroll to position [2021, 0]
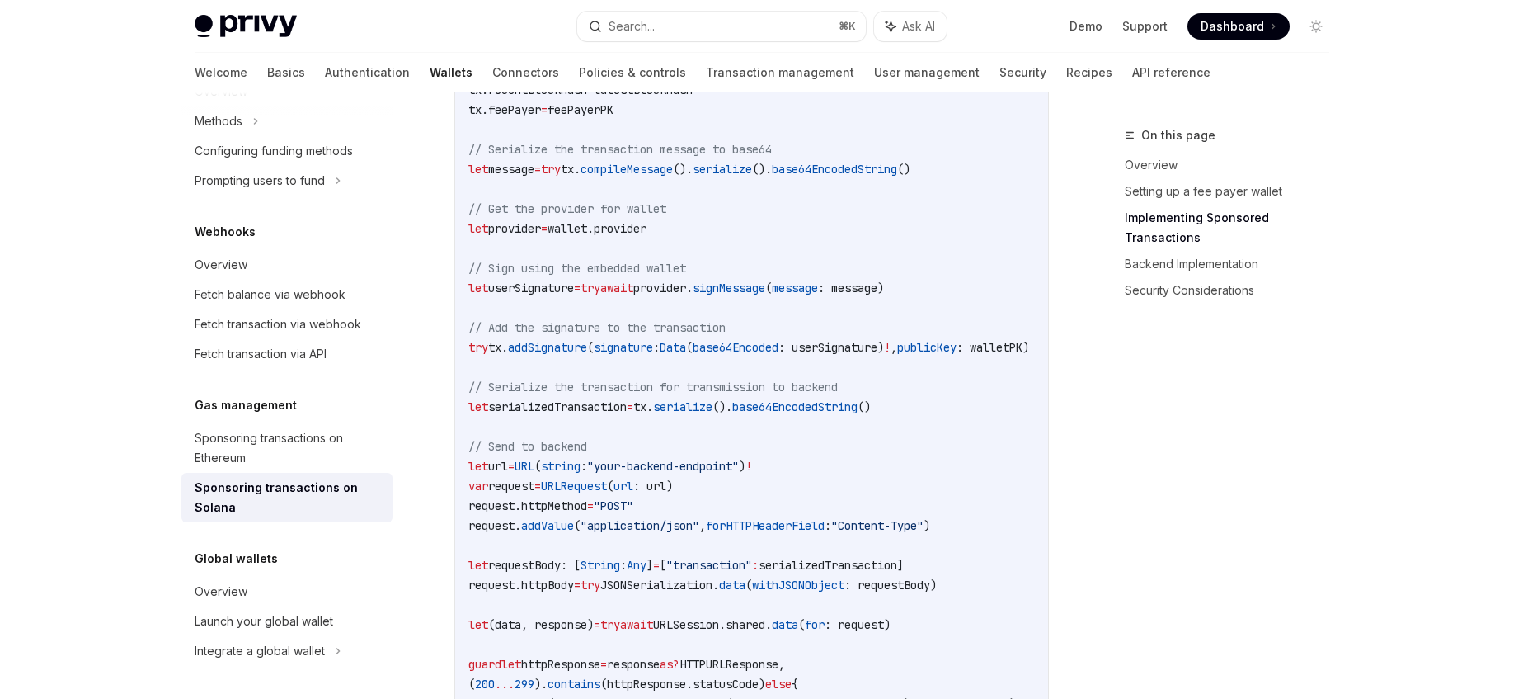
drag, startPoint x: 506, startPoint y: 401, endPoint x: 788, endPoint y: 627, distance: 360.8
click at [788, 627] on code "import Foundation import SolanaSwift import PrivySDK // This function prepares …" at bounding box center [821, 188] width 706 height 1405
click at [876, 553] on code "import Foundation import SolanaSwift import PrivySDK // This function prepares …" at bounding box center [821, 188] width 706 height 1405
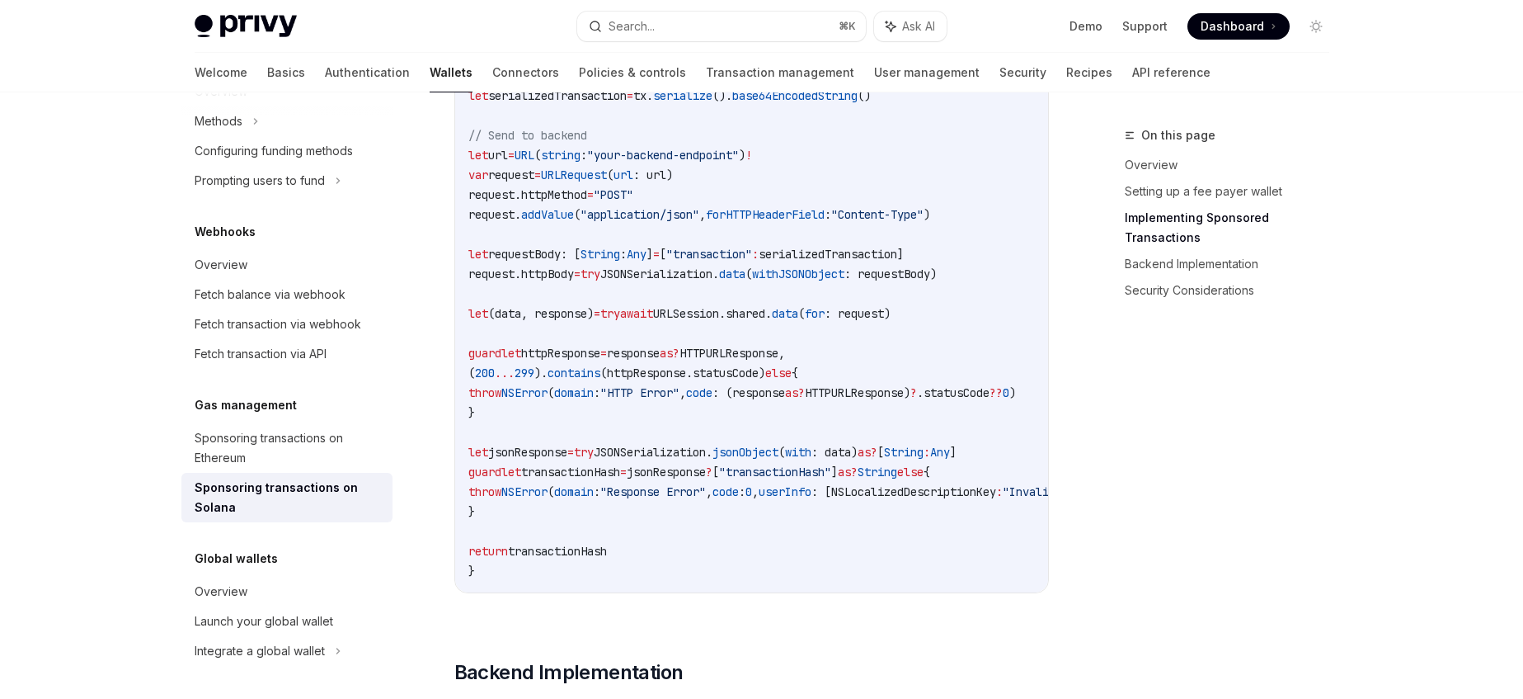
scroll to position [2389, 0]
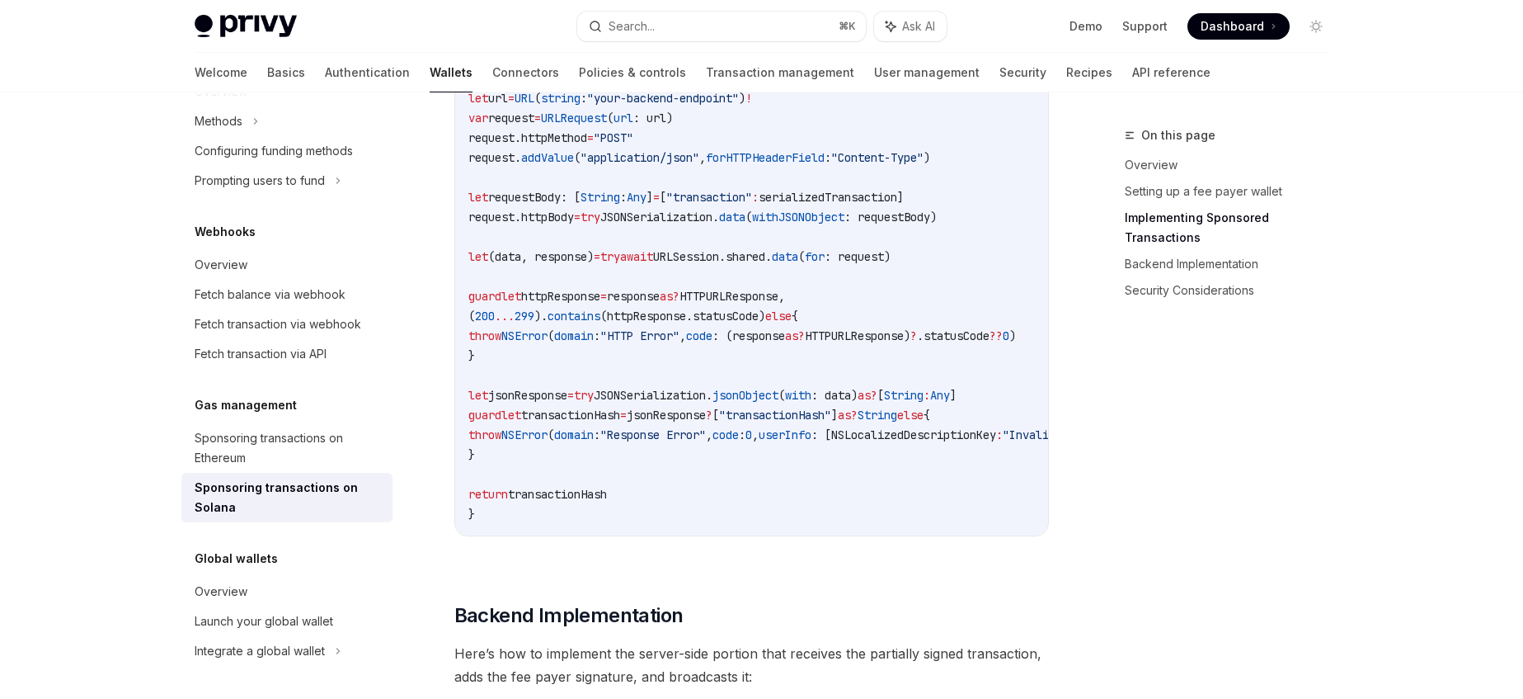
drag, startPoint x: 819, startPoint y: 539, endPoint x: 1010, endPoint y: 548, distance: 191.6
drag, startPoint x: 842, startPoint y: 539, endPoint x: 1014, endPoint y: 553, distance: 172.1
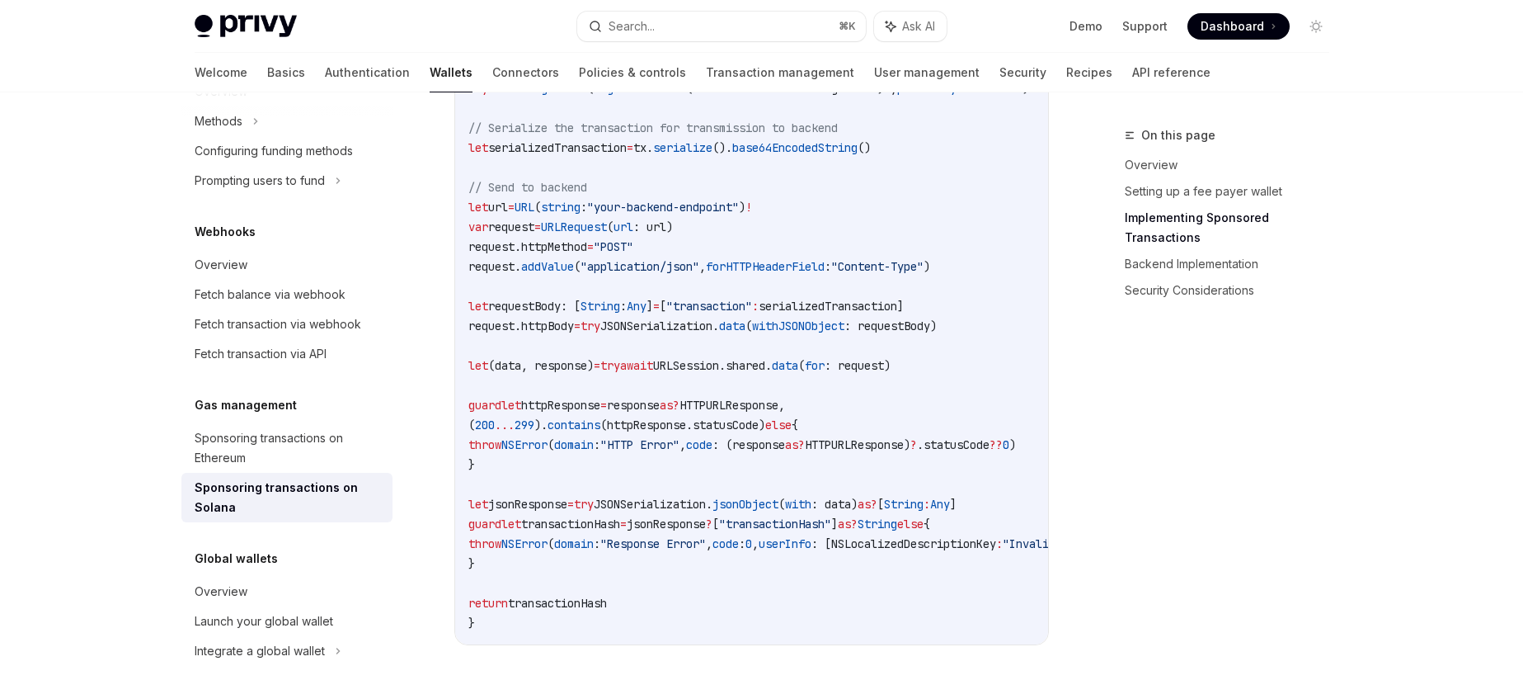
scroll to position [2846, 0]
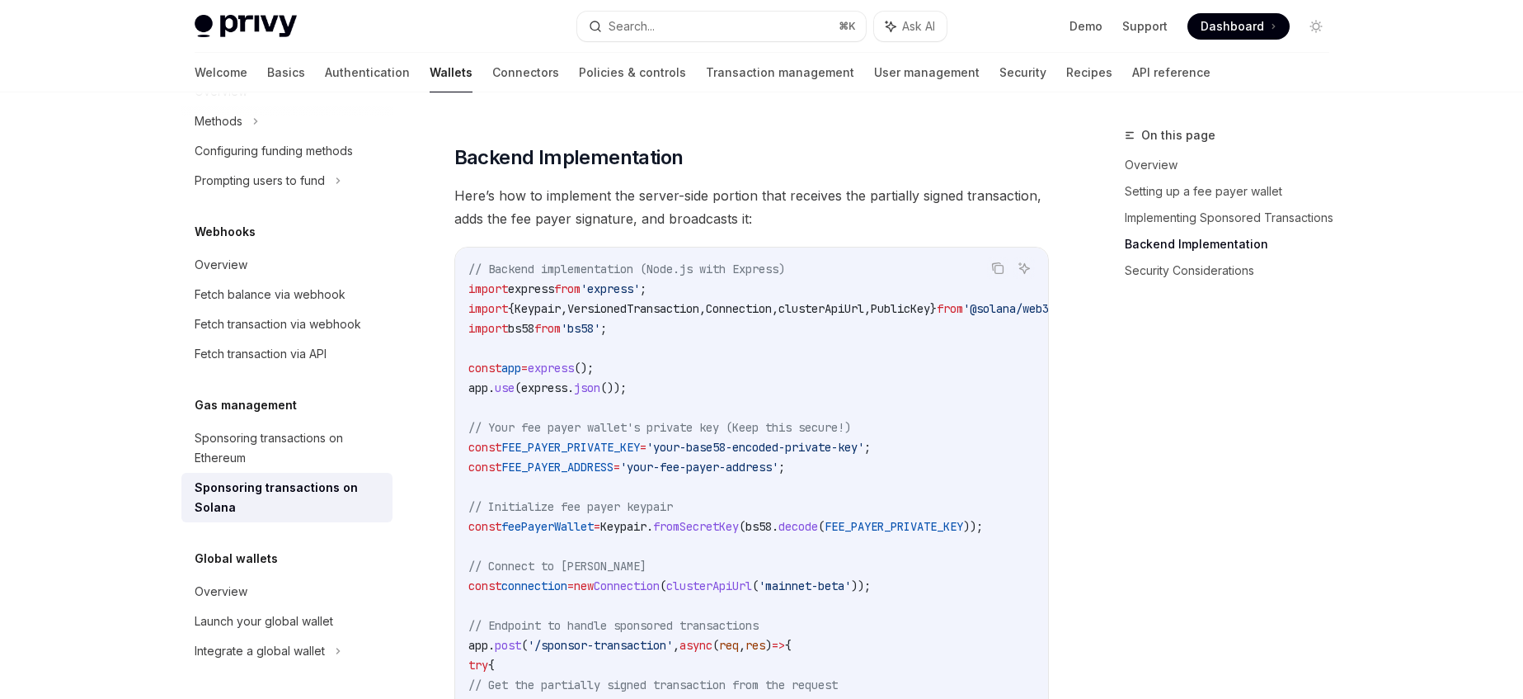
click at [890, 202] on span "Here’s how to implement the server-side portion that receives the partially sig…" at bounding box center [751, 207] width 595 height 46
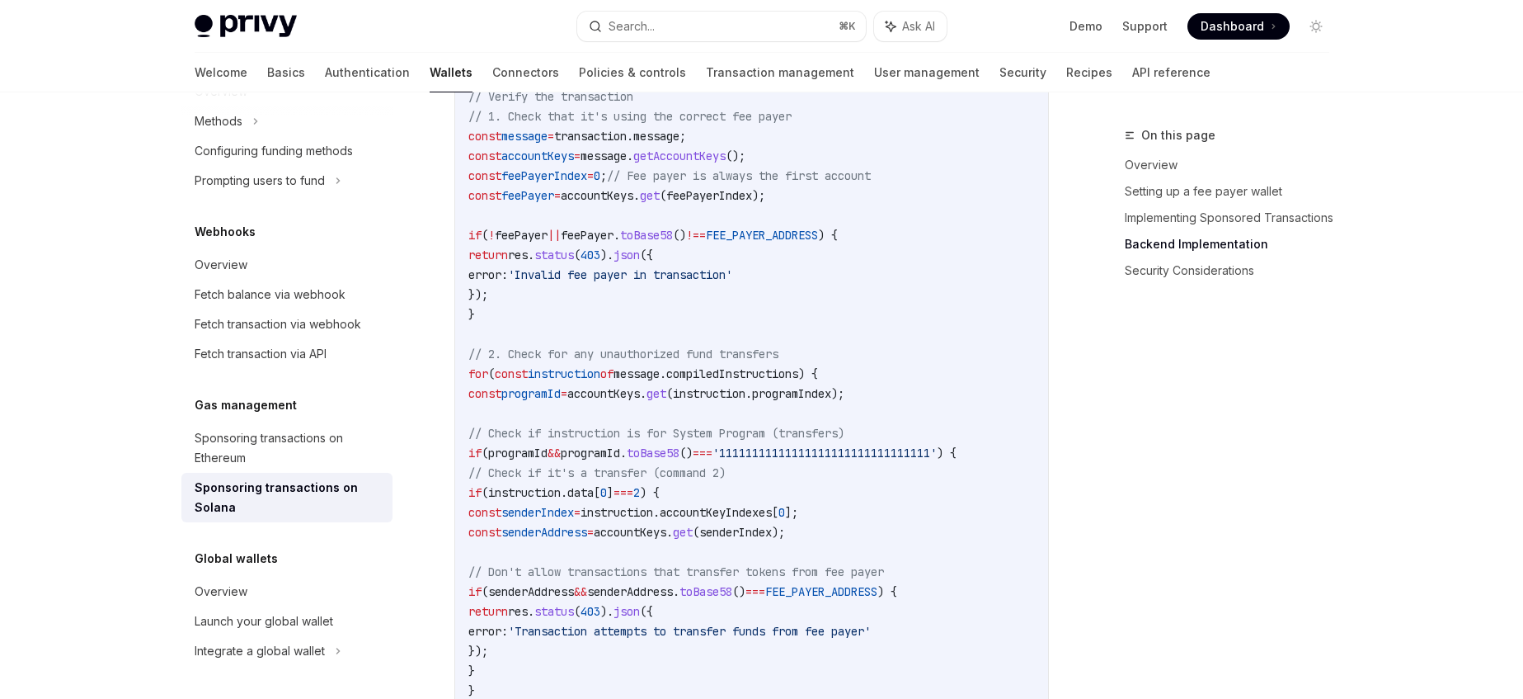
scroll to position [3689, 0]
